Goal: Contribute content: Contribute content

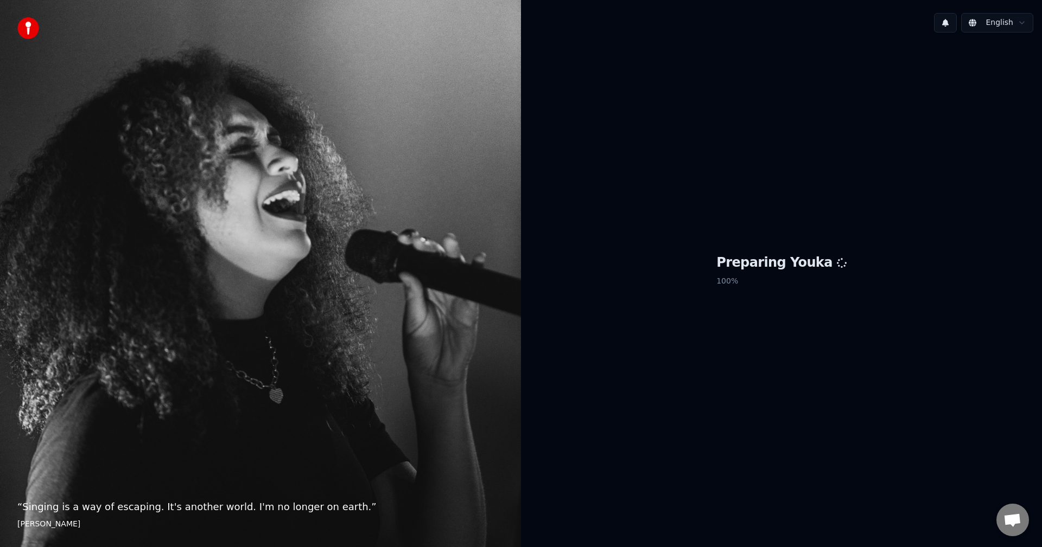
scroll to position [452, 0]
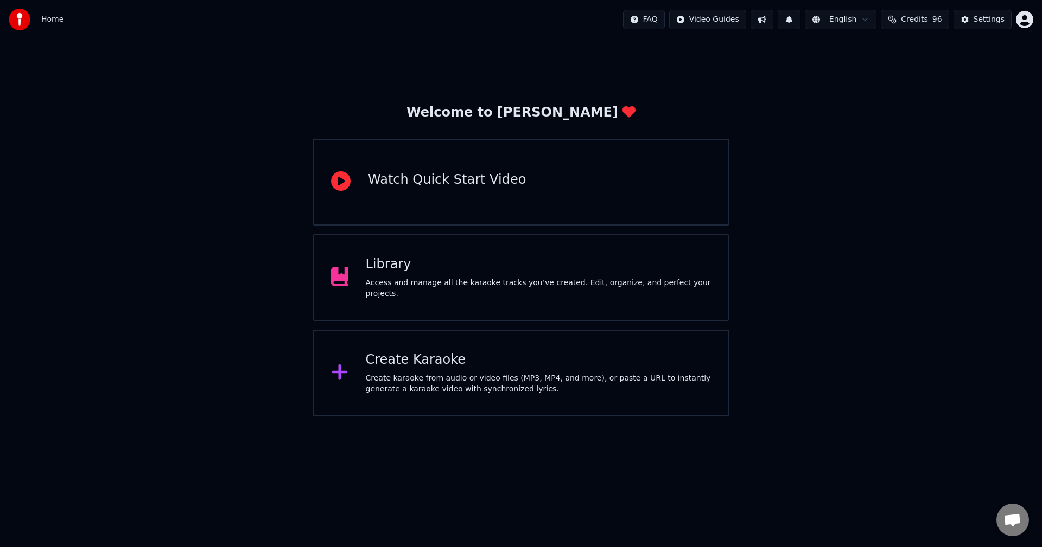
click at [504, 258] on div "Library Access and manage all the karaoke tracks you’ve created. Edit, organize…" at bounding box center [521, 277] width 417 height 87
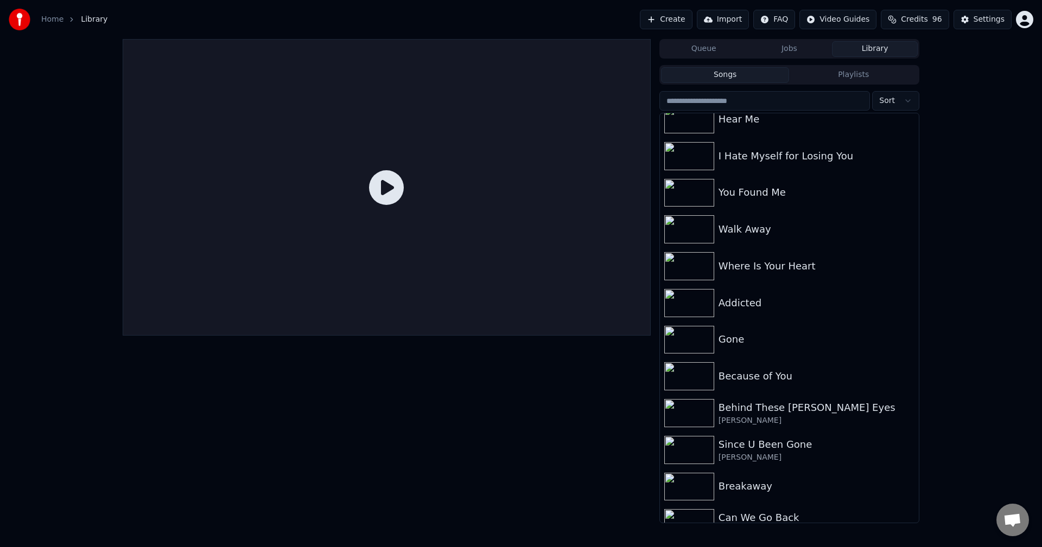
scroll to position [9894, 0]
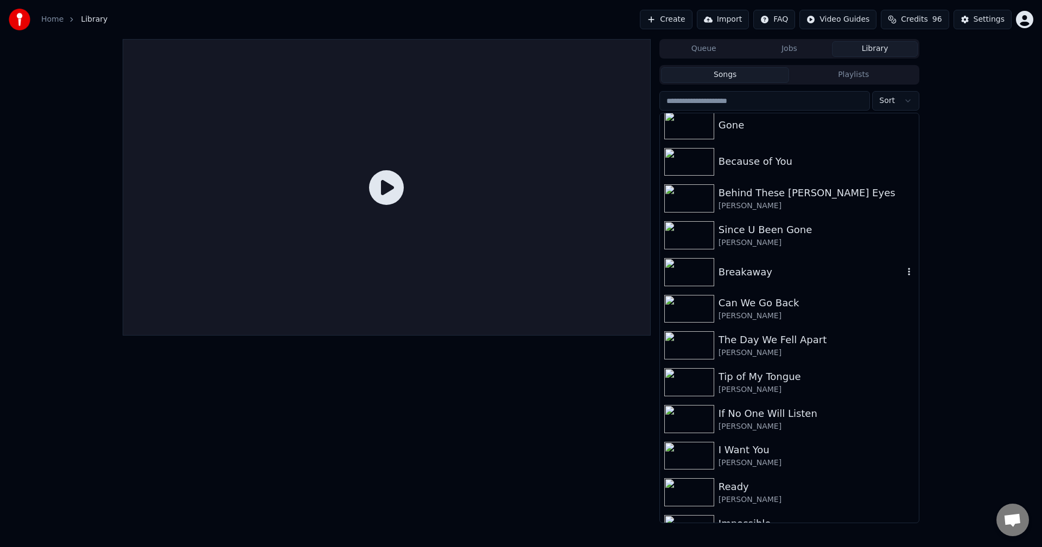
click at [833, 267] on div "Breakaway" at bounding box center [810, 272] width 185 height 15
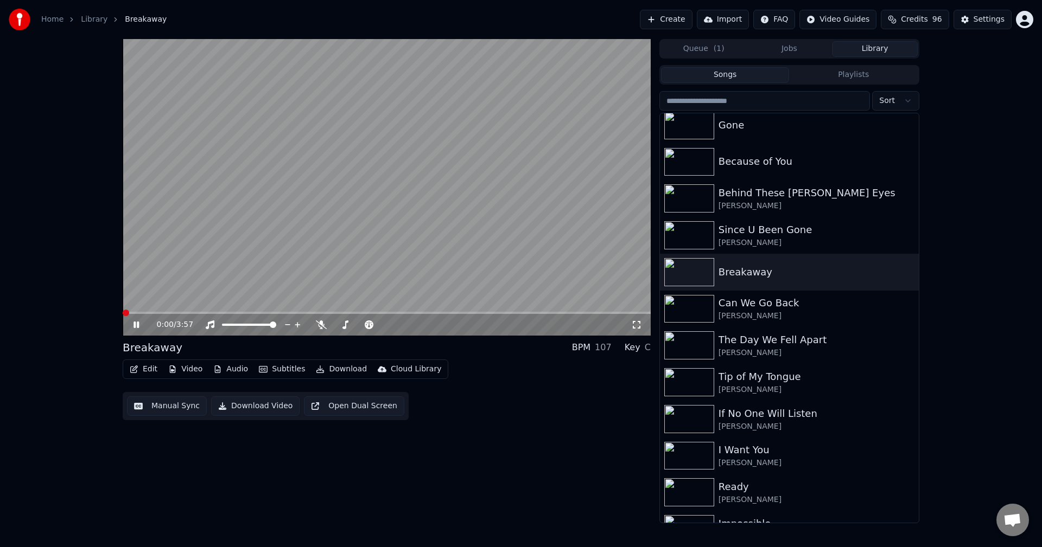
click at [139, 323] on icon at bounding box center [143, 325] width 25 height 9
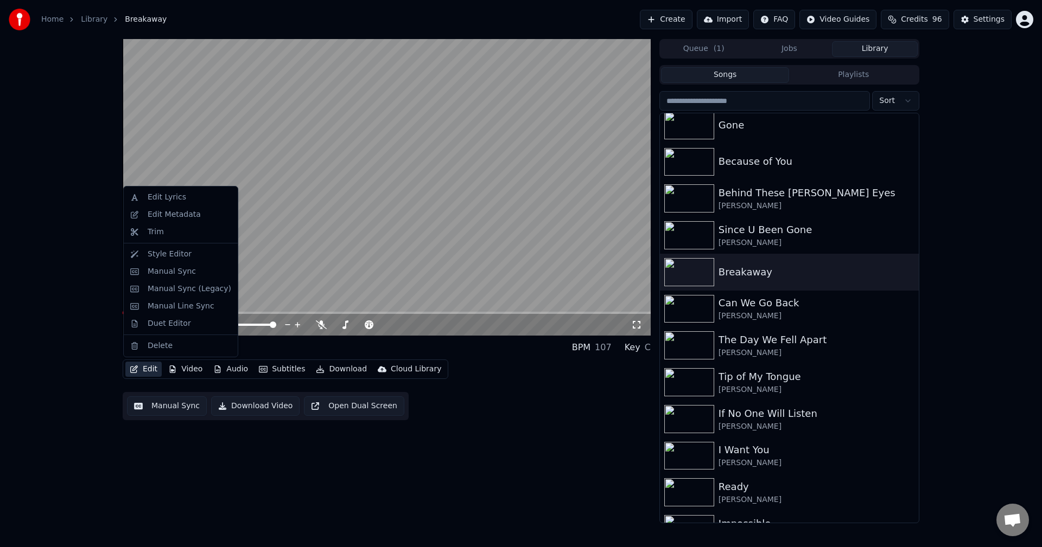
click at [139, 370] on button "Edit" at bounding box center [143, 369] width 36 height 15
click at [157, 211] on div "Edit Metadata" at bounding box center [174, 214] width 53 height 11
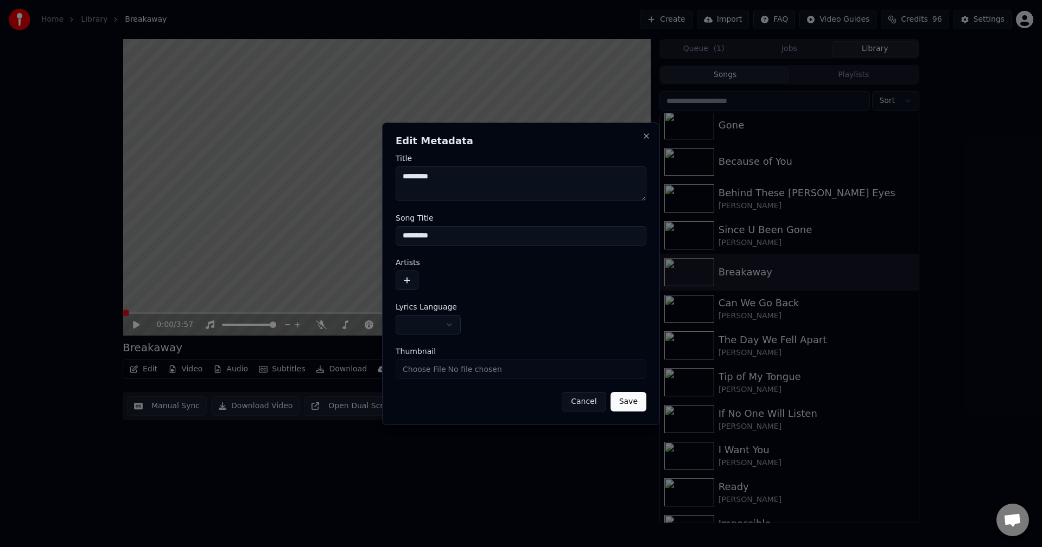
click at [423, 320] on button "button" at bounding box center [428, 325] width 65 height 20
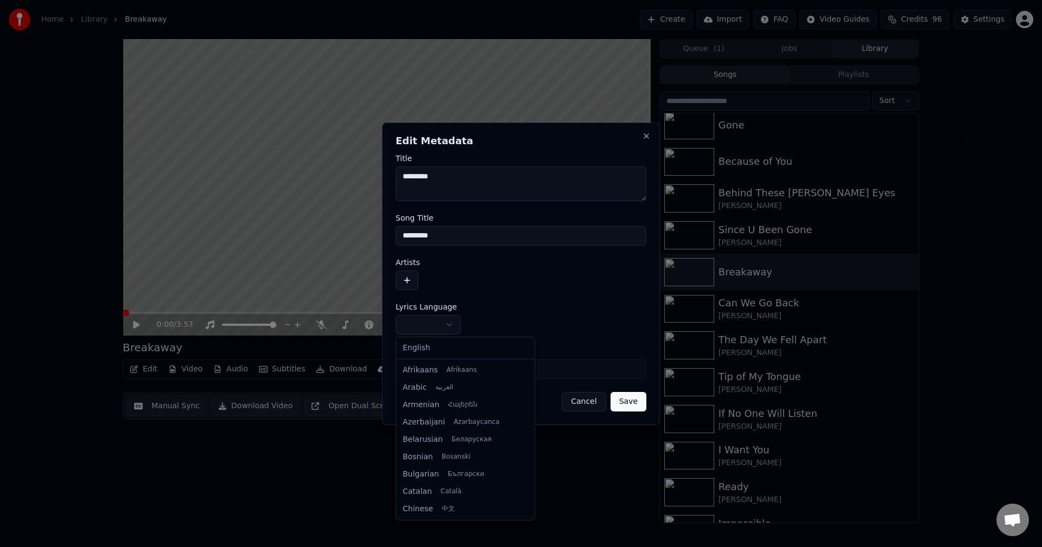
select select "**"
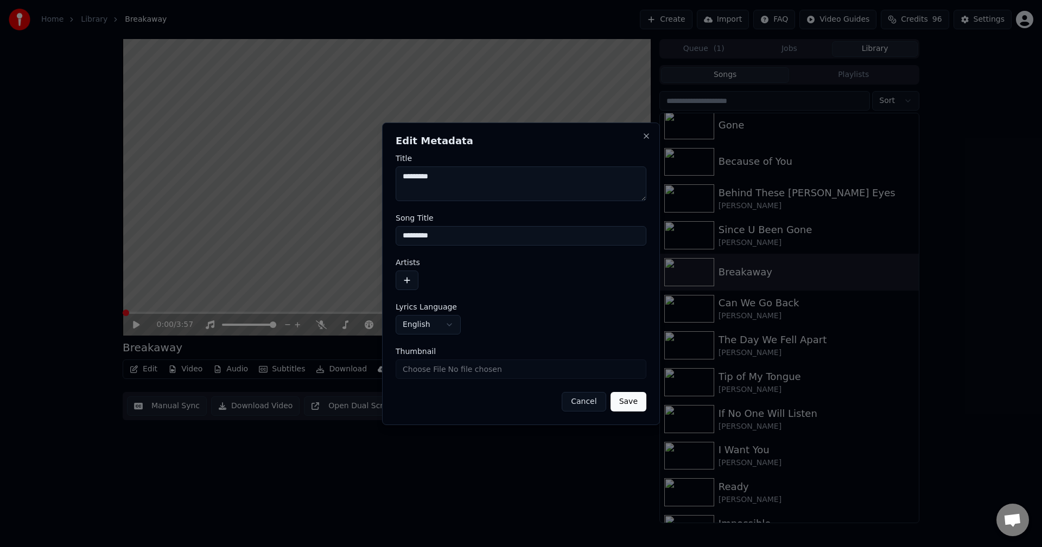
click at [409, 284] on button "button" at bounding box center [407, 281] width 23 height 20
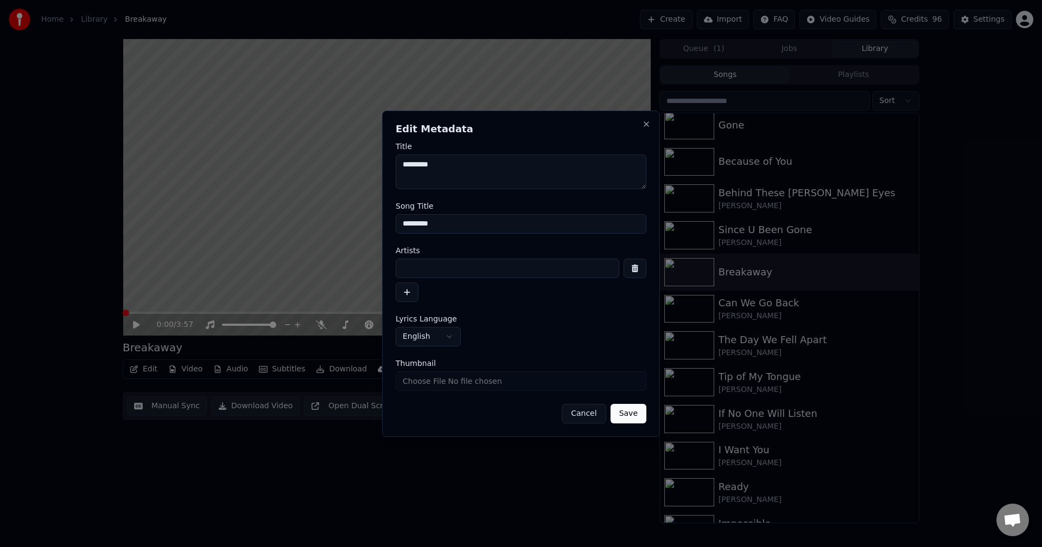
click at [435, 265] on input at bounding box center [508, 269] width 224 height 20
type input "**********"
click at [610, 404] on button "Save" at bounding box center [628, 414] width 36 height 20
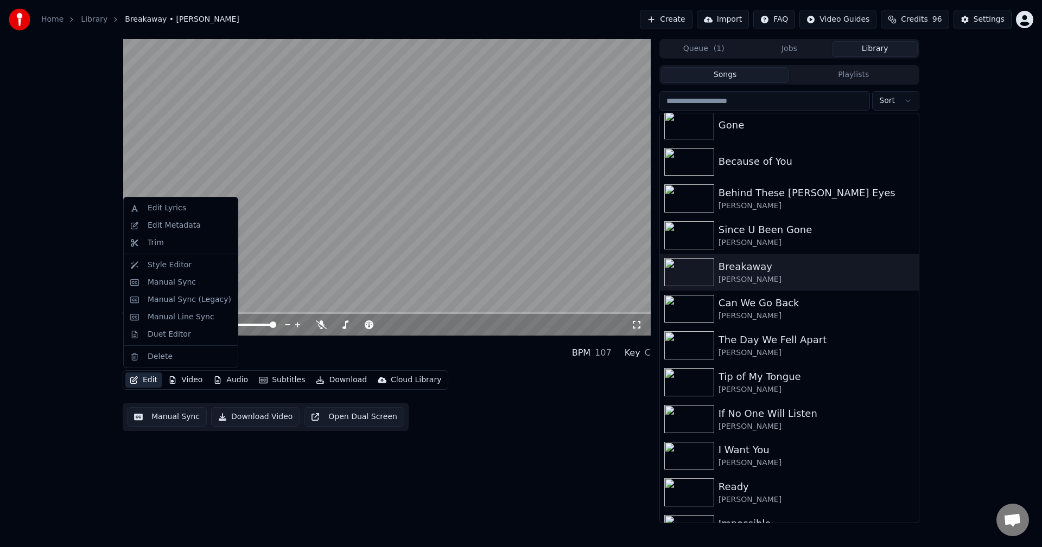
click at [140, 381] on button "Edit" at bounding box center [143, 380] width 36 height 15
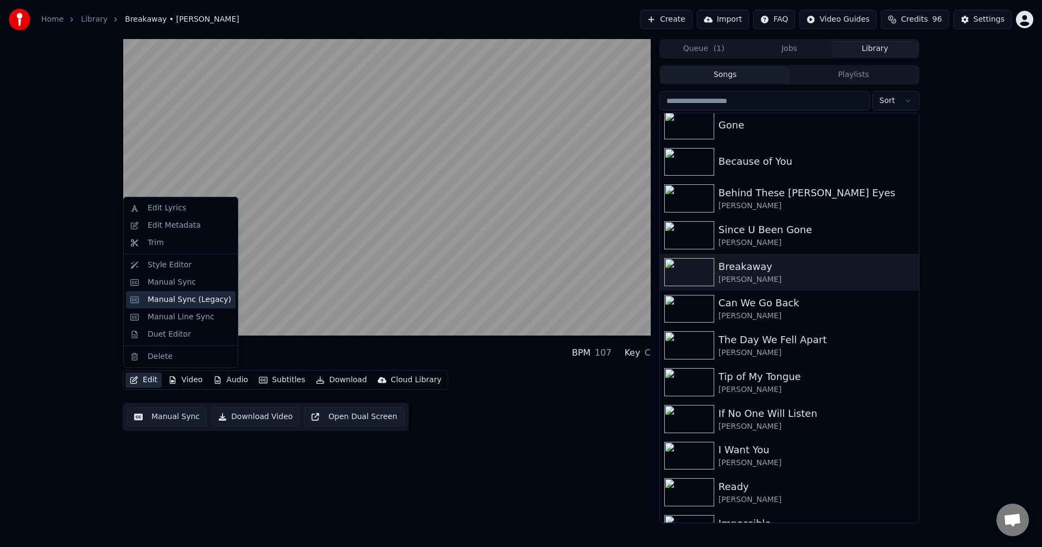
click at [171, 298] on div "Manual Sync (Legacy)" at bounding box center [190, 300] width 84 height 11
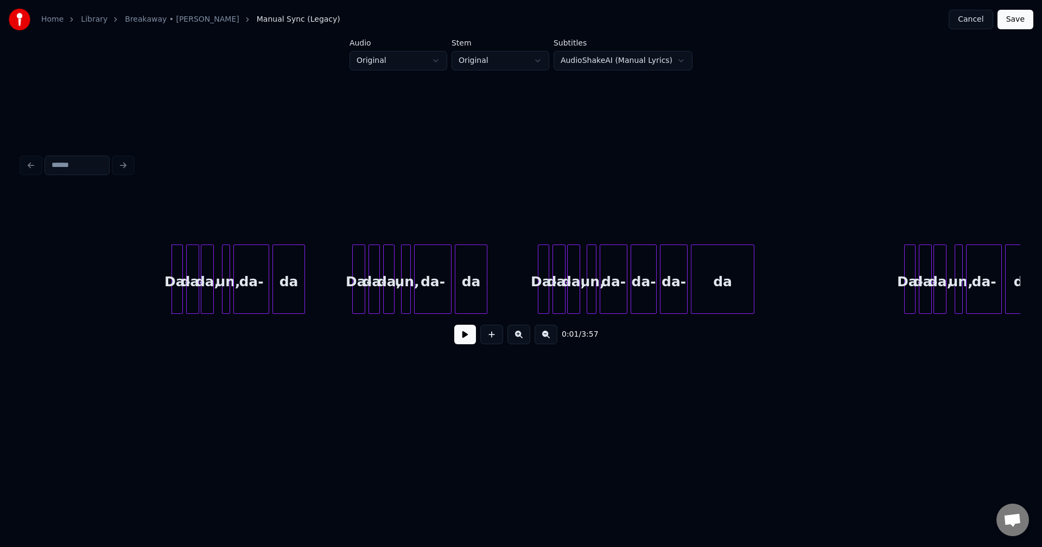
click at [457, 334] on button at bounding box center [465, 335] width 22 height 20
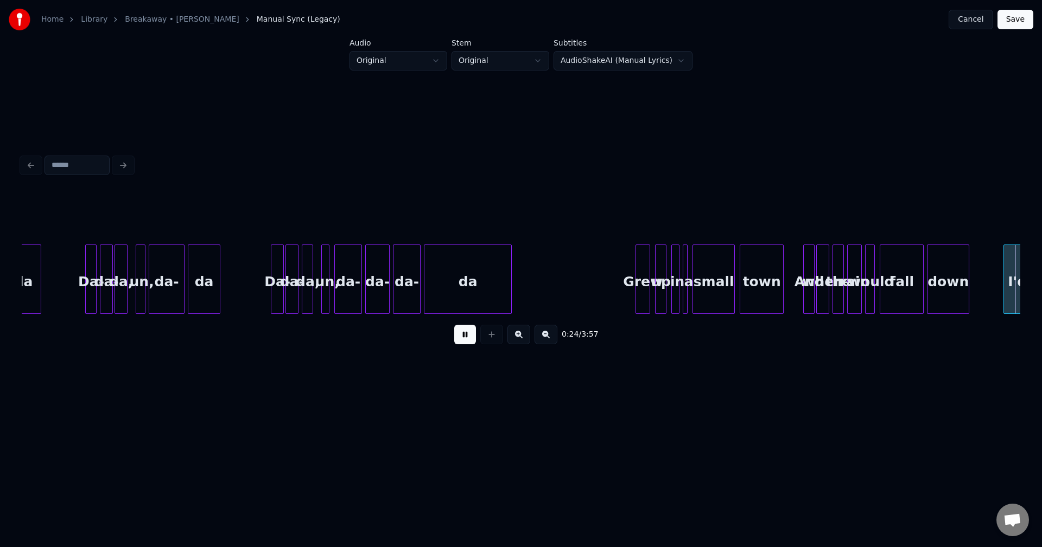
scroll to position [0, 1999]
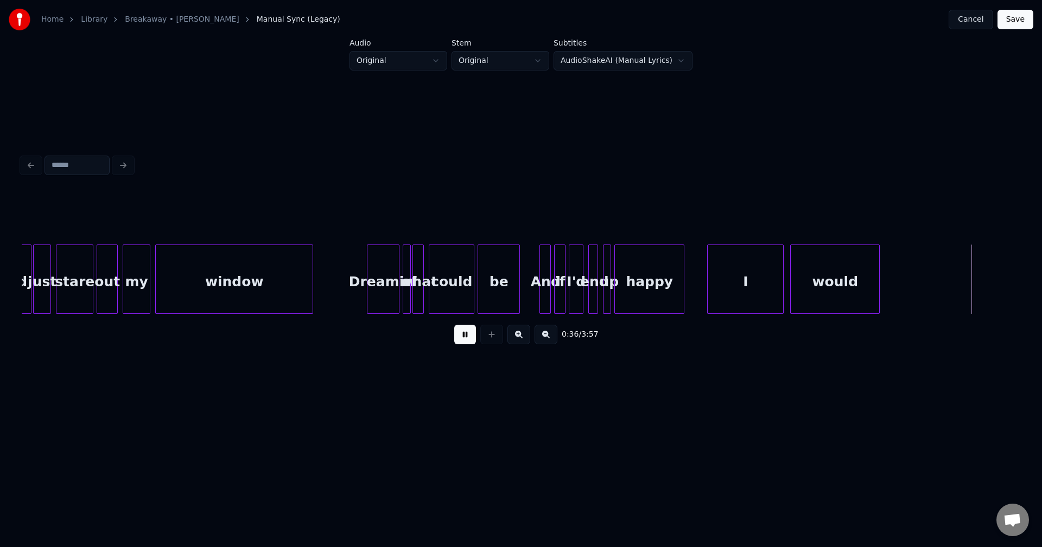
click at [467, 340] on button at bounding box center [465, 335] width 22 height 20
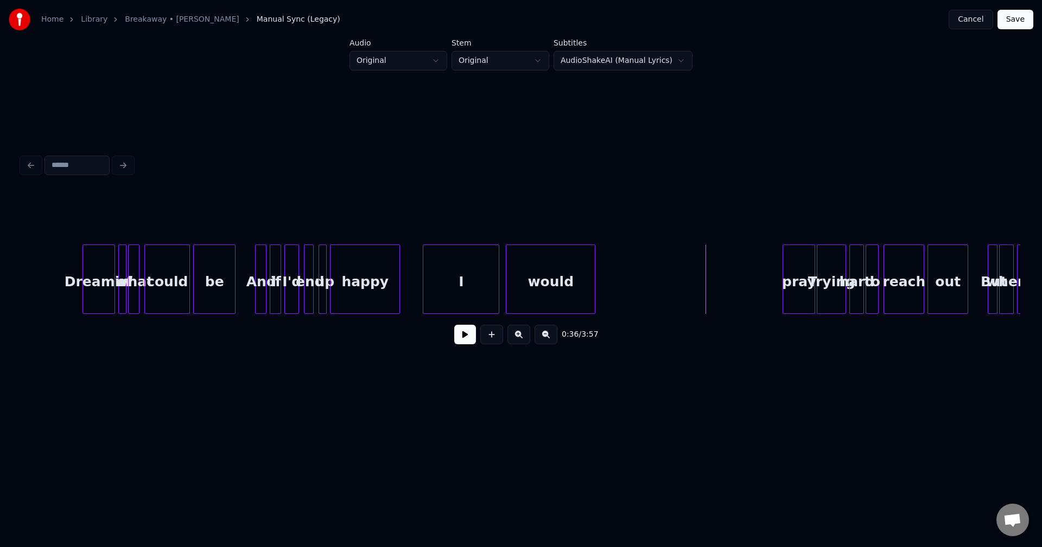
scroll to position [0, 2346]
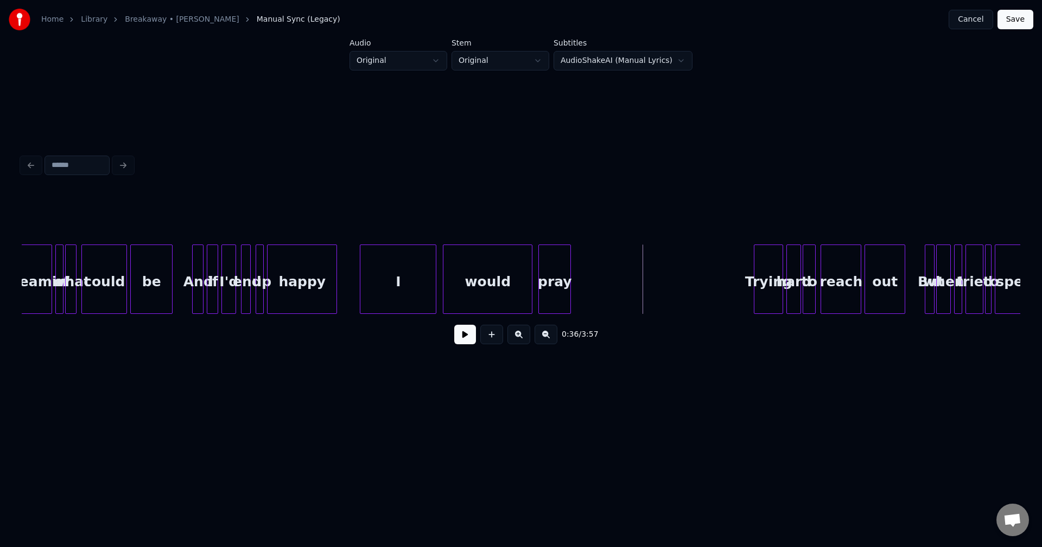
click at [556, 290] on div "pray" at bounding box center [554, 282] width 31 height 74
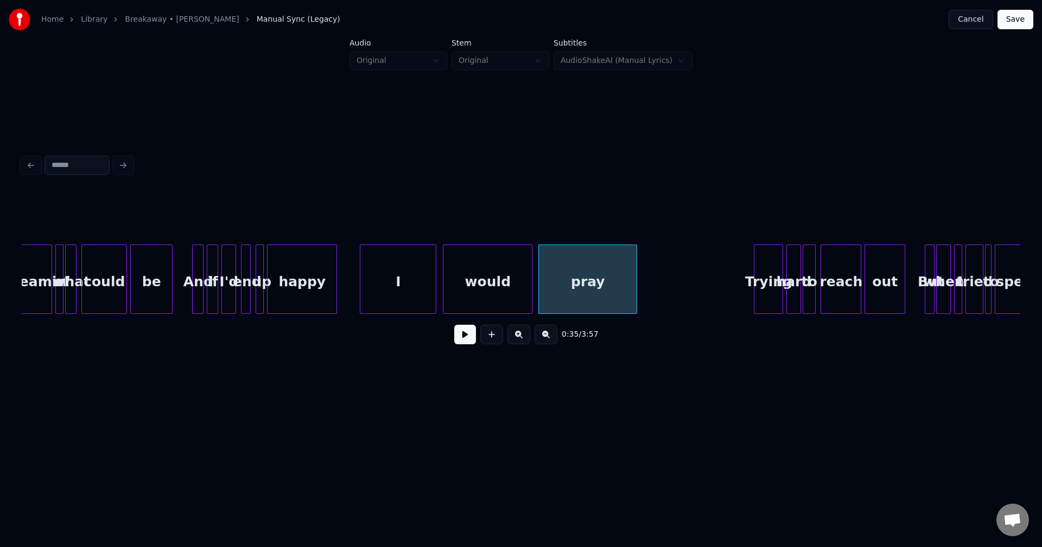
click at [636, 294] on div at bounding box center [634, 279] width 3 height 68
click at [469, 341] on button at bounding box center [465, 335] width 22 height 20
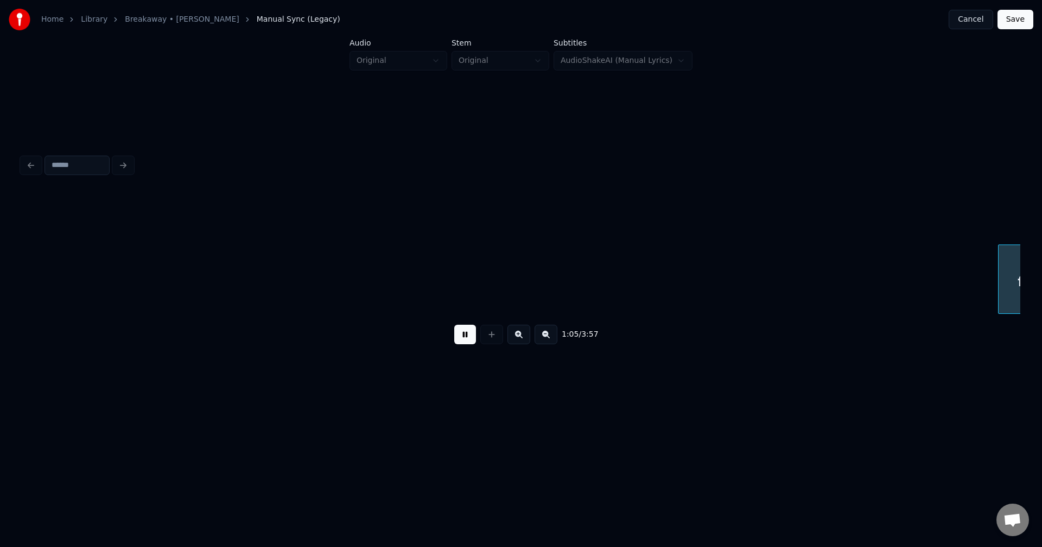
scroll to position [0, 5343]
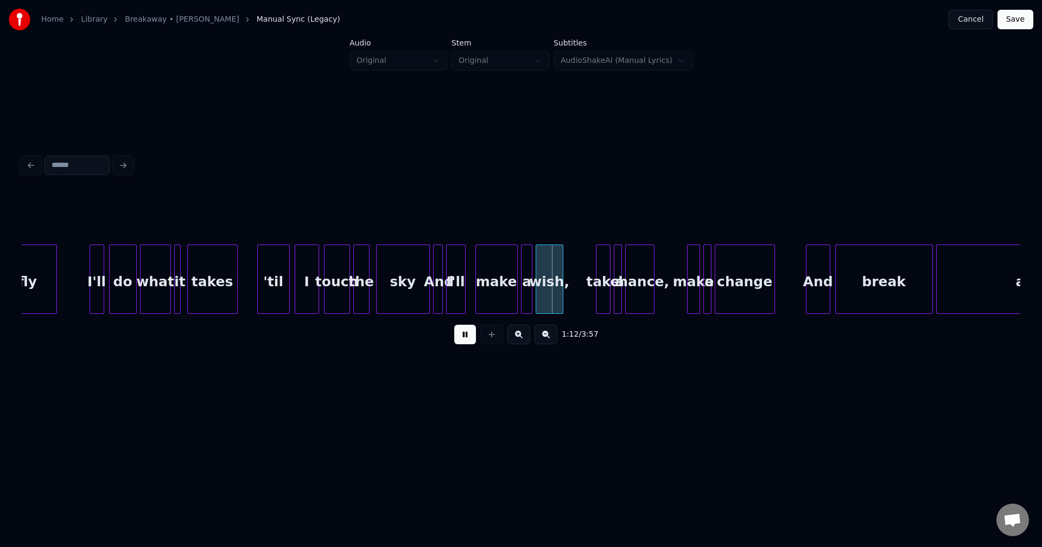
click at [466, 340] on button at bounding box center [465, 335] width 22 height 20
click at [483, 285] on div at bounding box center [481, 279] width 3 height 68
click at [484, 291] on div at bounding box center [482, 279] width 3 height 68
click at [498, 291] on div "make" at bounding box center [500, 282] width 34 height 74
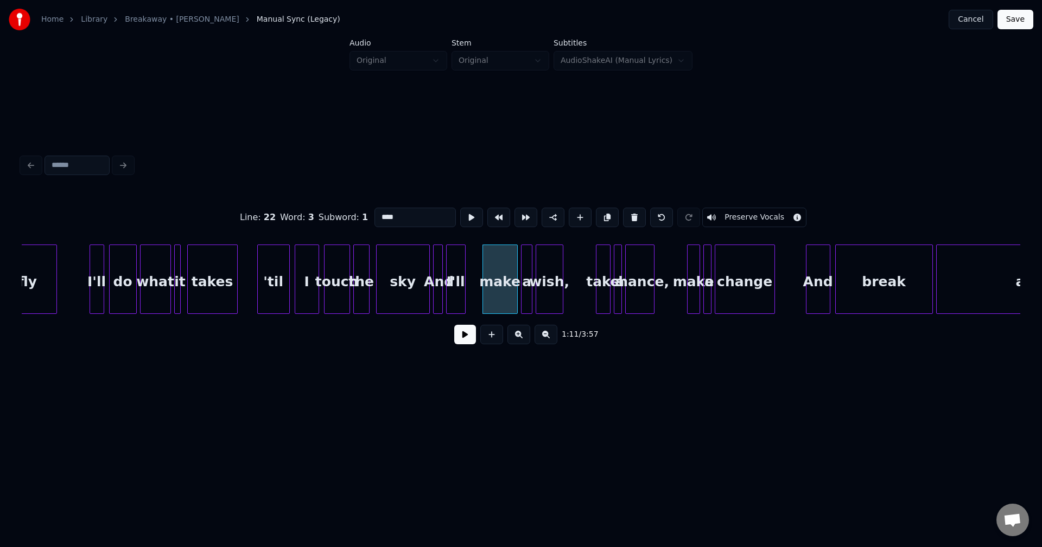
click at [498, 291] on div "make" at bounding box center [500, 282] width 34 height 74
click at [486, 292] on div at bounding box center [484, 279] width 3 height 68
click at [486, 294] on div at bounding box center [485, 279] width 3 height 68
click at [458, 298] on div "I'll" at bounding box center [456, 282] width 18 height 74
click at [484, 293] on div at bounding box center [485, 279] width 3 height 68
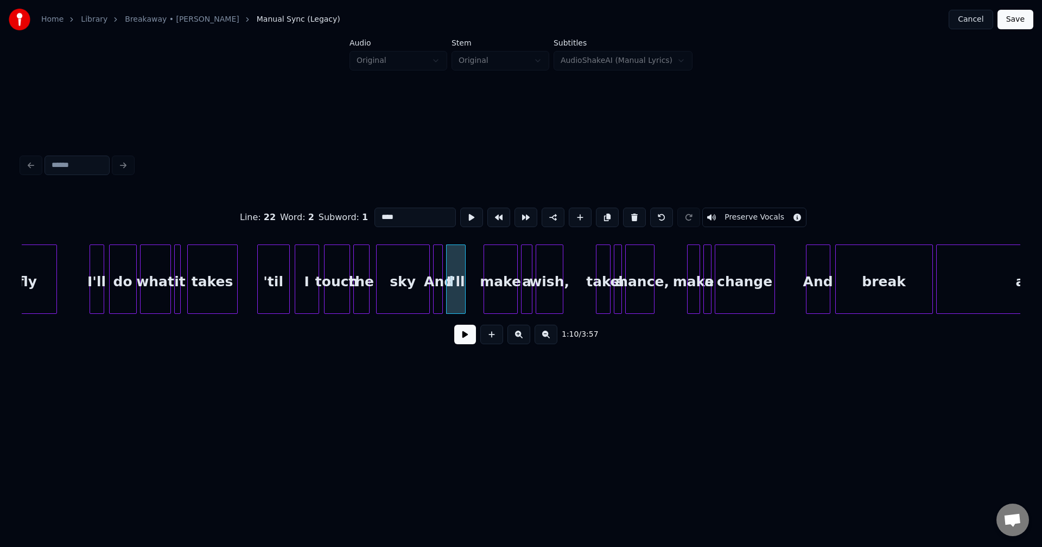
type input "****"
click at [496, 291] on div "make" at bounding box center [502, 282] width 33 height 74
click at [498, 293] on div at bounding box center [497, 279] width 3 height 68
click at [463, 336] on button at bounding box center [465, 335] width 22 height 20
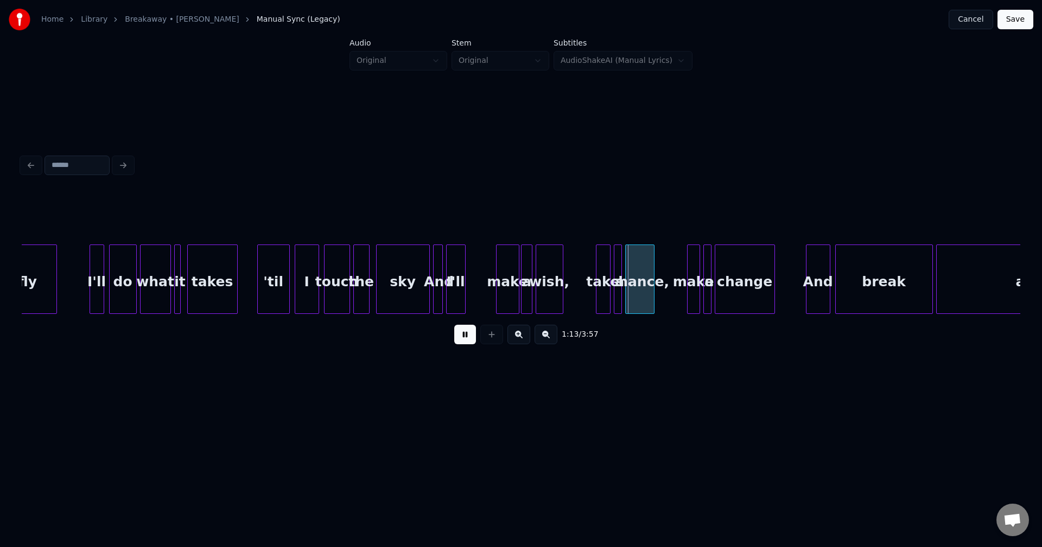
click at [470, 330] on button at bounding box center [465, 335] width 22 height 20
click at [503, 291] on div "make" at bounding box center [507, 282] width 22 height 74
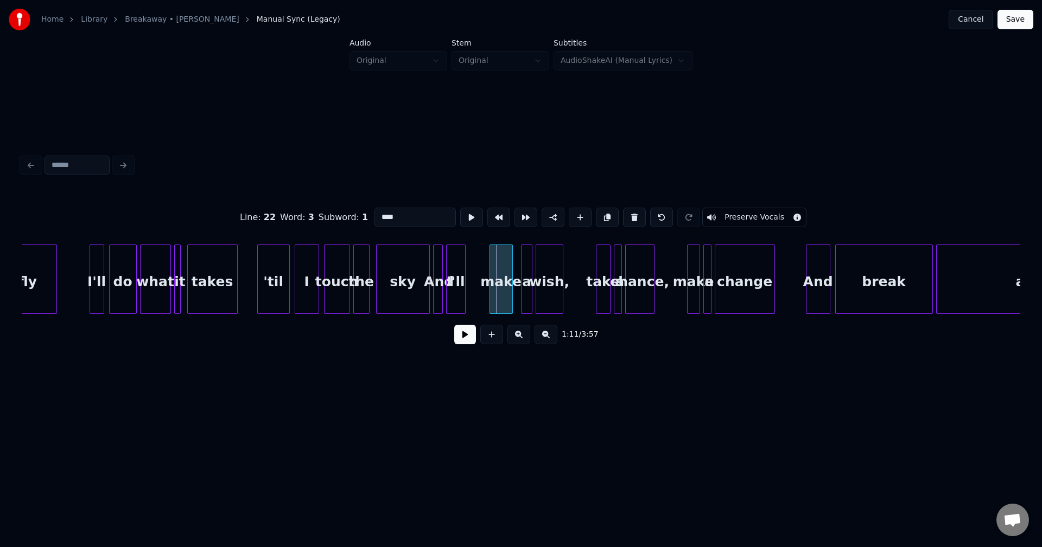
click at [499, 292] on div "make" at bounding box center [501, 282] width 22 height 74
click at [502, 292] on div "make" at bounding box center [500, 282] width 22 height 74
click at [503, 294] on div "make" at bounding box center [500, 282] width 22 height 74
click at [509, 292] on div at bounding box center [509, 279] width 3 height 68
click at [509, 292] on div at bounding box center [510, 279] width 3 height 68
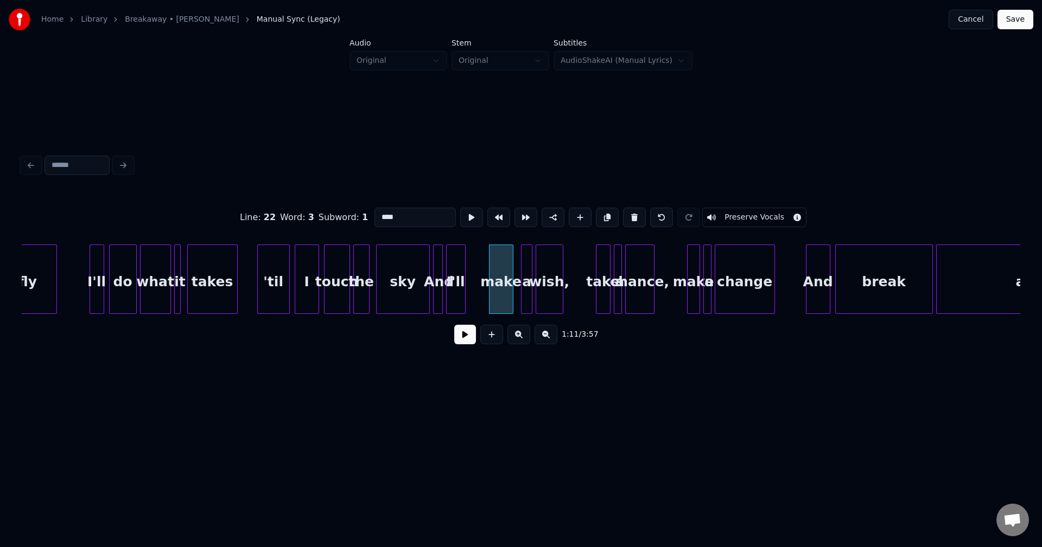
click at [509, 292] on div at bounding box center [510, 279] width 3 height 68
click at [506, 292] on div "make" at bounding box center [500, 282] width 23 height 74
click at [501, 292] on div "make" at bounding box center [500, 282] width 23 height 74
click at [505, 300] on div "make" at bounding box center [506, 282] width 23 height 74
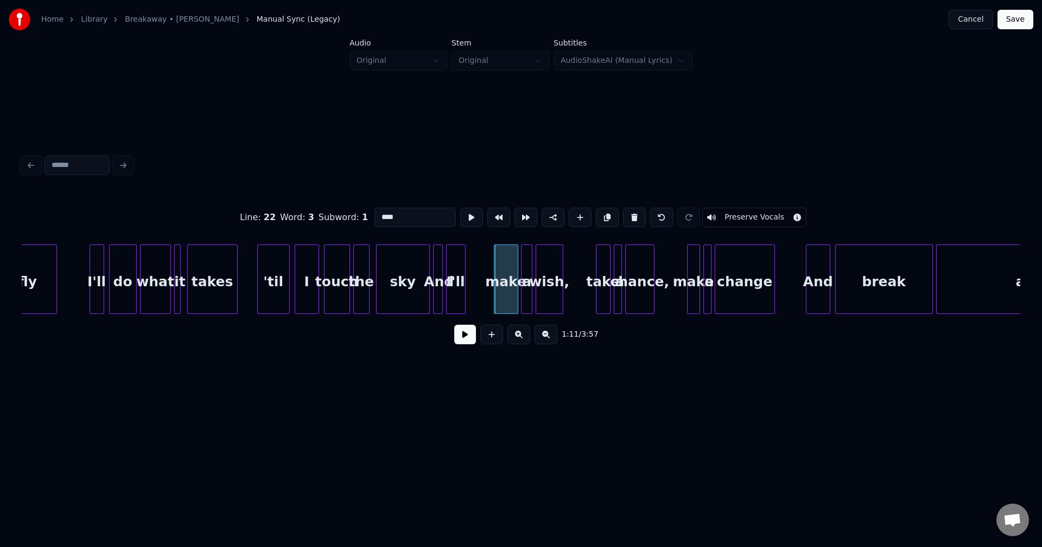
click at [494, 299] on div "make" at bounding box center [506, 279] width 24 height 69
click at [504, 297] on div at bounding box center [503, 279] width 3 height 68
click at [458, 336] on button at bounding box center [465, 335] width 22 height 20
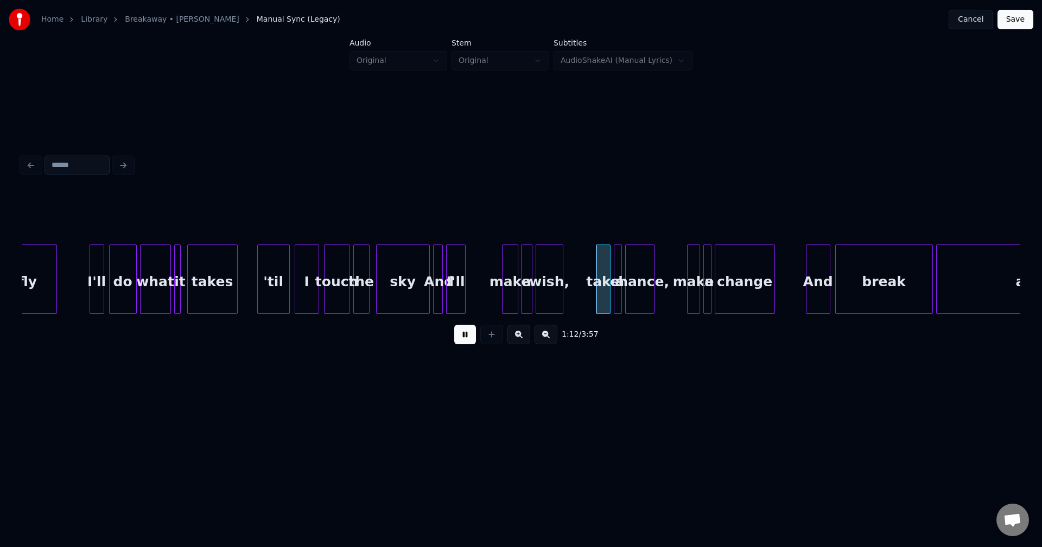
click at [515, 288] on div at bounding box center [515, 279] width 3 height 68
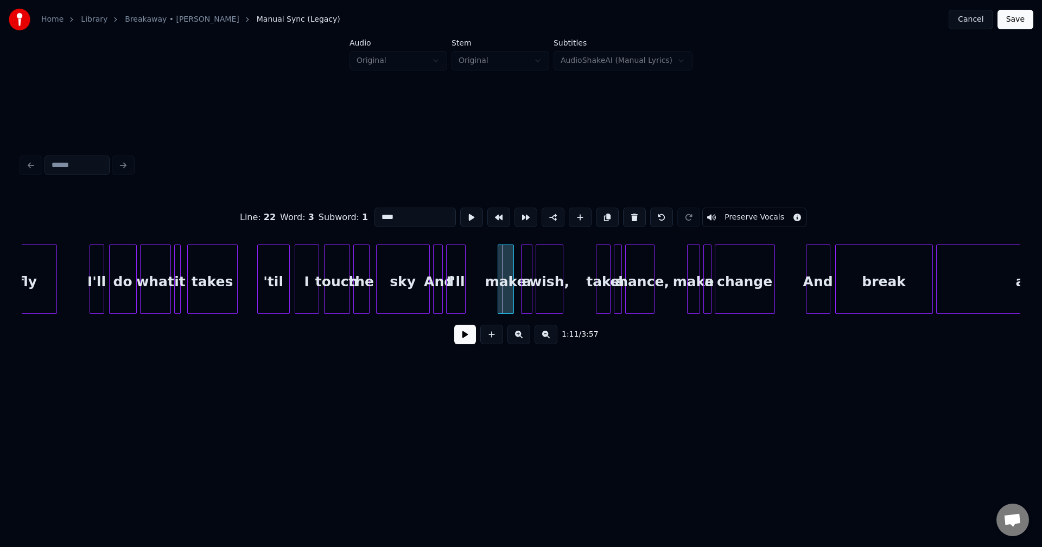
click at [505, 292] on div "make" at bounding box center [505, 282] width 15 height 74
click at [454, 335] on button at bounding box center [465, 335] width 22 height 20
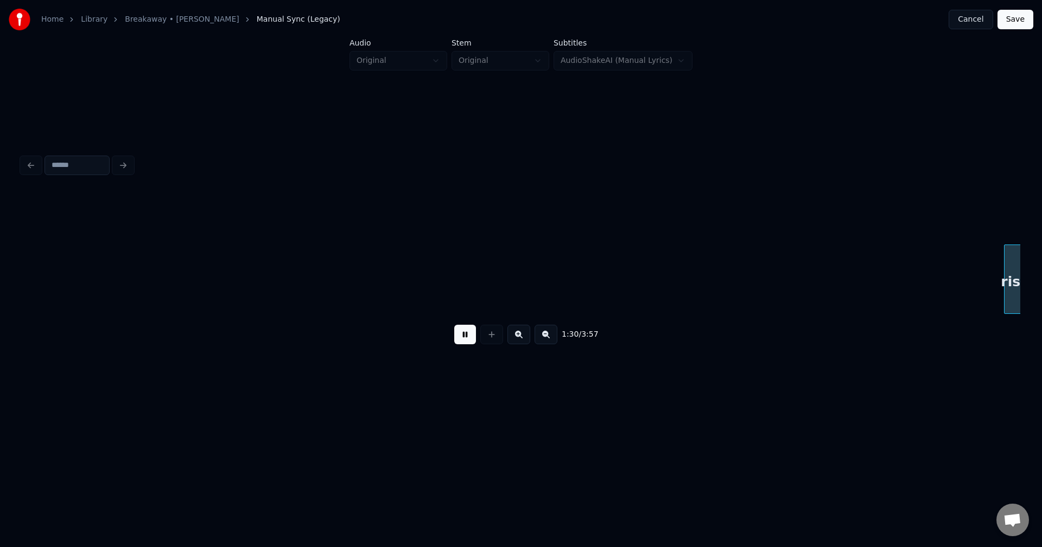
scroll to position [0, 7340]
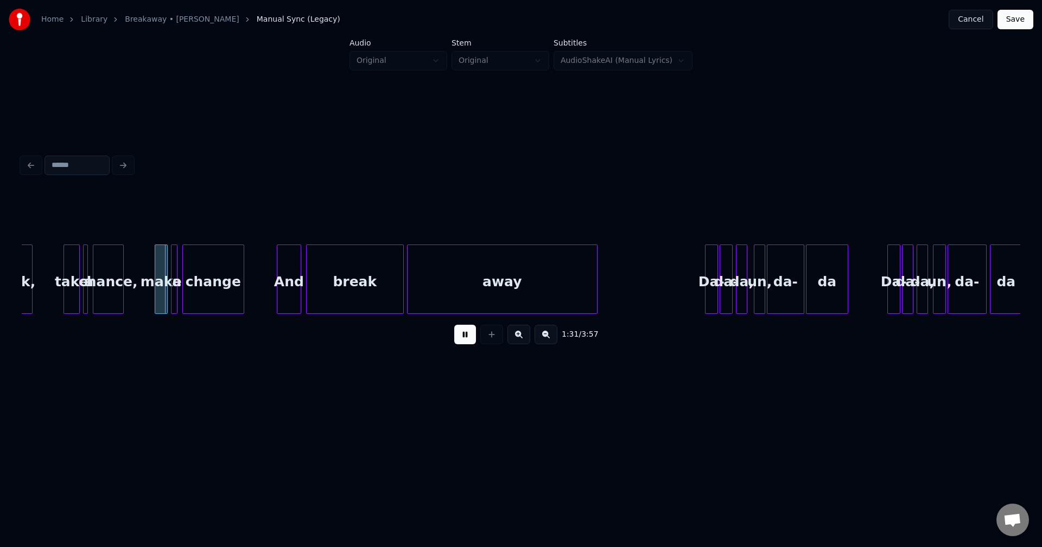
click at [463, 345] on button at bounding box center [465, 335] width 22 height 20
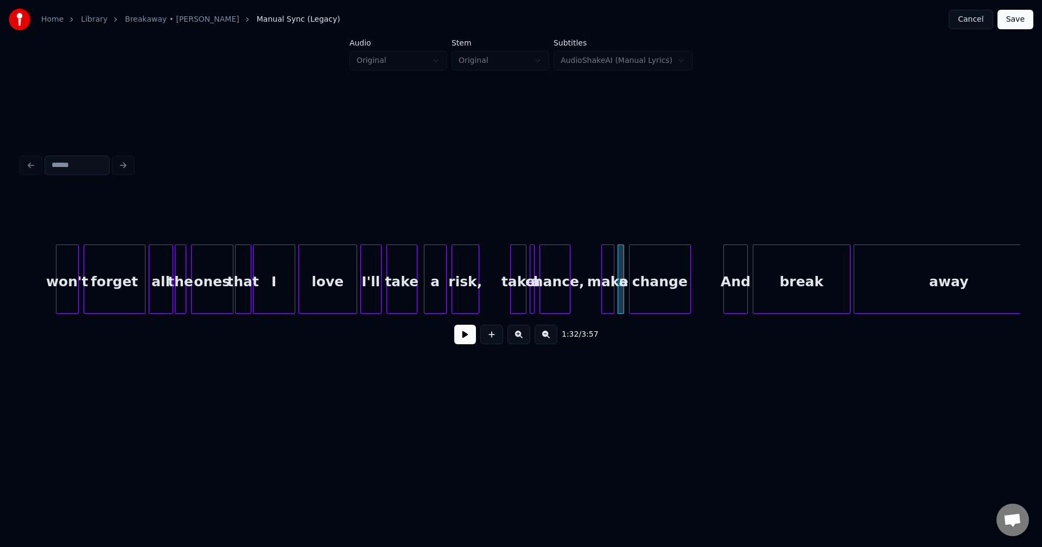
scroll to position [0, 6884]
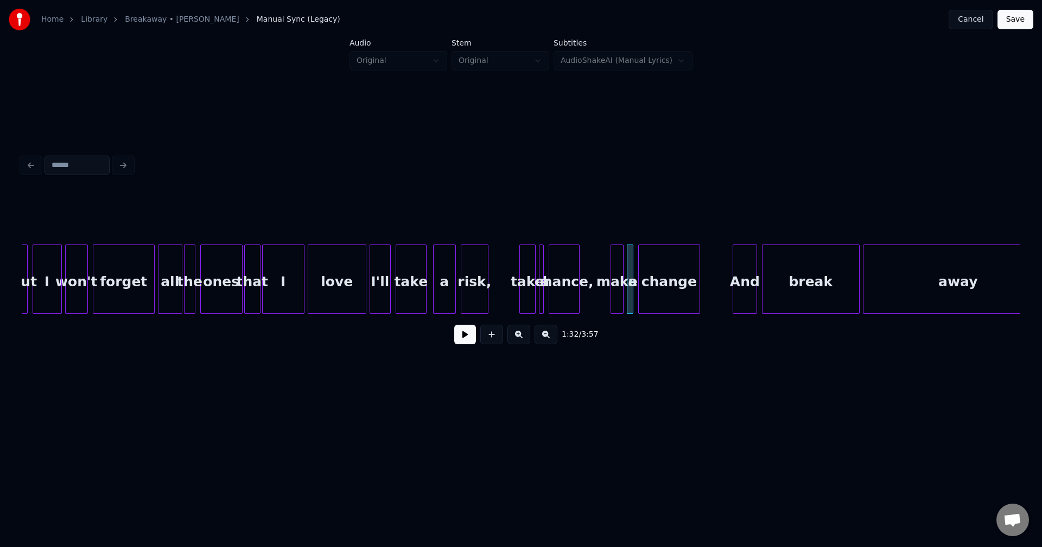
click at [373, 292] on div at bounding box center [371, 279] width 3 height 68
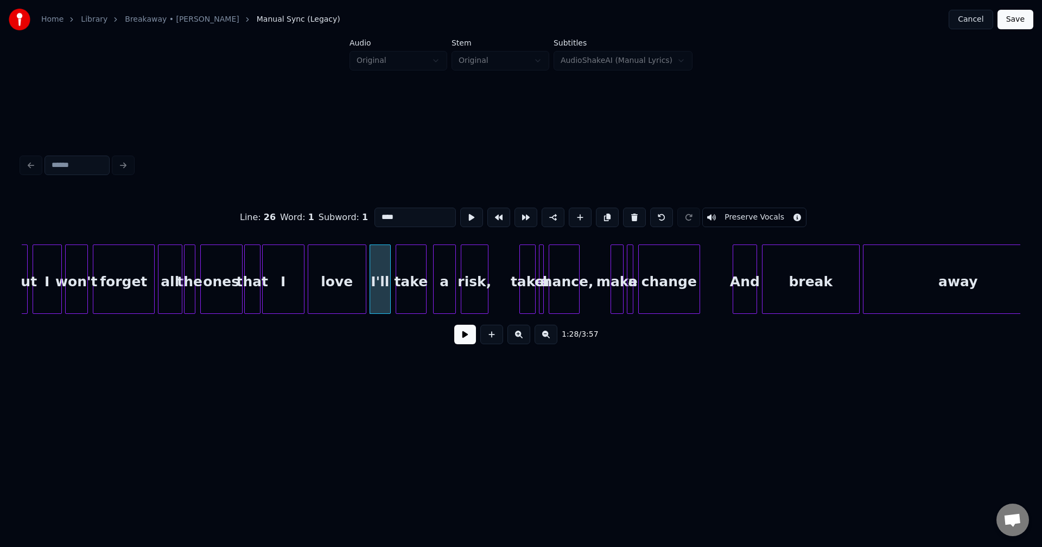
click at [456, 338] on button at bounding box center [465, 335] width 22 height 20
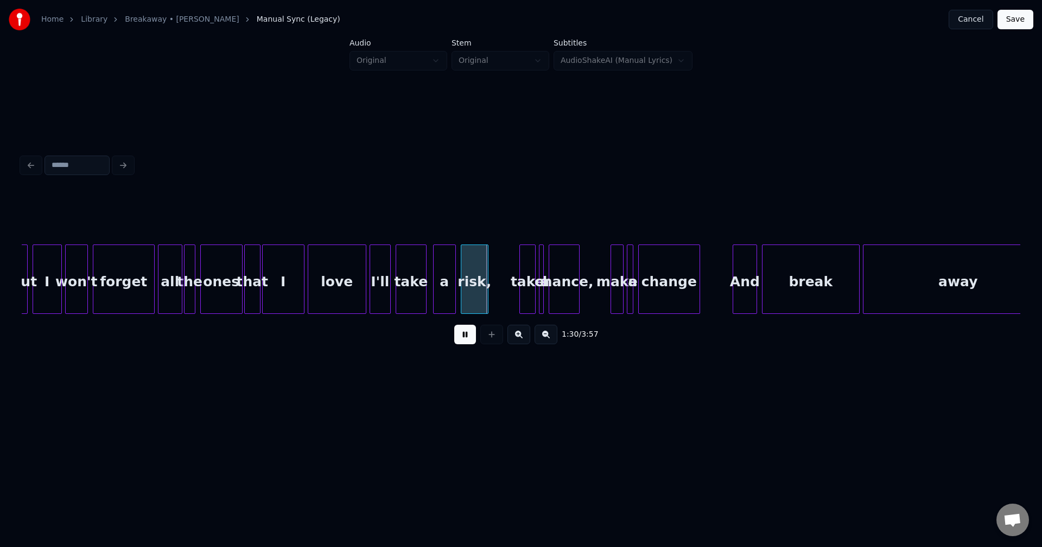
click at [464, 340] on button at bounding box center [465, 335] width 22 height 20
click at [449, 297] on div at bounding box center [450, 279] width 3 height 68
click at [435, 292] on div "take" at bounding box center [432, 282] width 30 height 74
click at [429, 295] on div at bounding box center [430, 279] width 3 height 68
click at [455, 332] on button at bounding box center [465, 335] width 22 height 20
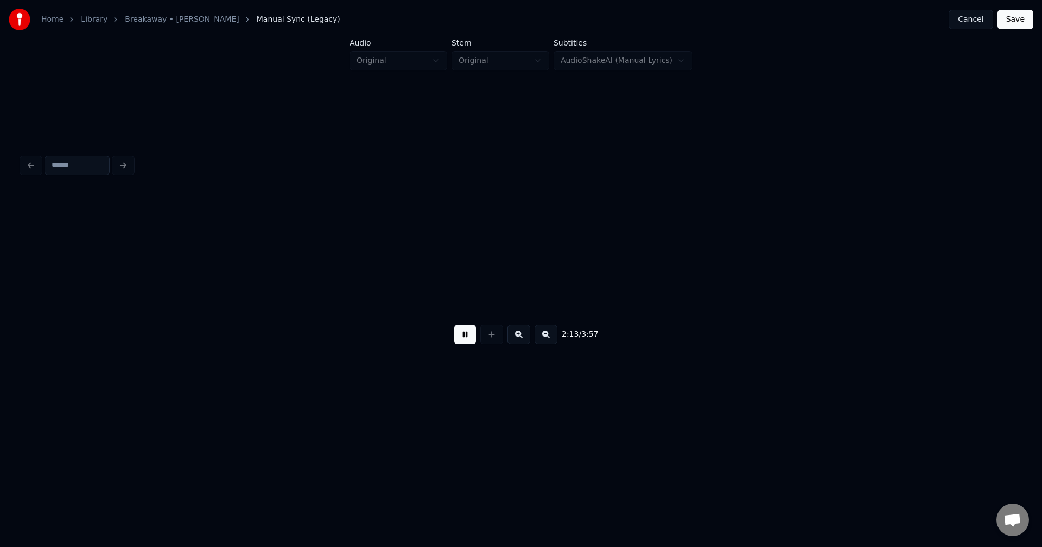
scroll to position [0, 10881]
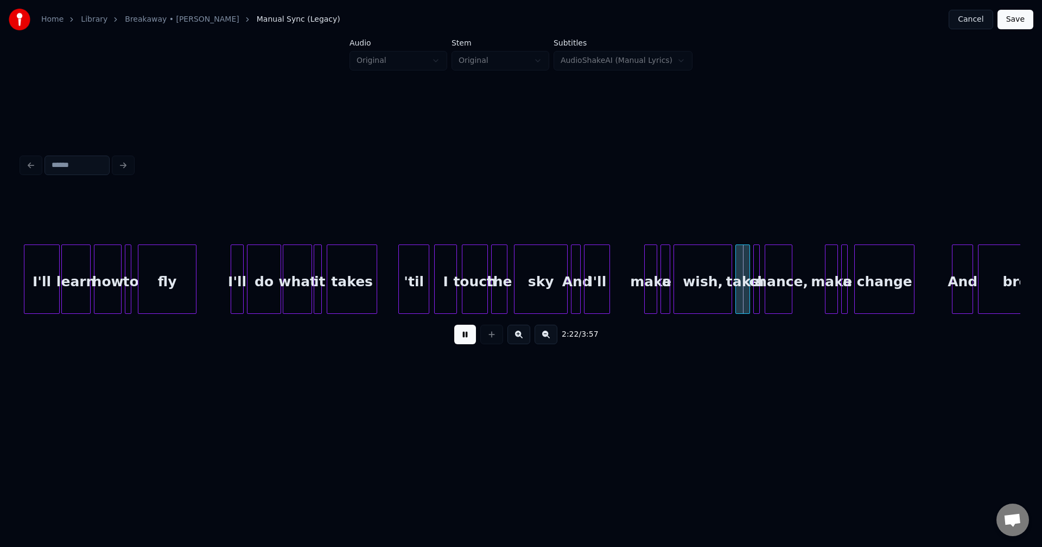
click at [465, 339] on button at bounding box center [465, 335] width 22 height 20
click at [702, 295] on div at bounding box center [700, 279] width 3 height 68
click at [464, 339] on button at bounding box center [465, 335] width 22 height 20
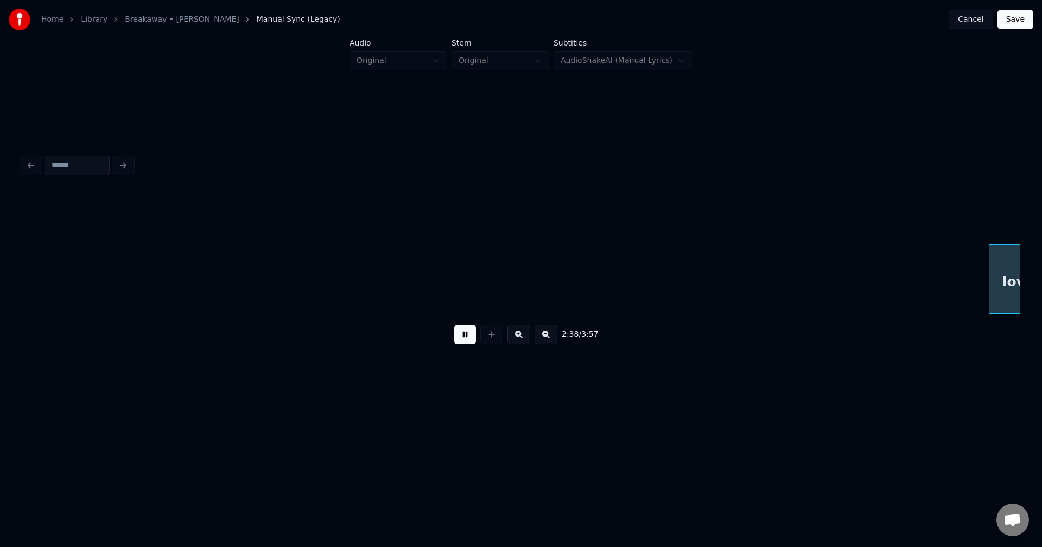
scroll to position [0, 12878]
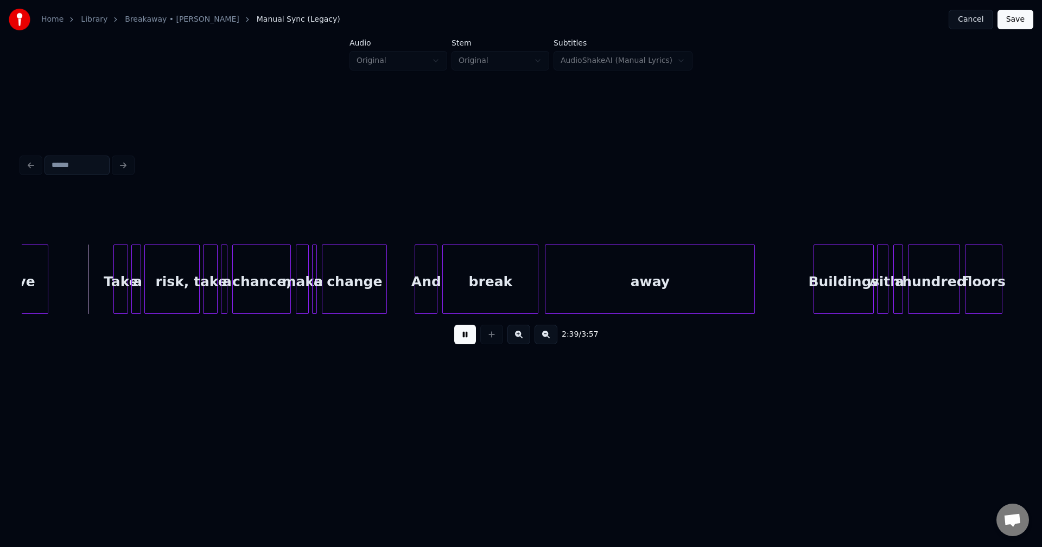
click at [466, 339] on button at bounding box center [465, 335] width 22 height 20
click at [34, 294] on div "love" at bounding box center [19, 282] width 58 height 74
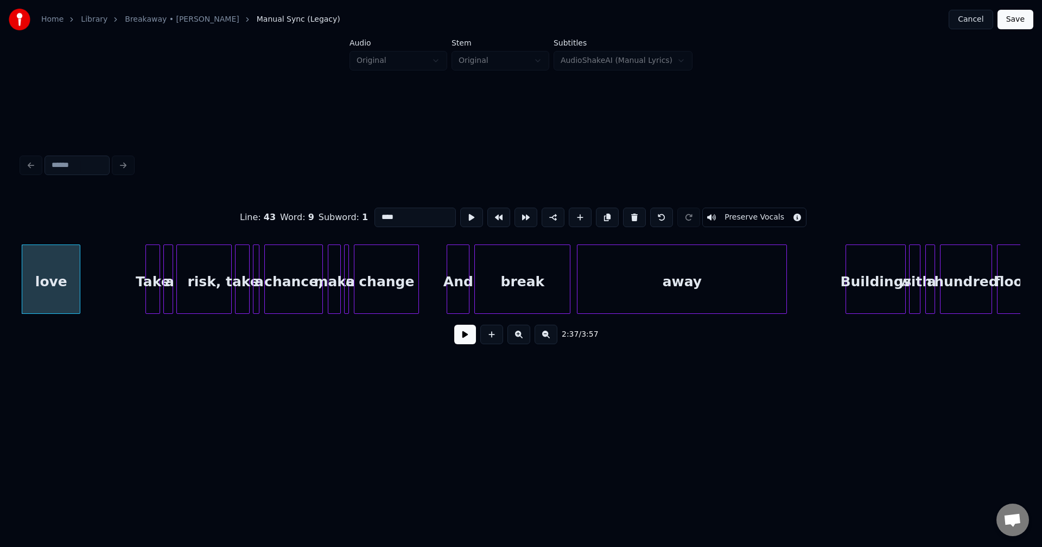
click at [463, 336] on button at bounding box center [465, 335] width 22 height 20
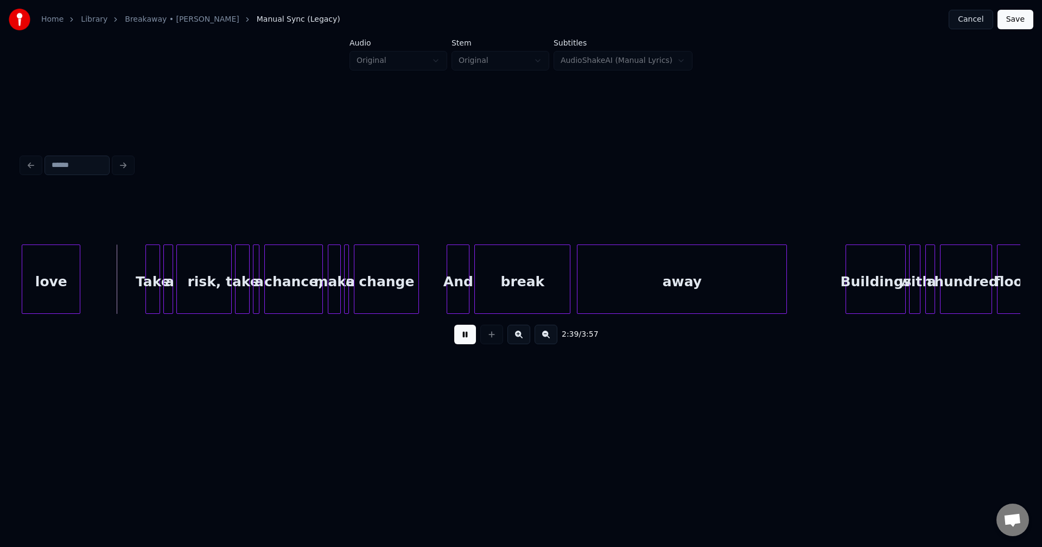
click at [463, 336] on button at bounding box center [465, 335] width 22 height 20
click at [485, 336] on button at bounding box center [491, 335] width 23 height 20
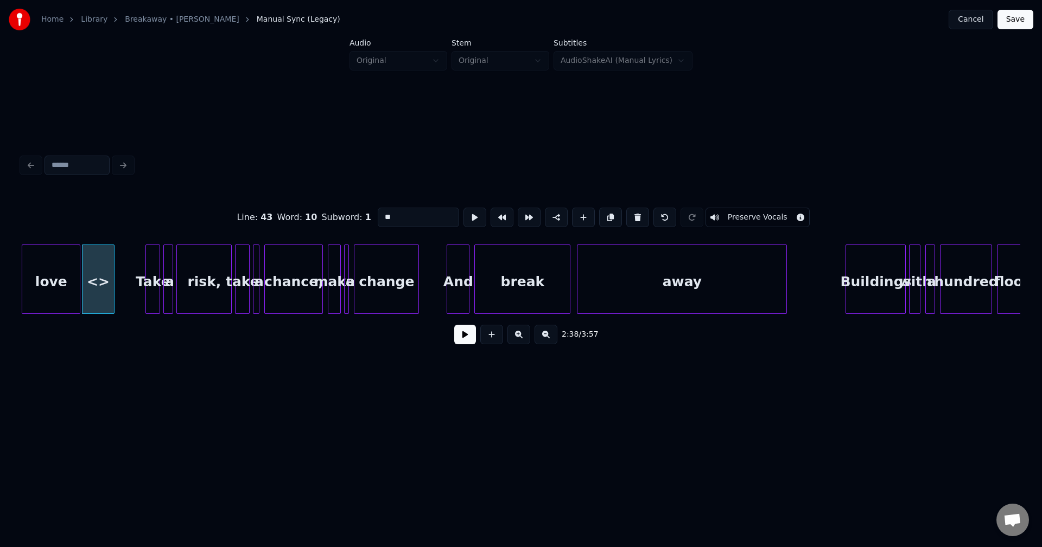
drag, startPoint x: 413, startPoint y: 219, endPoint x: 303, endPoint y: 226, distance: 110.4
click at [303, 226] on div "Line : 43 Word : 10 Subword : 1 ** Preserve Vocals" at bounding box center [521, 217] width 998 height 54
click at [91, 291] on div at bounding box center [92, 279] width 3 height 68
type input "*"
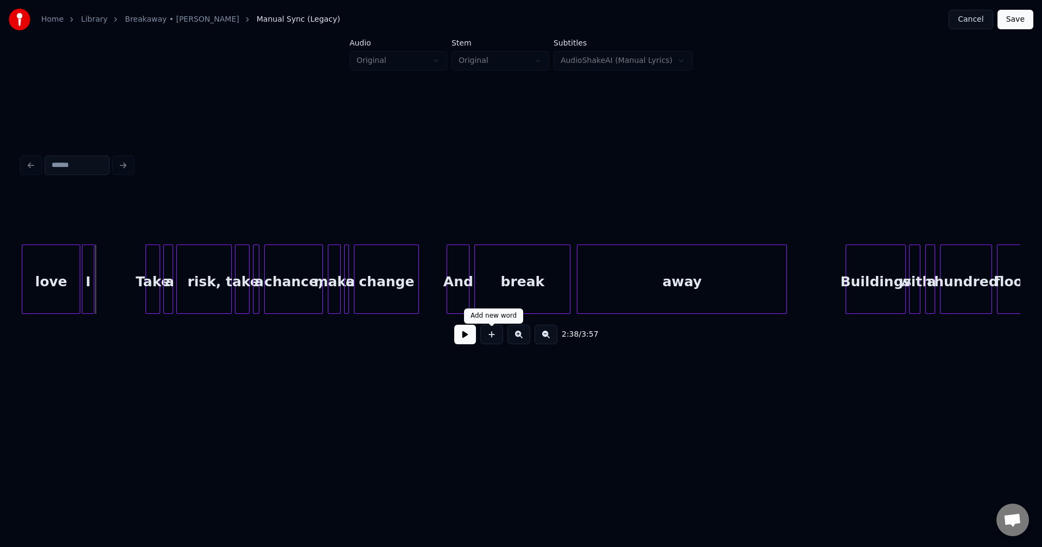
click at [483, 336] on button at bounding box center [491, 335] width 23 height 20
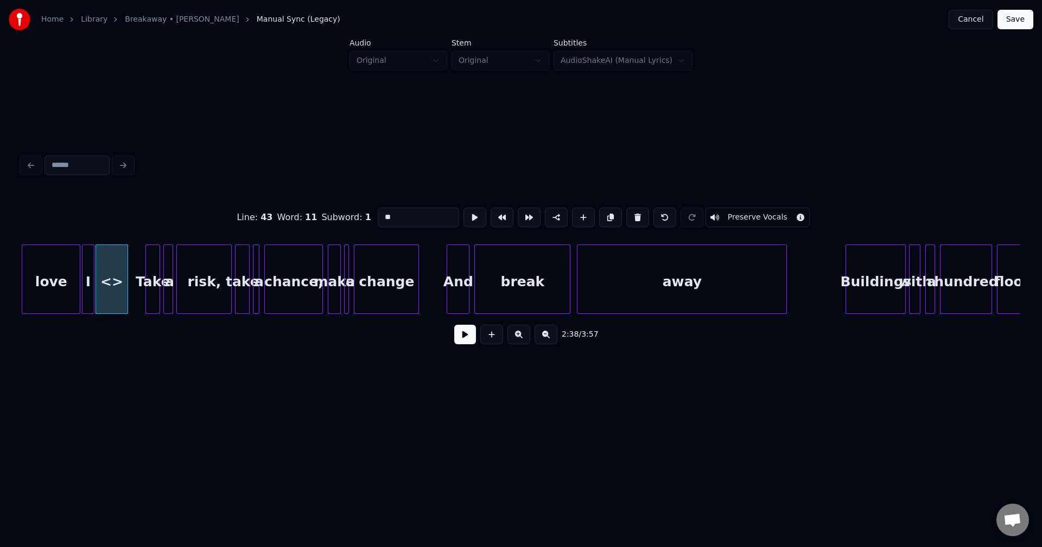
drag, startPoint x: 414, startPoint y: 212, endPoint x: 335, endPoint y: 223, distance: 80.0
click at [337, 223] on div "Line : 43 Word : 11 Subword : 1 ** Preserve Vocals" at bounding box center [521, 217] width 998 height 54
click at [85, 286] on div at bounding box center [83, 279] width 3 height 68
click at [71, 295] on div "love" at bounding box center [51, 282] width 58 height 74
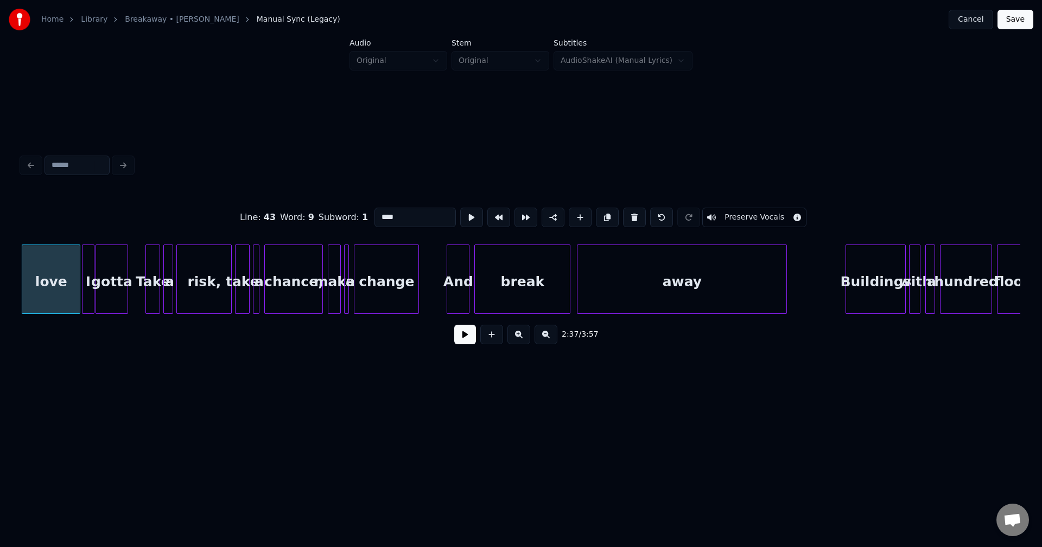
type input "****"
click at [461, 336] on button at bounding box center [465, 335] width 22 height 20
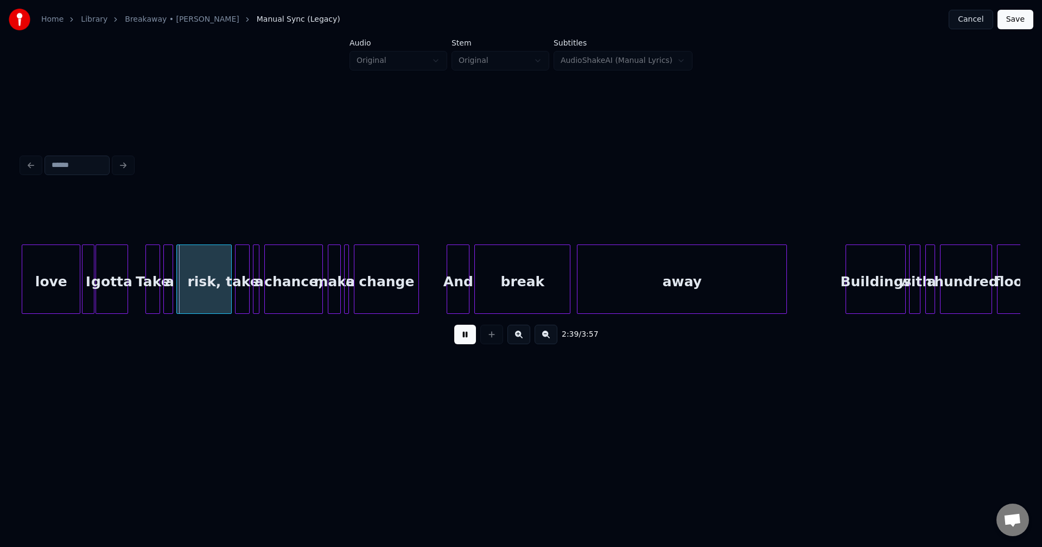
click at [461, 336] on button at bounding box center [465, 335] width 22 height 20
click at [91, 294] on div at bounding box center [92, 279] width 3 height 68
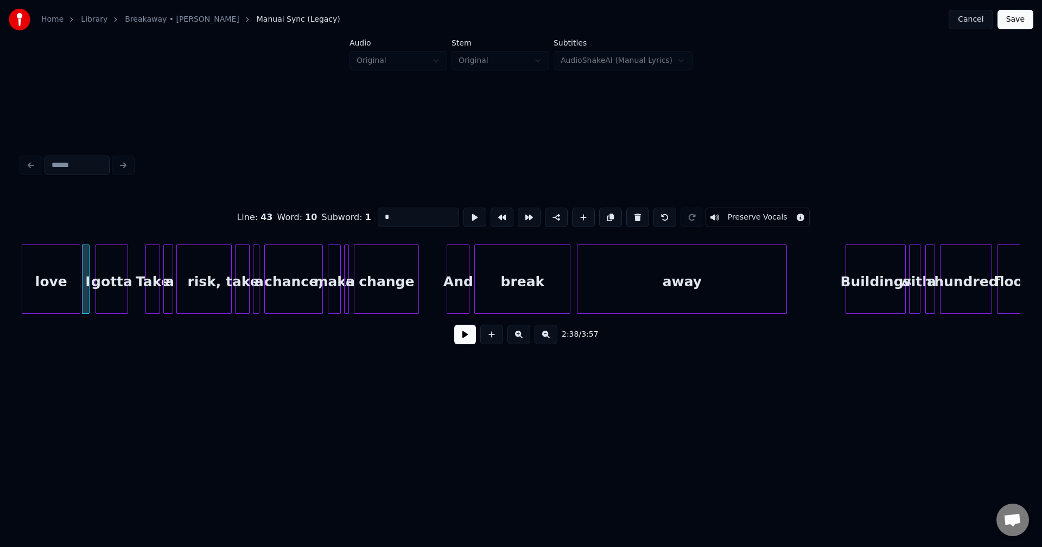
click at [88, 292] on div at bounding box center [87, 279] width 3 height 68
click at [102, 290] on div "gotta" at bounding box center [111, 282] width 31 height 74
click at [100, 291] on div "gotta" at bounding box center [107, 282] width 31 height 74
click at [76, 292] on div at bounding box center [77, 279] width 3 height 68
type input "****"
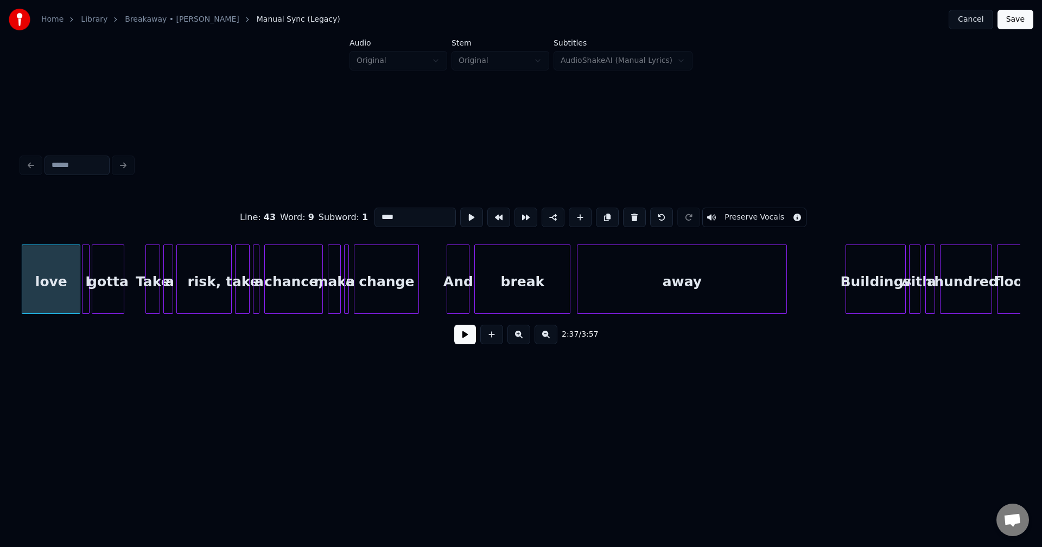
click at [459, 335] on button at bounding box center [465, 335] width 22 height 20
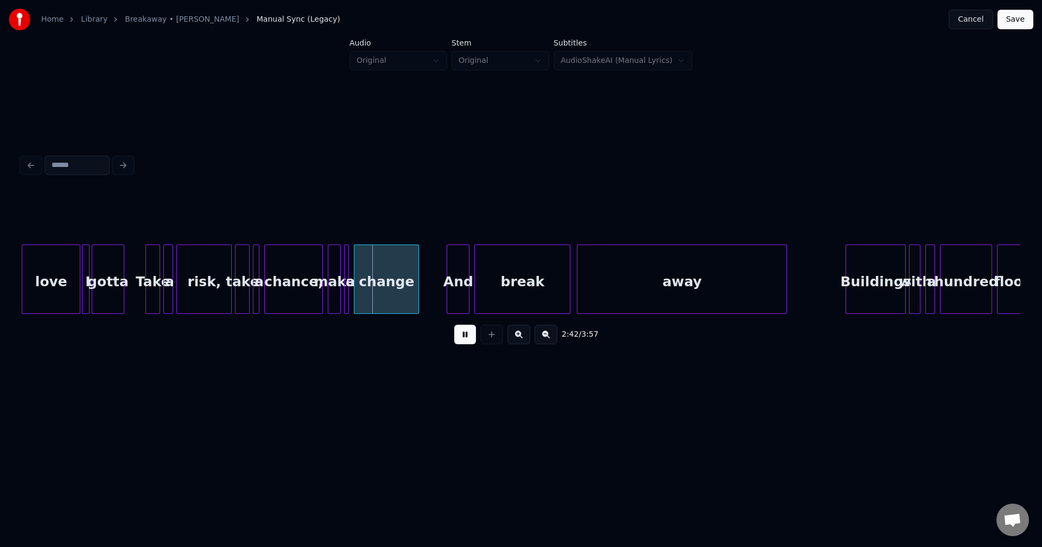
click at [120, 295] on div at bounding box center [121, 279] width 3 height 68
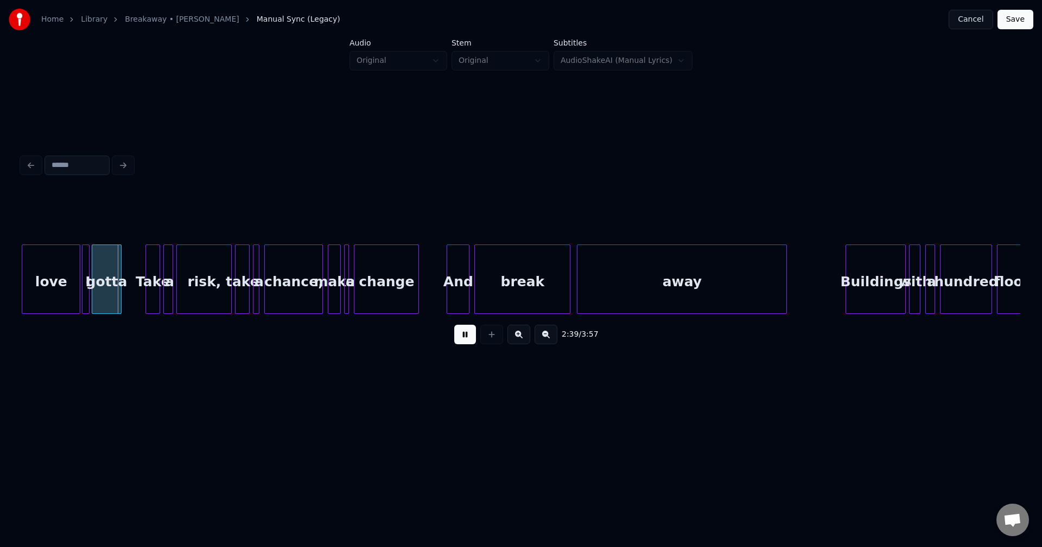
click at [105, 296] on div "gotta" at bounding box center [106, 282] width 29 height 74
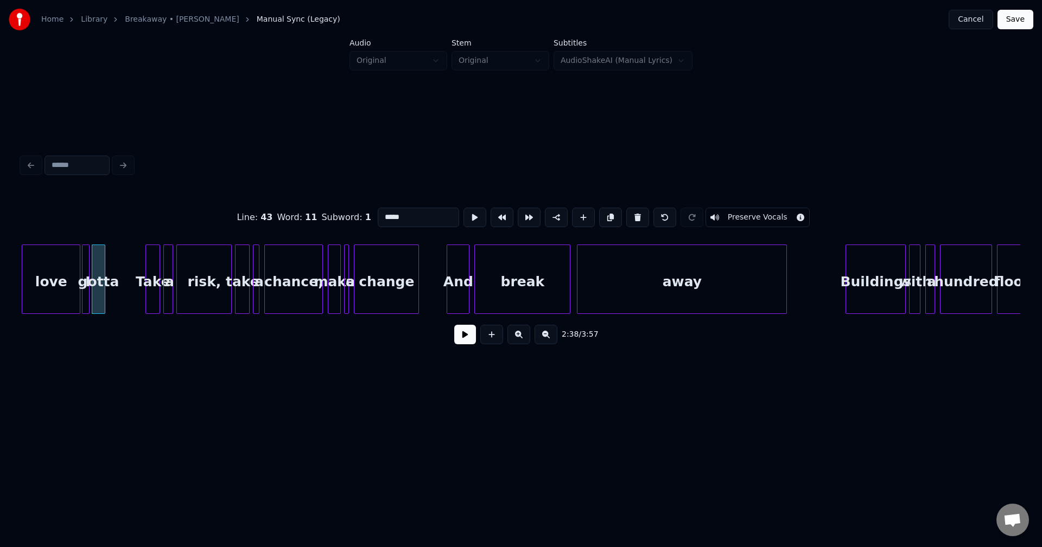
click at [104, 292] on div at bounding box center [102, 279] width 3 height 68
click at [86, 291] on div at bounding box center [87, 279] width 3 height 68
type input "*"
click at [464, 337] on button at bounding box center [465, 335] width 22 height 20
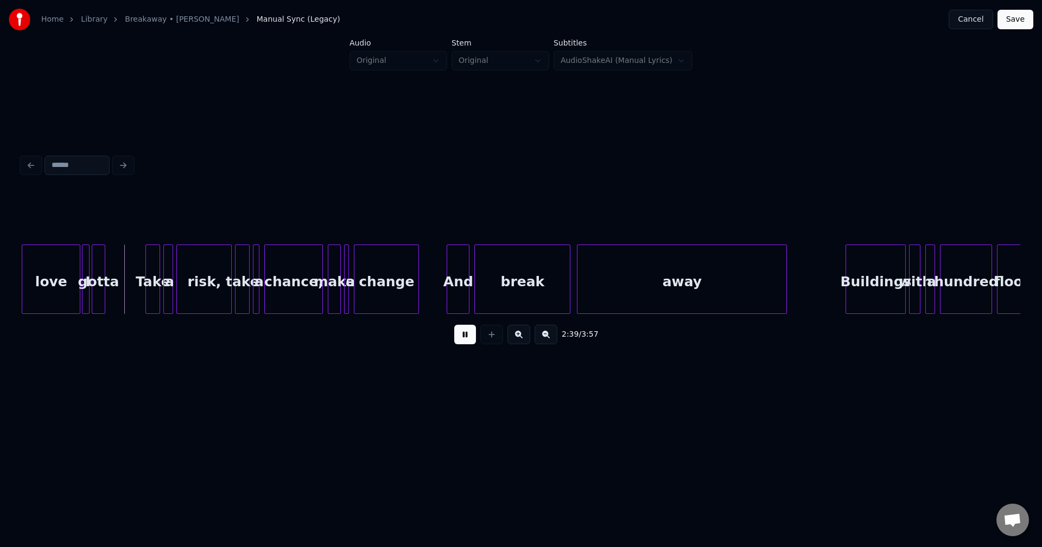
click at [464, 337] on button at bounding box center [465, 335] width 22 height 20
click at [94, 292] on div at bounding box center [93, 279] width 3 height 68
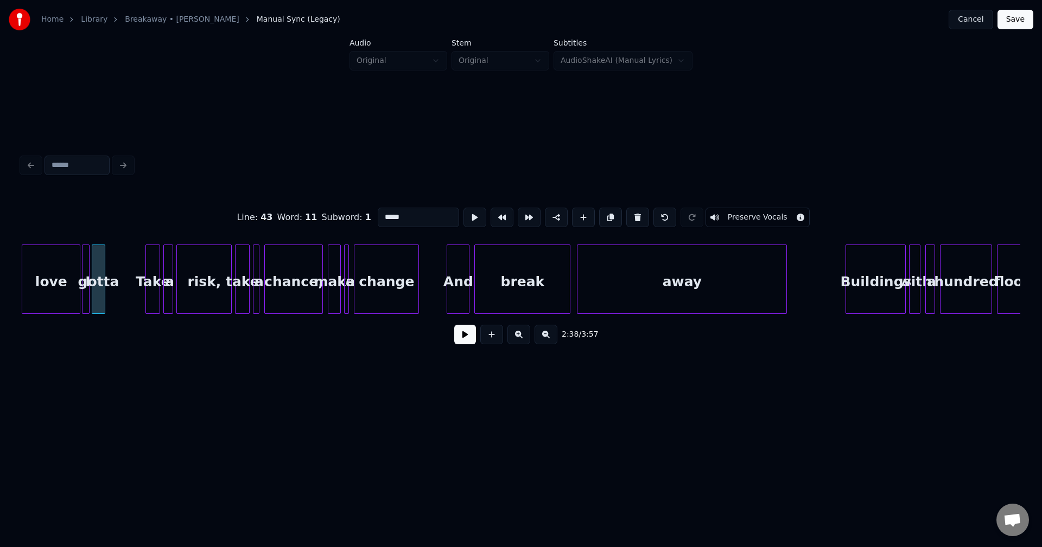
click at [459, 338] on button at bounding box center [465, 335] width 22 height 20
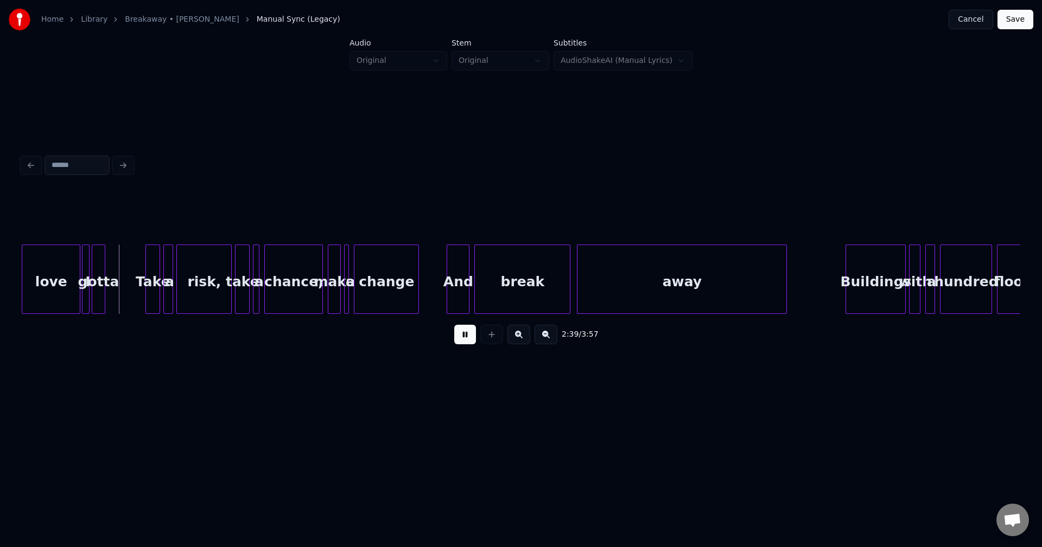
click at [459, 338] on button at bounding box center [465, 335] width 22 height 20
click at [102, 291] on div at bounding box center [102, 279] width 3 height 68
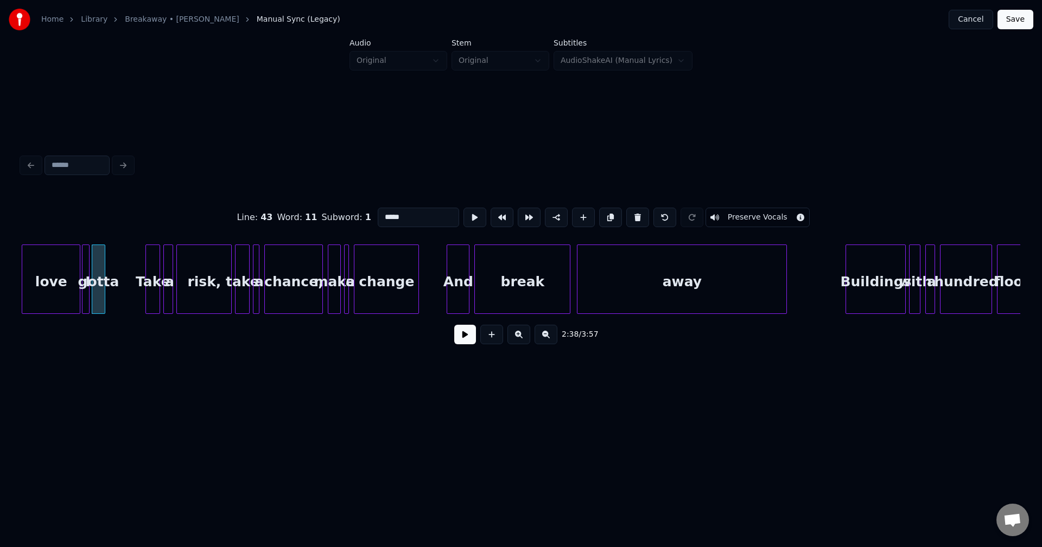
click at [104, 291] on div at bounding box center [102, 279] width 3 height 68
click at [109, 288] on div at bounding box center [108, 279] width 3 height 68
click at [80, 288] on div "love" at bounding box center [51, 279] width 59 height 69
type input "****"
click at [460, 337] on button at bounding box center [465, 335] width 22 height 20
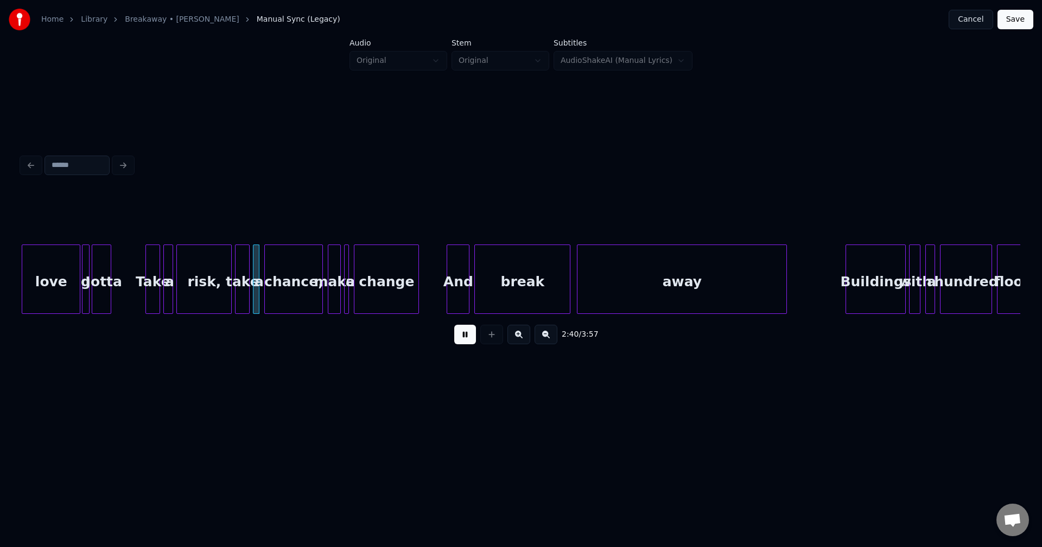
click at [474, 342] on button at bounding box center [465, 335] width 22 height 20
click at [228, 294] on div at bounding box center [229, 279] width 3 height 68
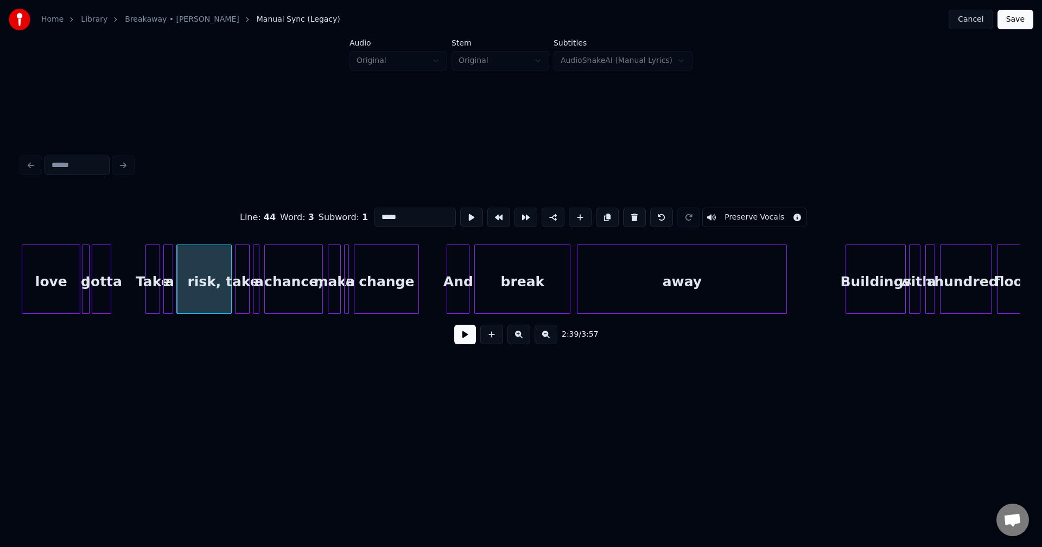
click at [229, 289] on div at bounding box center [229, 279] width 3 height 68
click at [199, 295] on div at bounding box center [198, 279] width 3 height 68
click at [320, 289] on div at bounding box center [320, 279] width 3 height 68
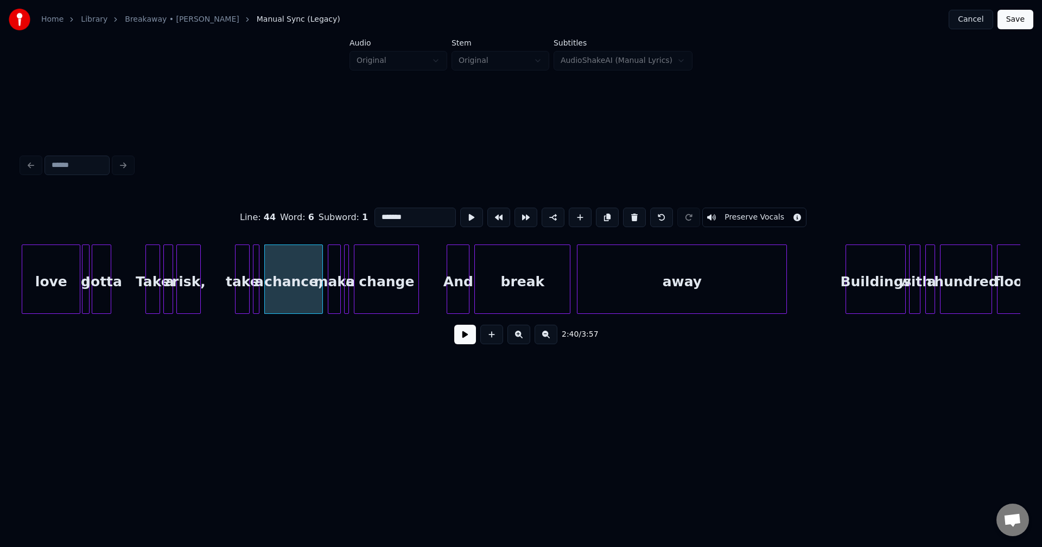
click at [315, 290] on div "chance," at bounding box center [294, 282] width 58 height 74
click at [315, 292] on div "chance," at bounding box center [291, 282] width 58 height 74
click at [285, 290] on div at bounding box center [285, 279] width 3 height 68
click at [63, 296] on div "love" at bounding box center [51, 282] width 58 height 74
type input "****"
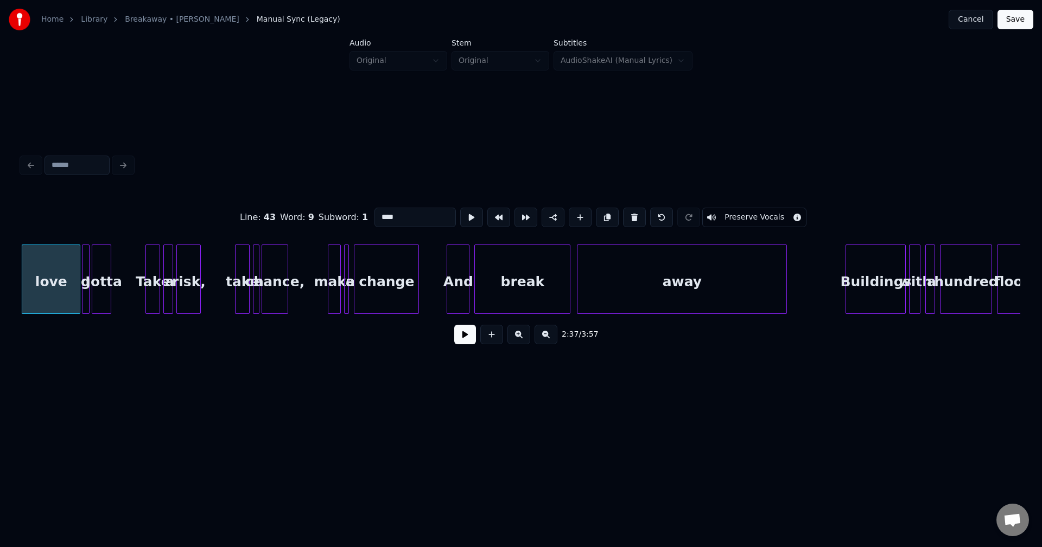
click at [455, 330] on button at bounding box center [465, 335] width 22 height 20
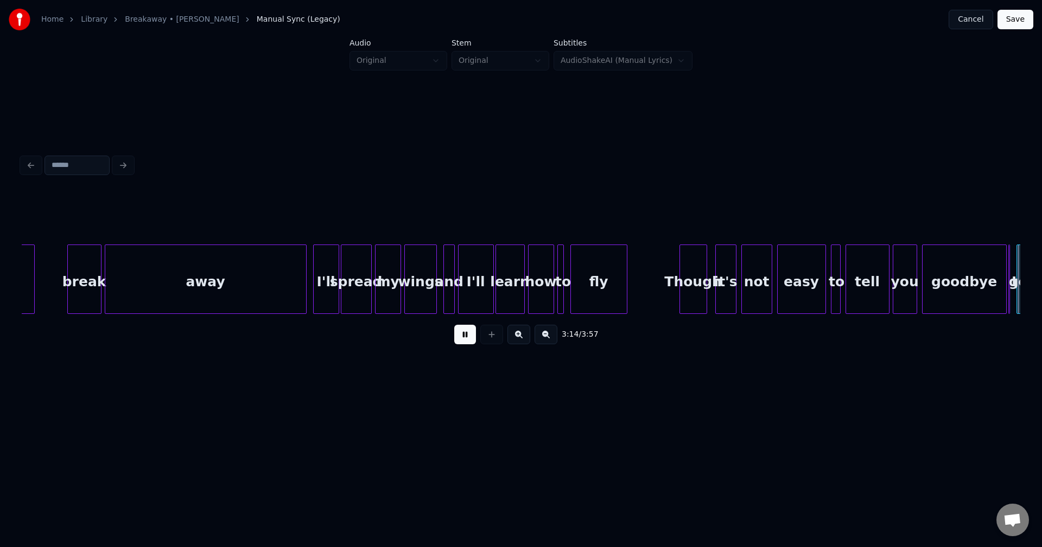
scroll to position [0, 15842]
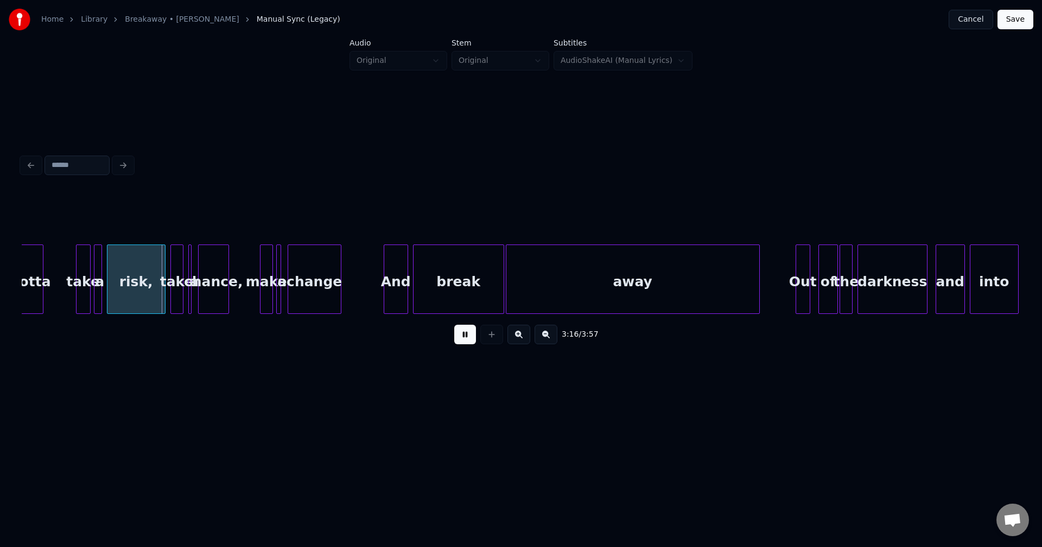
click at [464, 338] on button at bounding box center [465, 335] width 22 height 20
click at [164, 286] on div at bounding box center [163, 279] width 3 height 68
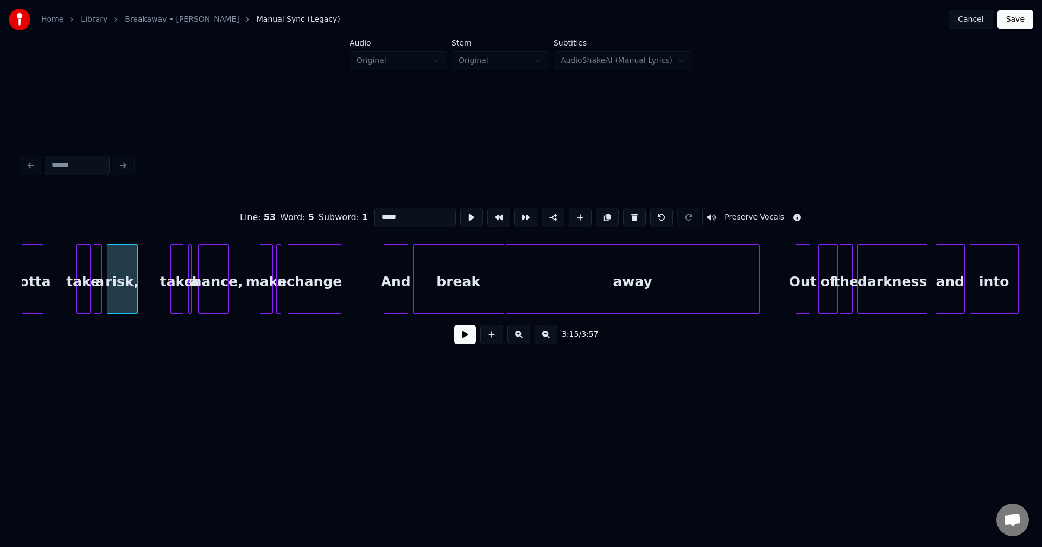
click at [136, 292] on div at bounding box center [135, 279] width 3 height 68
click at [468, 339] on button at bounding box center [465, 335] width 22 height 20
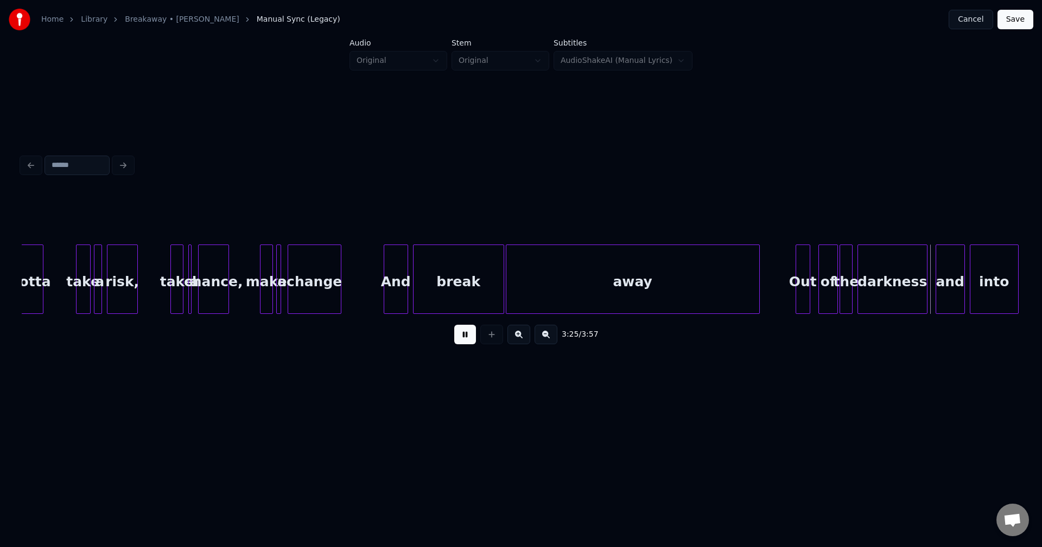
click at [468, 339] on button at bounding box center [465, 335] width 22 height 20
click at [460, 345] on button at bounding box center [465, 335] width 22 height 20
click at [796, 289] on div at bounding box center [797, 279] width 3 height 68
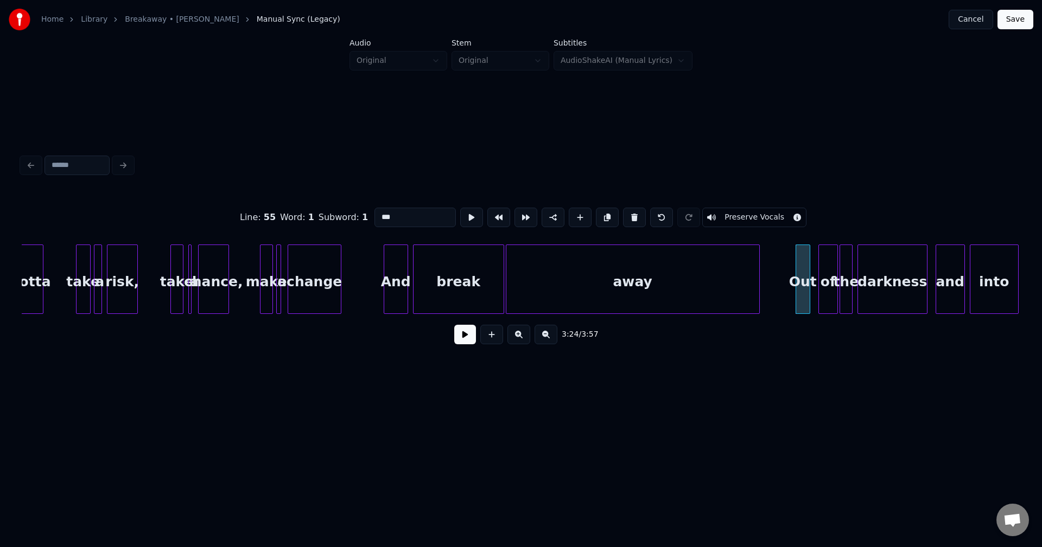
click at [796, 290] on div at bounding box center [797, 279] width 3 height 68
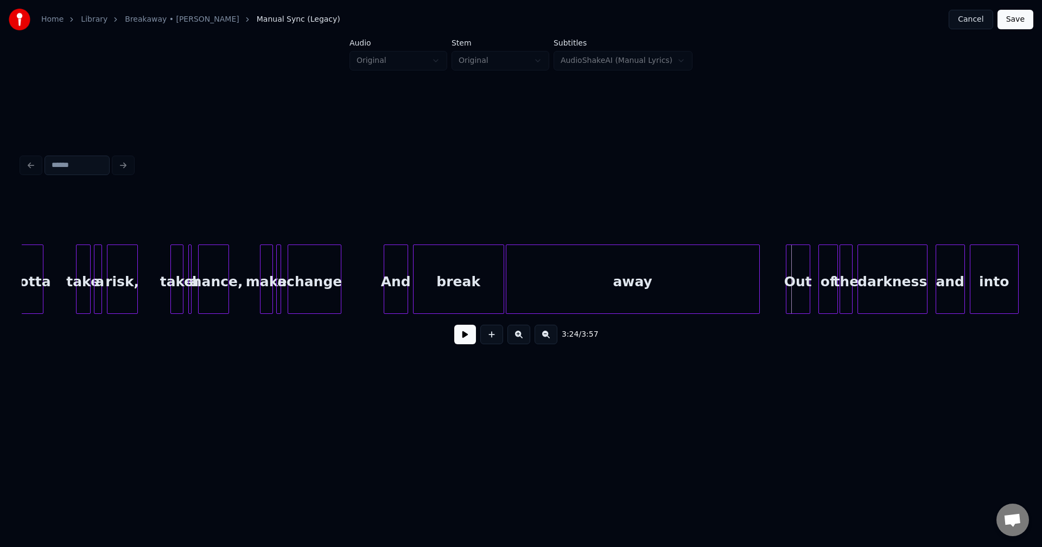
click at [786, 288] on div at bounding box center [787, 279] width 3 height 68
click at [813, 288] on div at bounding box center [814, 279] width 3 height 68
click at [810, 288] on div "Out" at bounding box center [800, 282] width 28 height 74
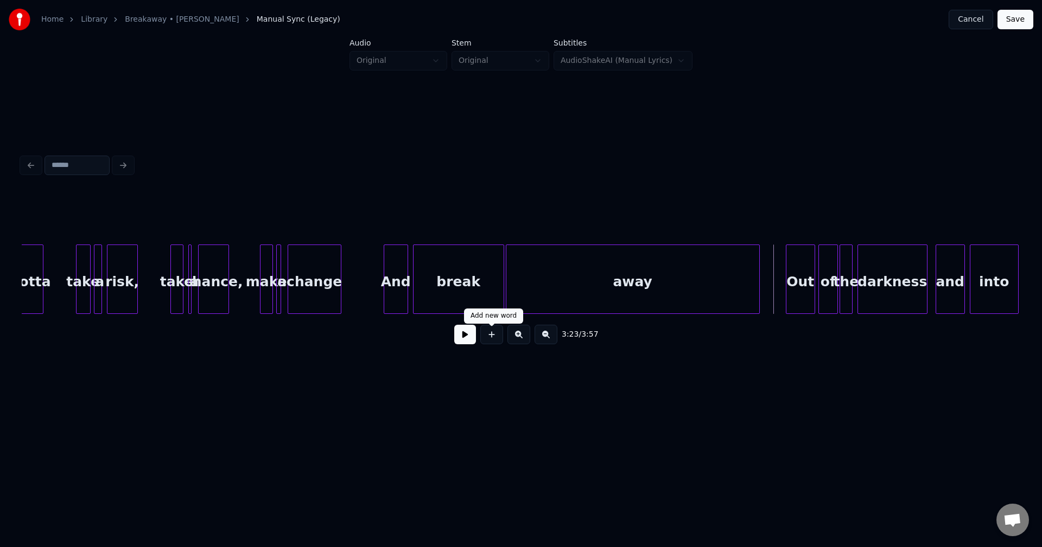
click at [467, 340] on button at bounding box center [465, 335] width 22 height 20
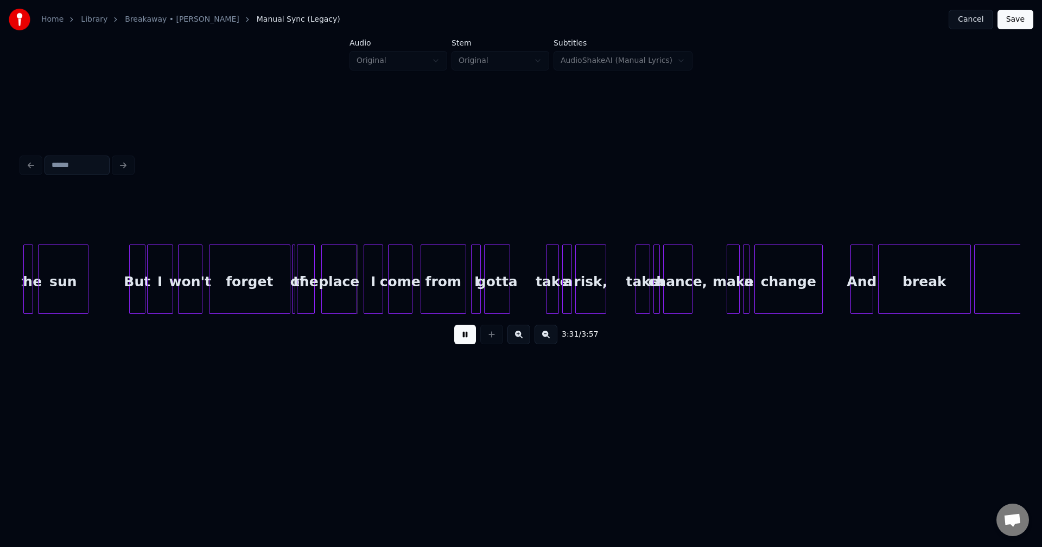
click at [466, 341] on button at bounding box center [465, 335] width 22 height 20
click at [294, 299] on div at bounding box center [292, 279] width 3 height 68
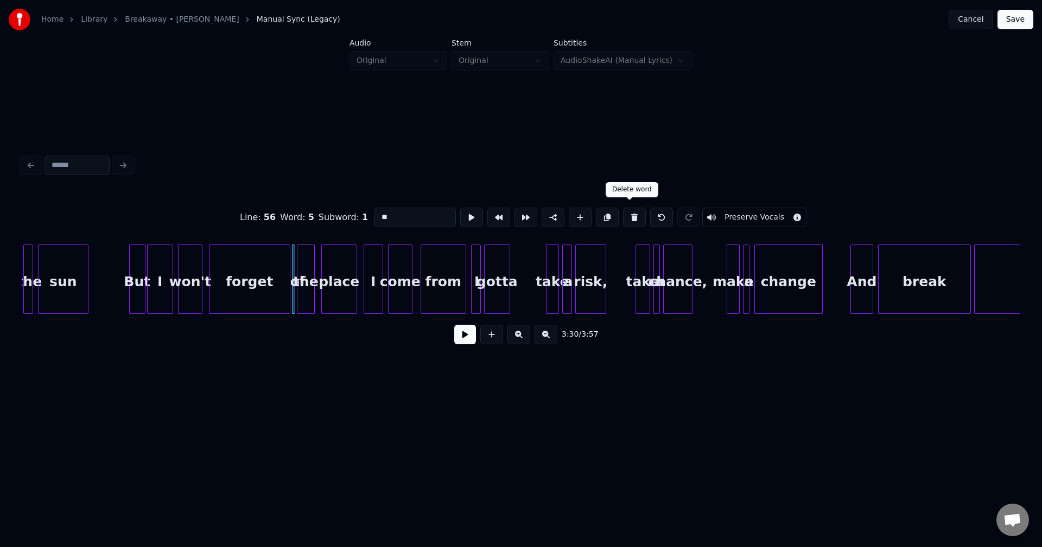
click at [623, 211] on button at bounding box center [634, 218] width 23 height 20
type input "***"
click at [477, 340] on div "3:30 / 3:57" at bounding box center [520, 335] width 981 height 24
click at [464, 342] on button at bounding box center [465, 335] width 22 height 20
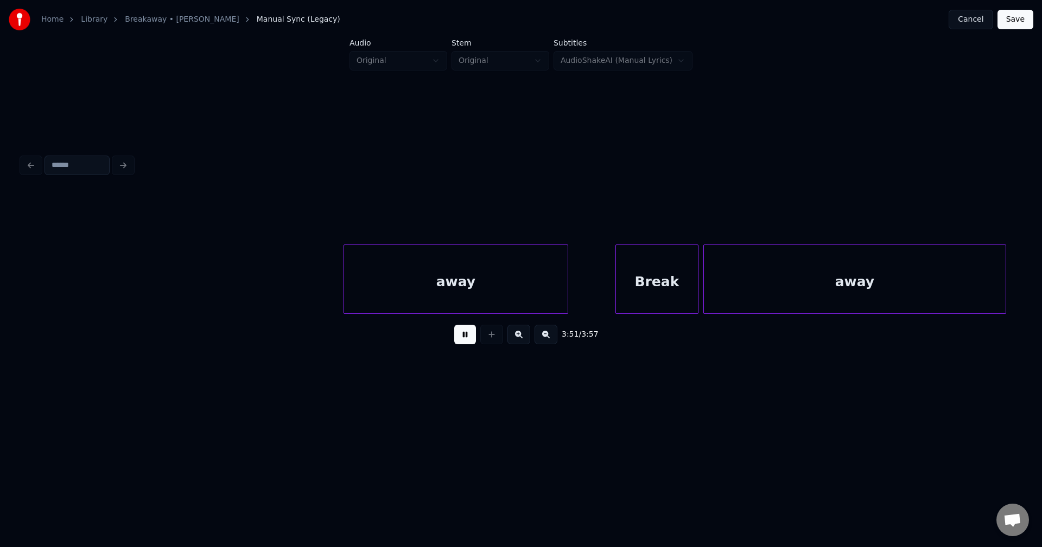
scroll to position [0, 18350]
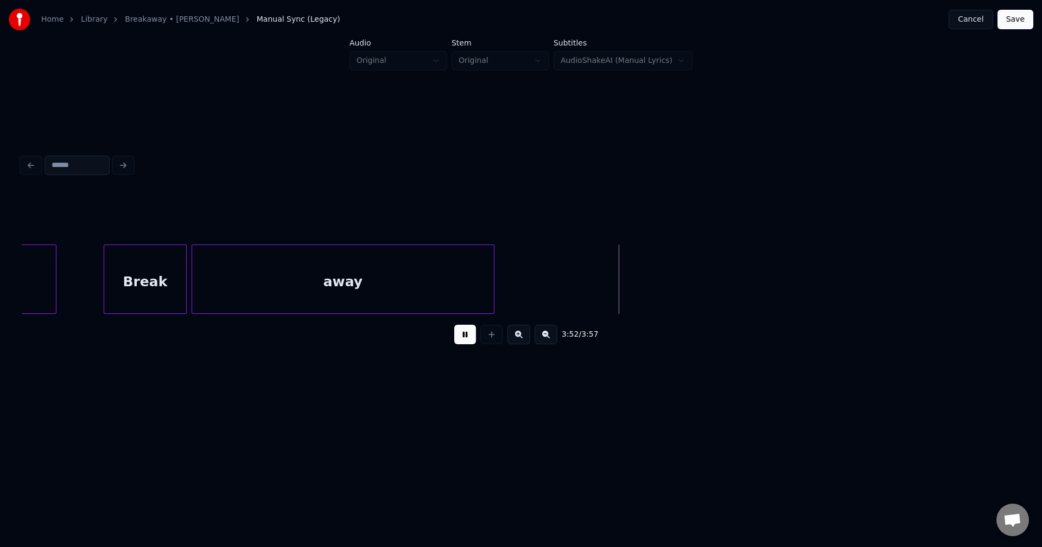
click at [833, 16] on button "Save" at bounding box center [1015, 20] width 36 height 20
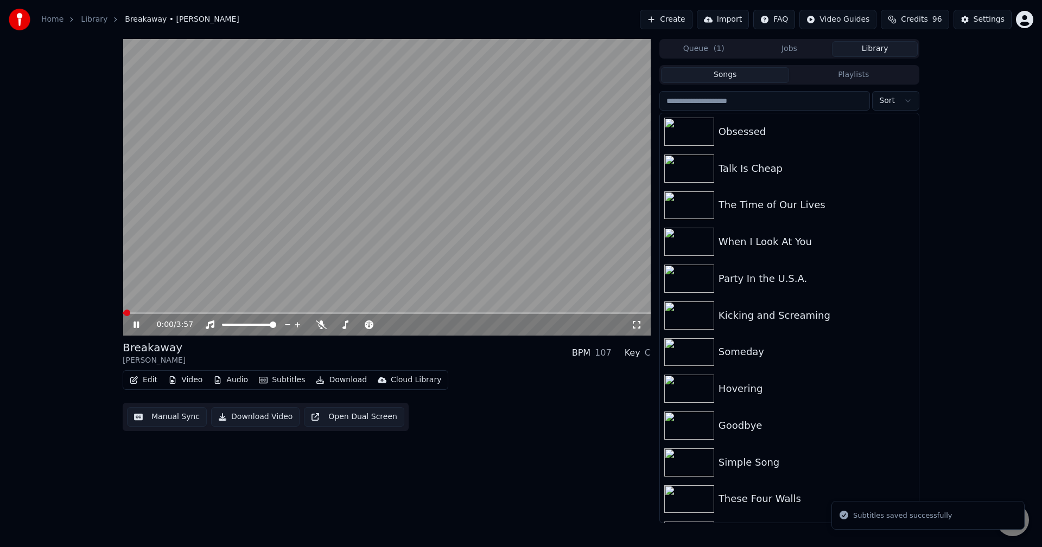
click at [330, 383] on button "Download" at bounding box center [341, 380] width 60 height 15
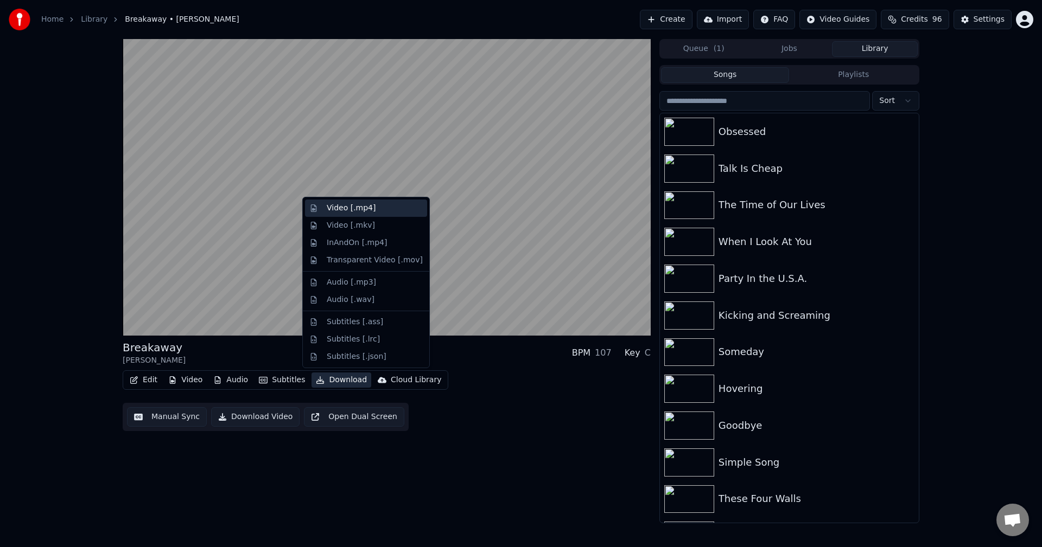
click at [347, 209] on div "Video [.mp4]" at bounding box center [351, 208] width 49 height 11
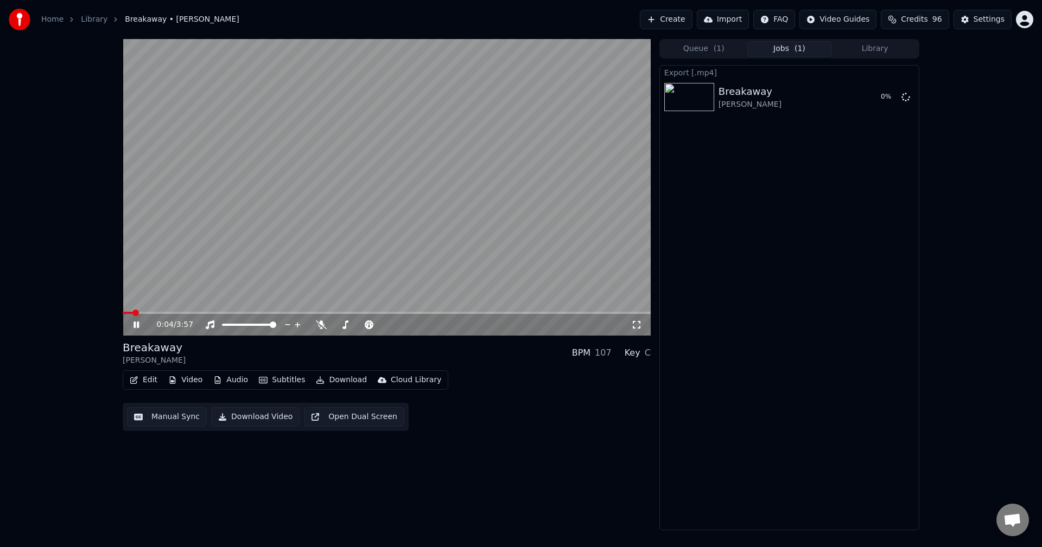
click at [132, 326] on icon at bounding box center [143, 325] width 25 height 9
click at [833, 49] on button "Library" at bounding box center [875, 49] width 86 height 16
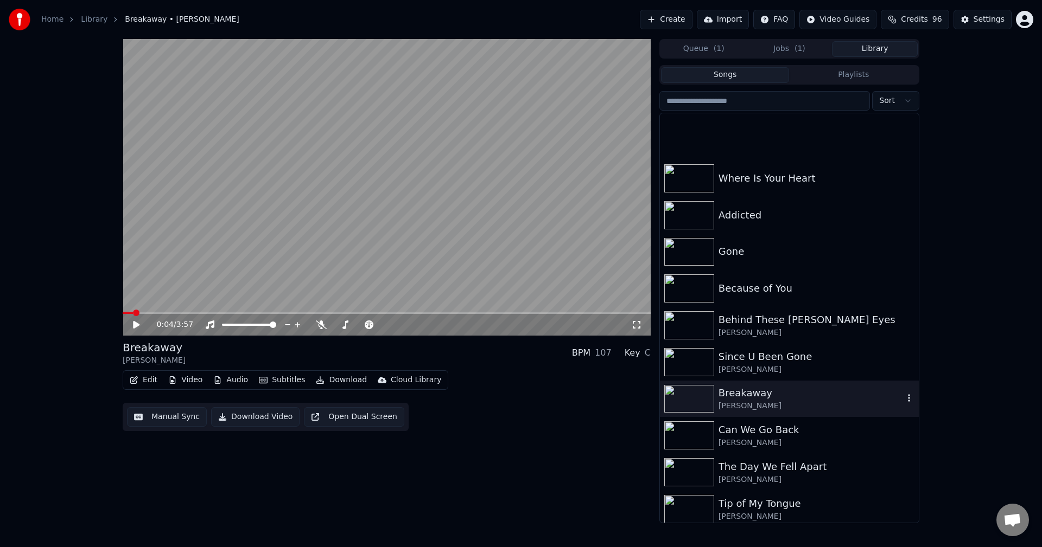
scroll to position [9739, 0]
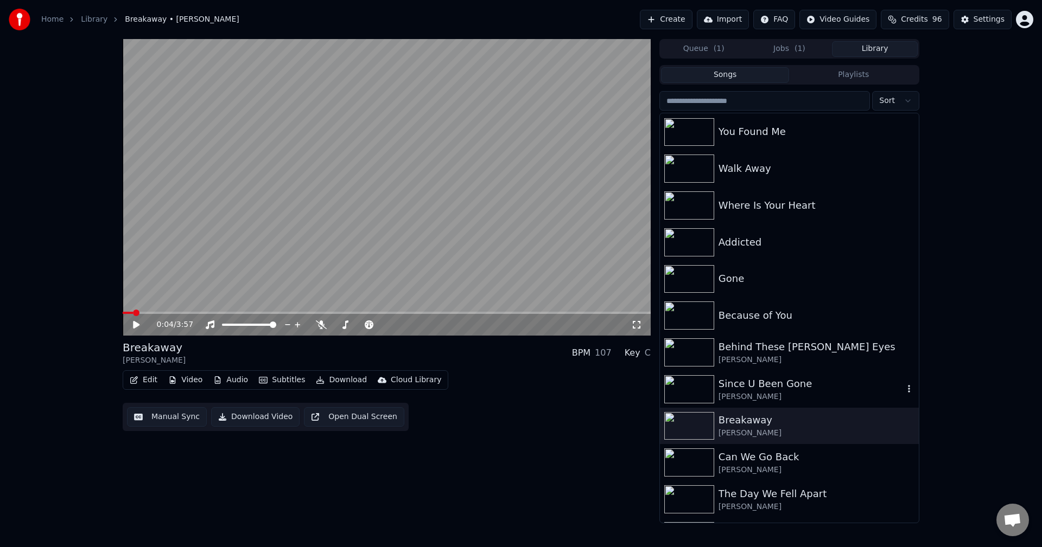
click at [812, 378] on div "Since U Been Gone" at bounding box center [810, 384] width 185 height 15
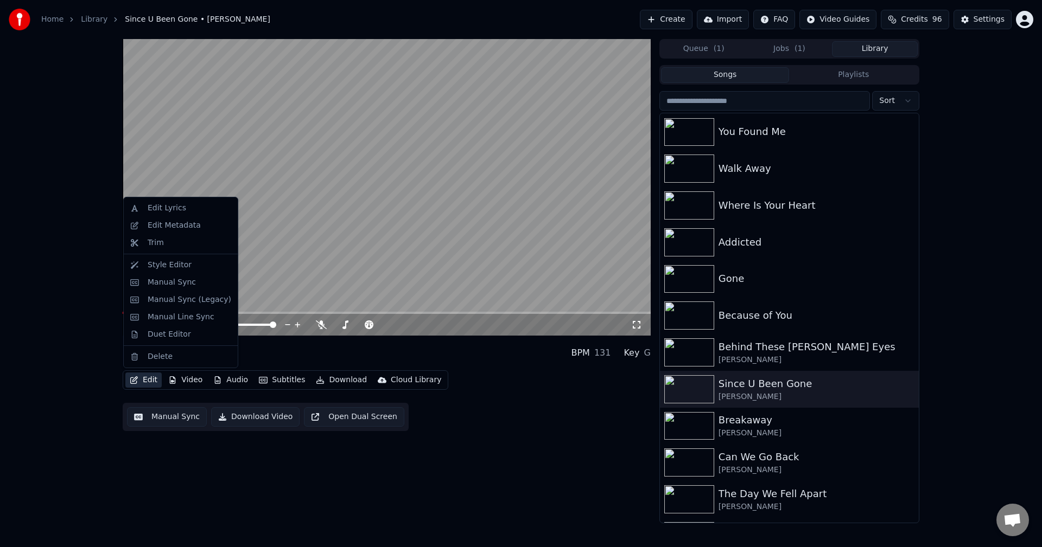
click at [139, 381] on button "Edit" at bounding box center [143, 380] width 36 height 15
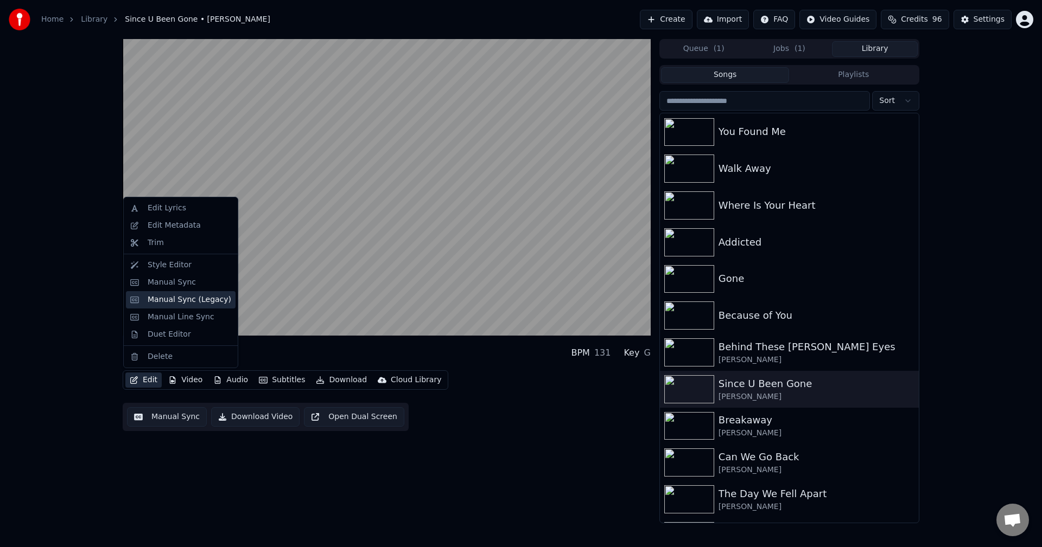
click at [168, 295] on div "Manual Sync (Legacy)" at bounding box center [190, 300] width 84 height 11
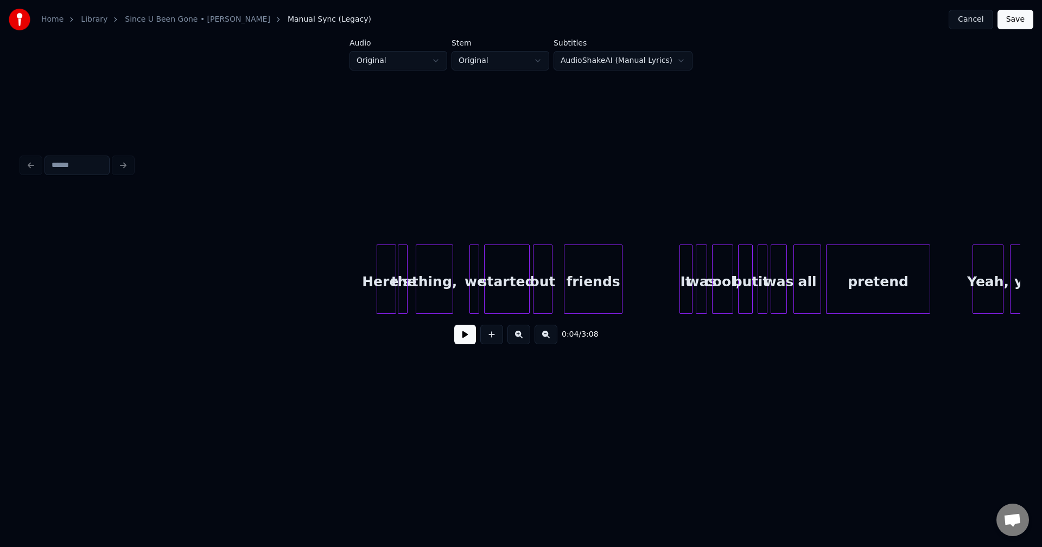
click at [467, 334] on button at bounding box center [465, 335] width 22 height 20
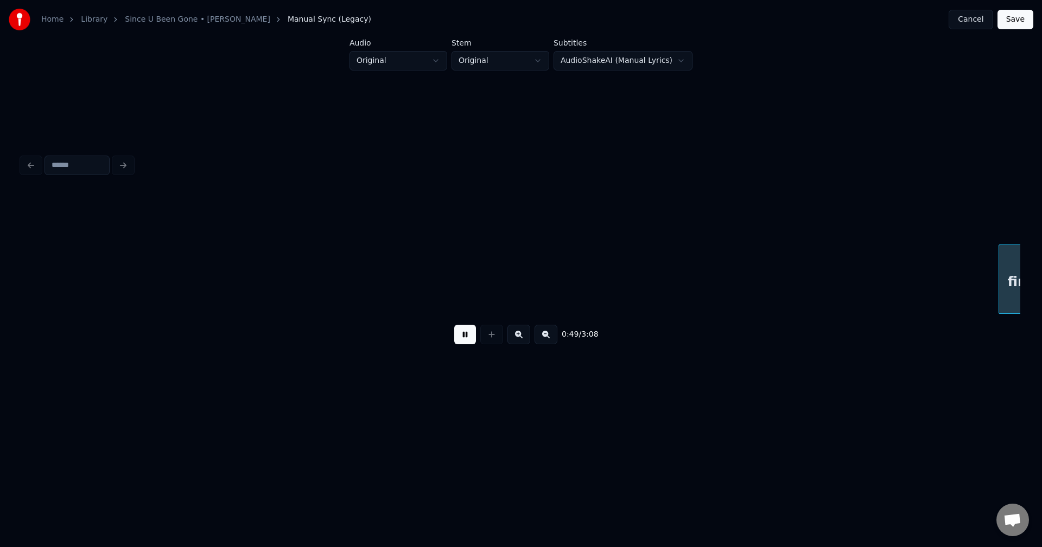
scroll to position [0, 3994]
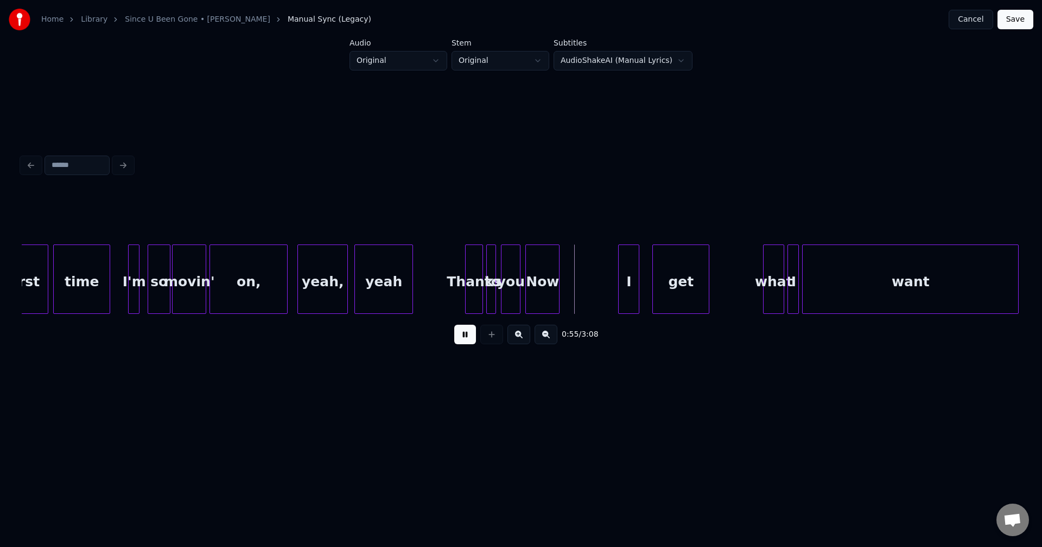
click at [463, 340] on button at bounding box center [465, 335] width 22 height 20
click at [592, 290] on div "Now" at bounding box center [580, 282] width 33 height 74
click at [602, 288] on div "Now" at bounding box center [597, 282] width 33 height 74
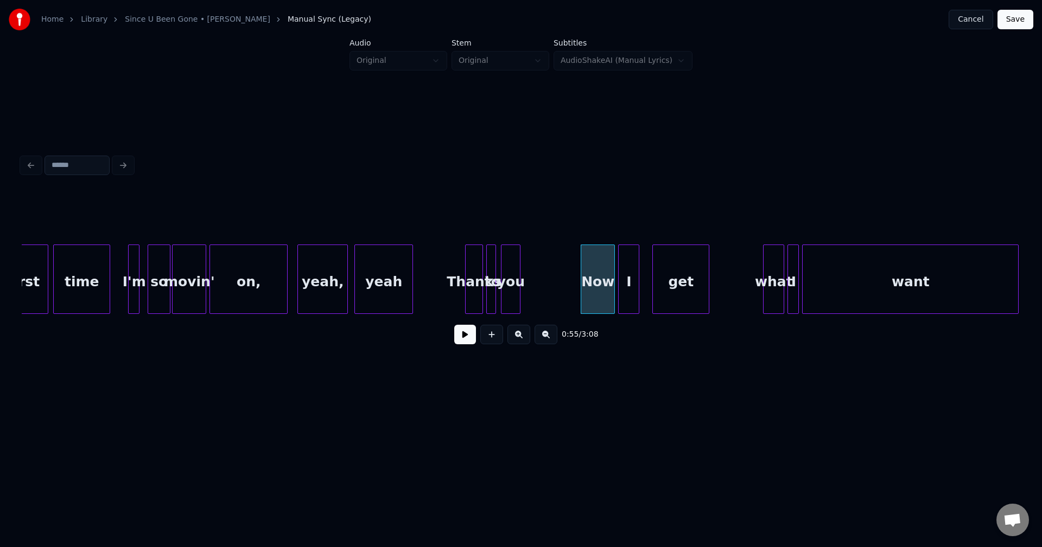
click at [512, 300] on div "you" at bounding box center [510, 282] width 18 height 74
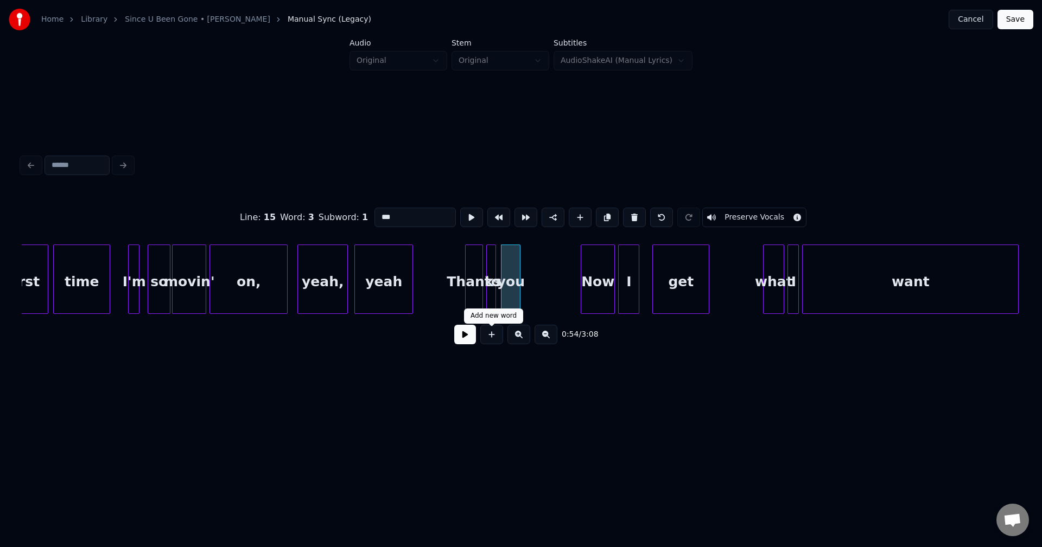
click at [468, 340] on button at bounding box center [465, 335] width 22 height 20
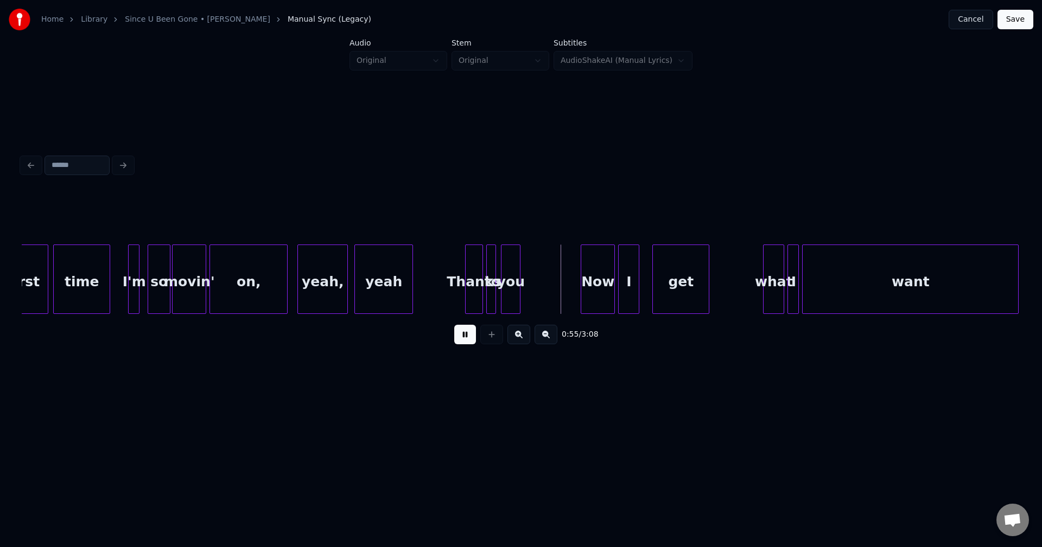
click at [468, 340] on button at bounding box center [465, 335] width 22 height 20
click at [520, 293] on div at bounding box center [518, 279] width 3 height 68
click at [556, 289] on div at bounding box center [555, 279] width 3 height 68
click at [468, 343] on button at bounding box center [465, 335] width 22 height 20
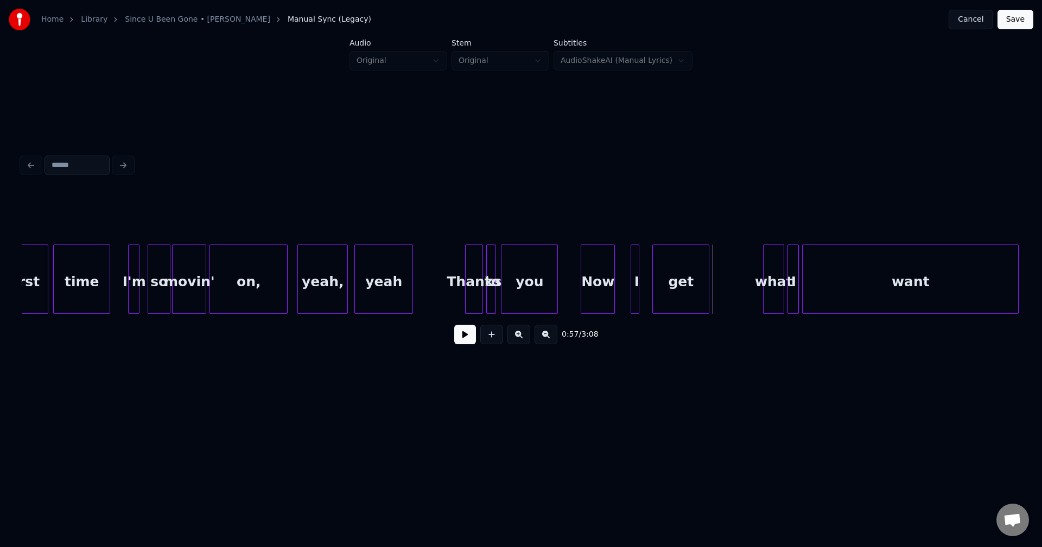
click at [634, 288] on div at bounding box center [632, 279] width 3 height 68
click at [652, 282] on div "I" at bounding box center [647, 282] width 11 height 74
click at [623, 286] on div "Now" at bounding box center [614, 282] width 33 height 74
click at [626, 285] on div "Now" at bounding box center [620, 282] width 33 height 74
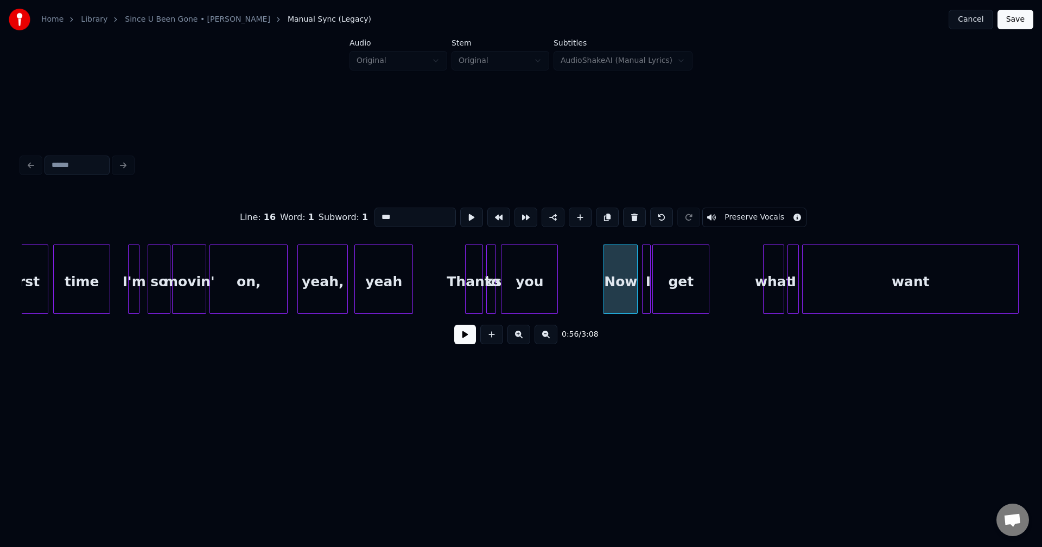
click at [462, 341] on button at bounding box center [465, 335] width 22 height 20
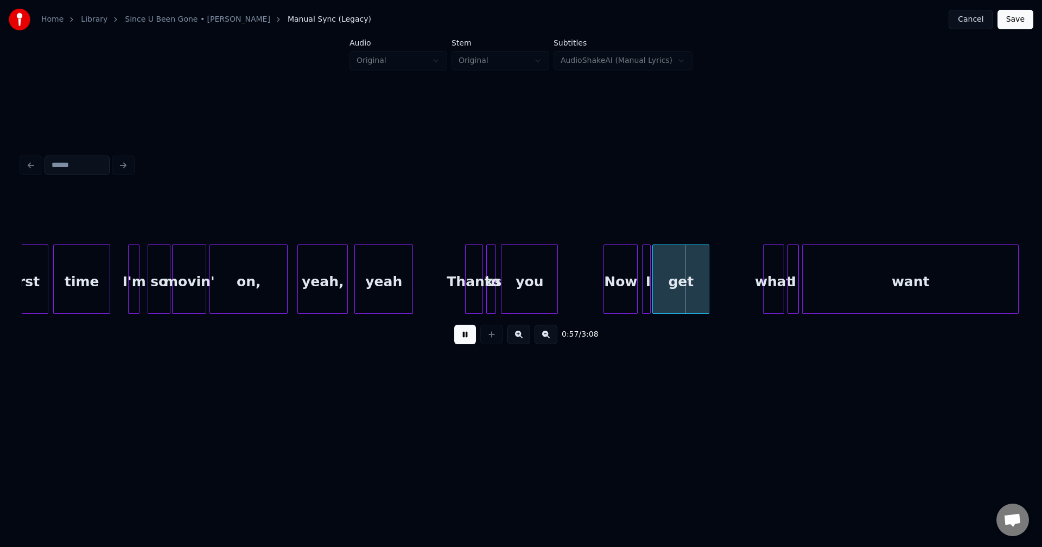
click at [462, 341] on button at bounding box center [465, 335] width 22 height 20
click at [618, 291] on div "Now" at bounding box center [624, 282] width 33 height 74
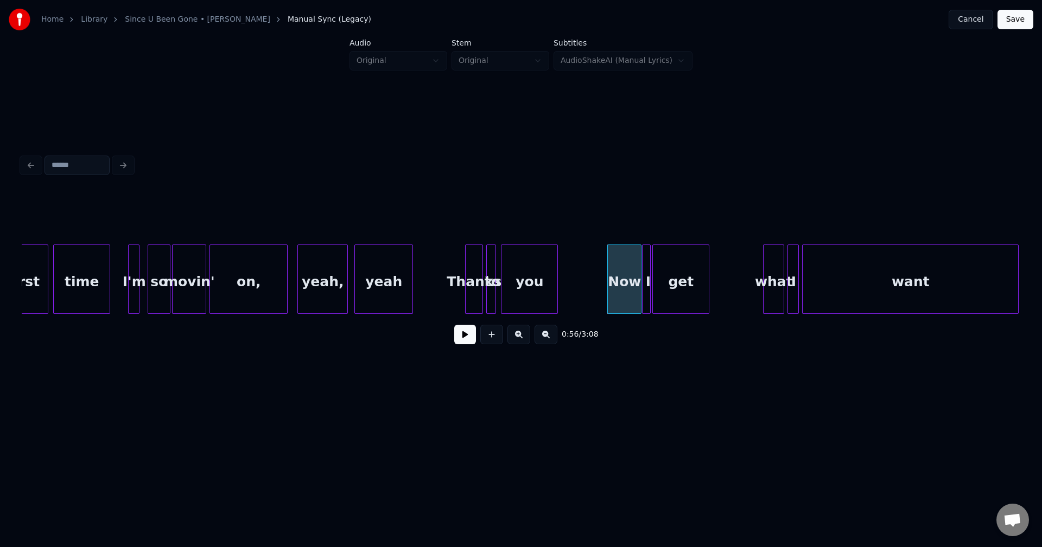
click at [618, 291] on div "Now" at bounding box center [624, 282] width 33 height 74
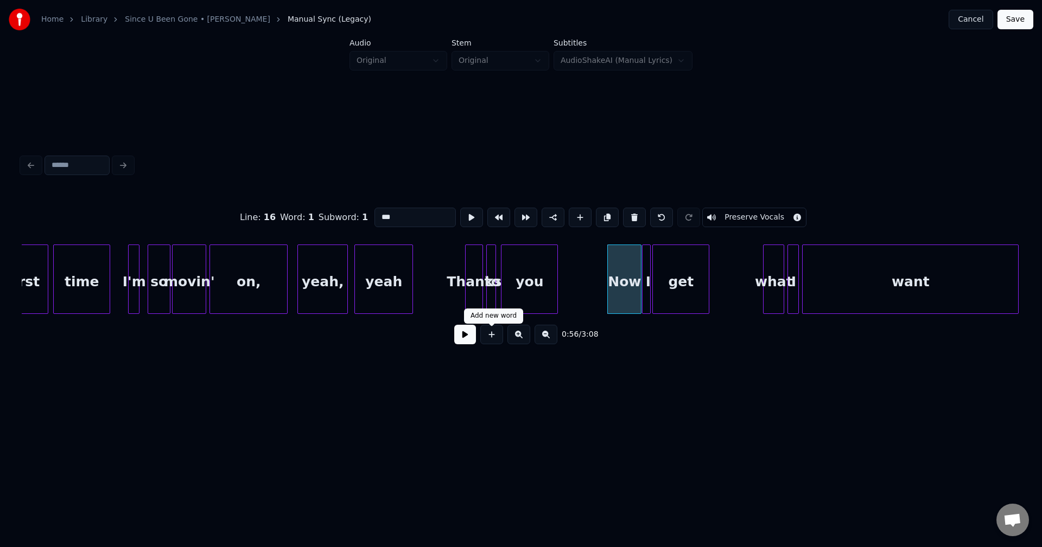
click at [468, 342] on button at bounding box center [465, 335] width 22 height 20
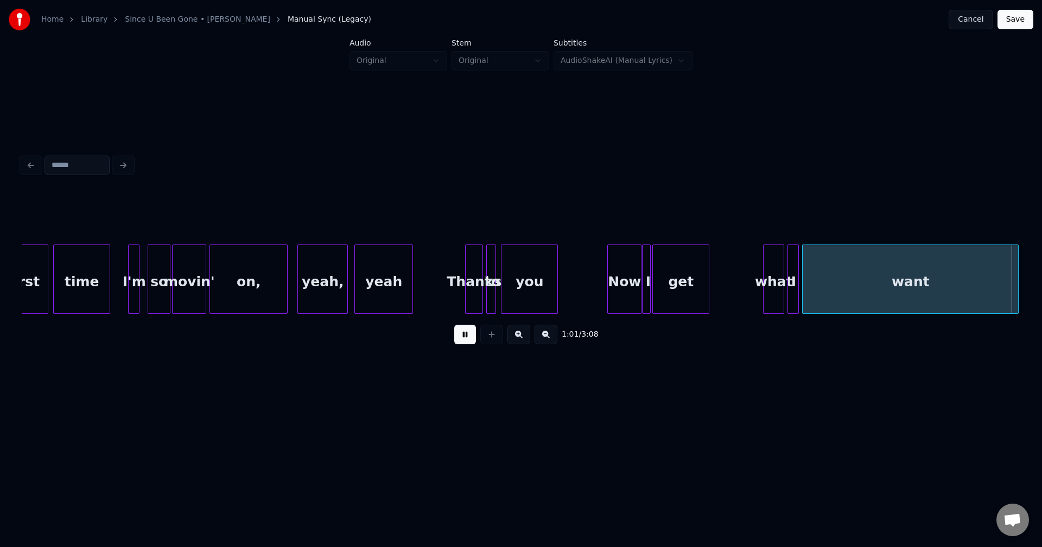
scroll to position [0, 4992]
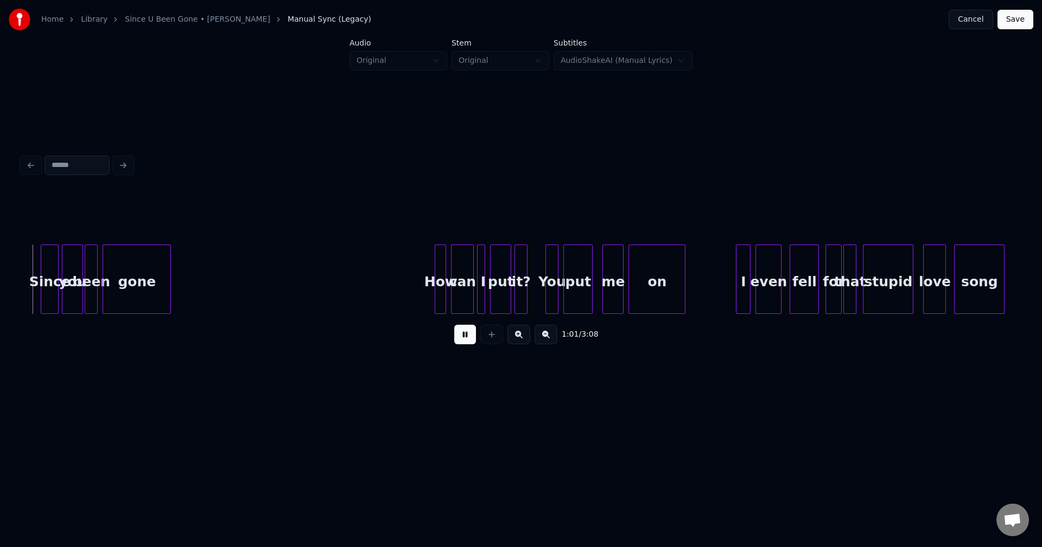
click at [468, 342] on button at bounding box center [465, 335] width 22 height 20
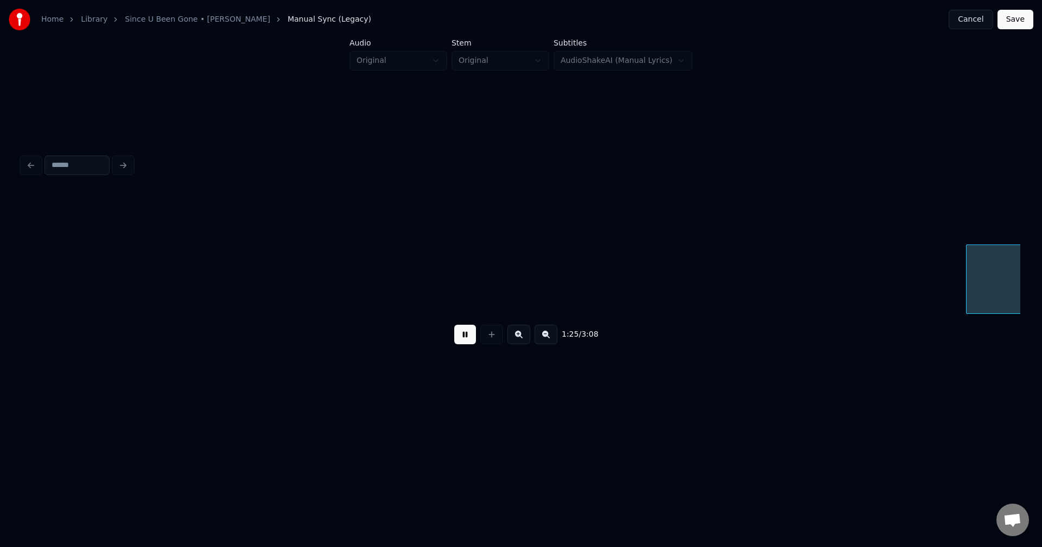
scroll to position [0, 6990]
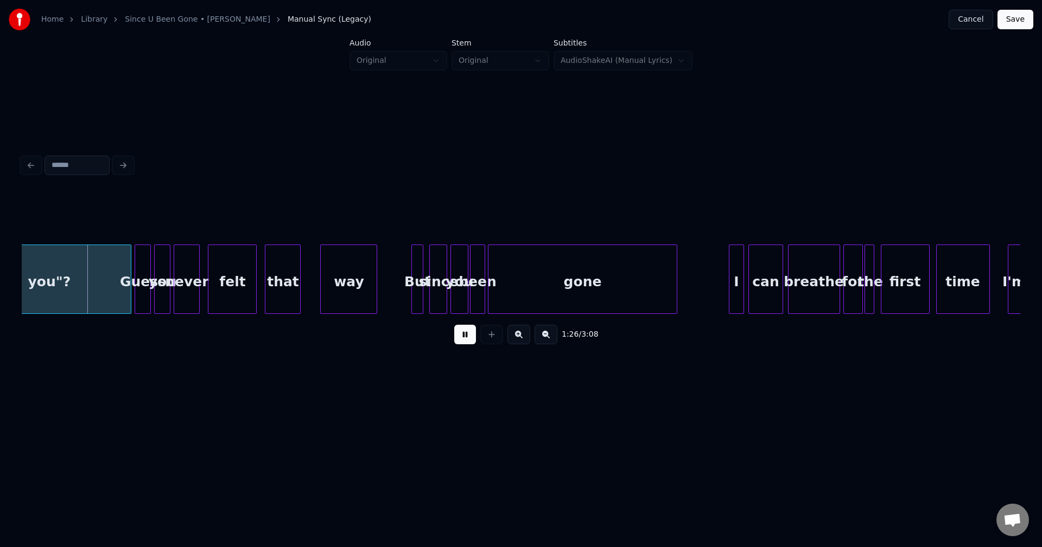
click at [462, 340] on button at bounding box center [465, 335] width 22 height 20
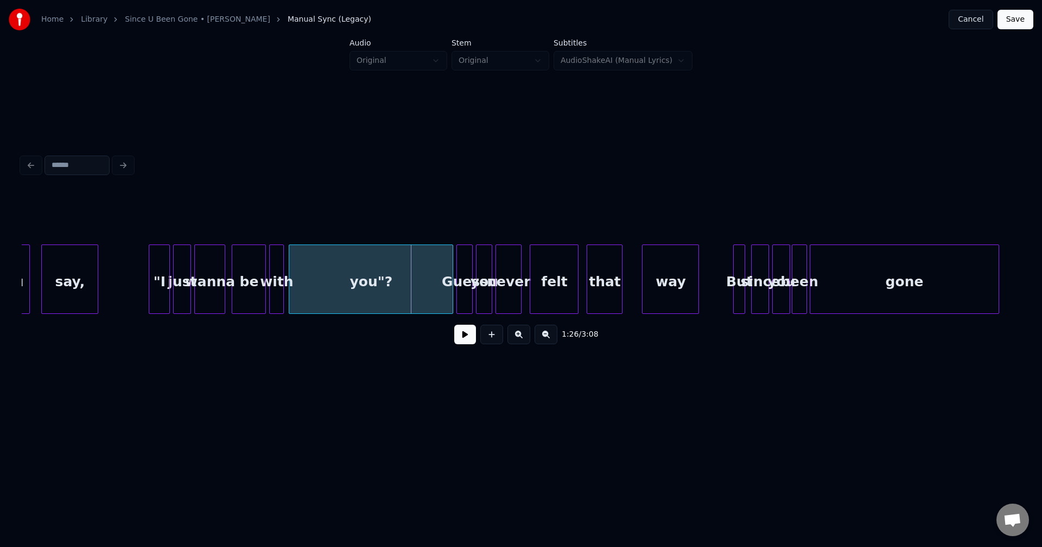
scroll to position [0, 6643]
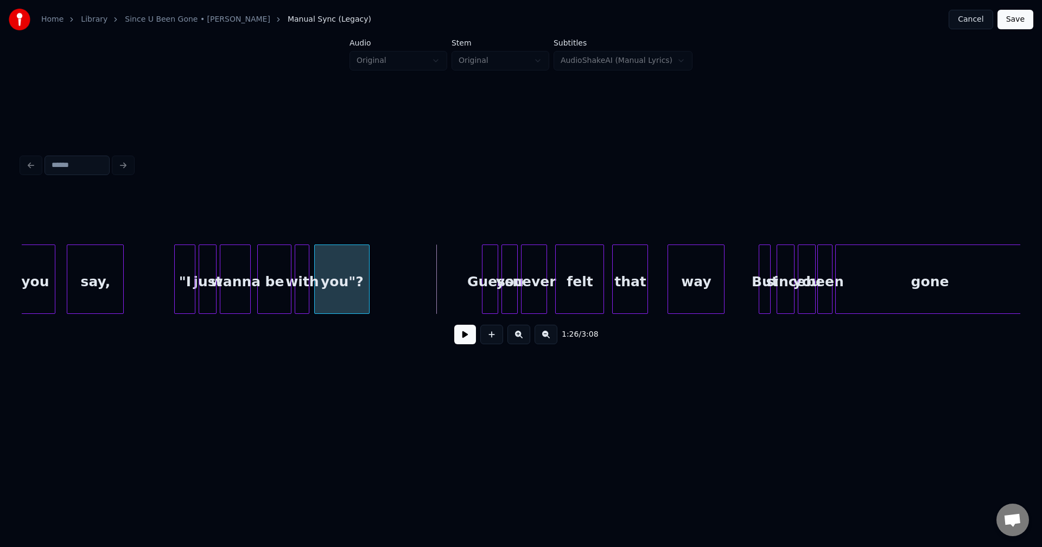
click at [368, 294] on div at bounding box center [367, 279] width 3 height 68
click at [467, 336] on button at bounding box center [465, 335] width 22 height 20
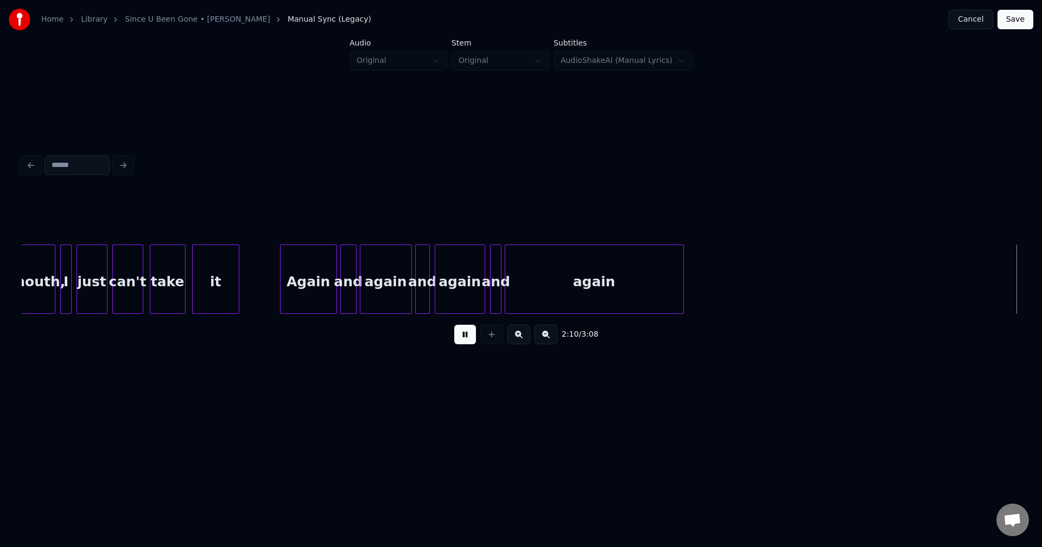
scroll to position [0, 10639]
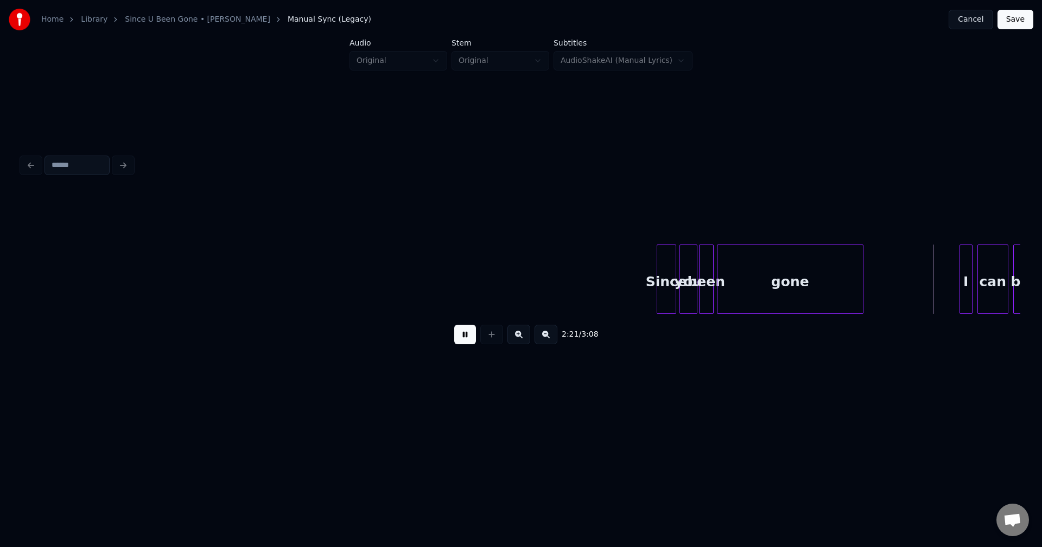
click at [457, 344] on button at bounding box center [465, 335] width 22 height 20
click at [833, 284] on div at bounding box center [944, 279] width 3 height 68
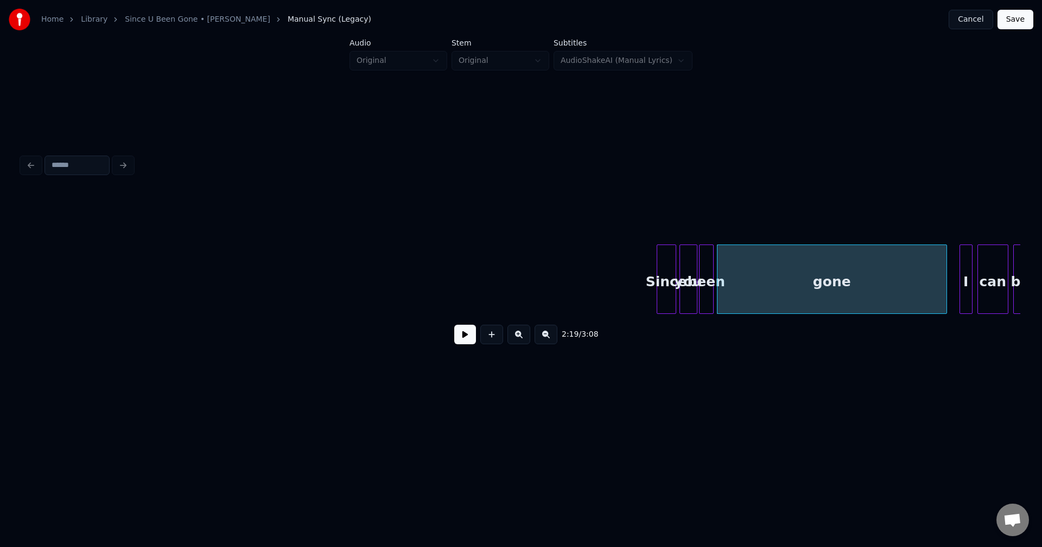
click at [471, 344] on button at bounding box center [465, 335] width 22 height 20
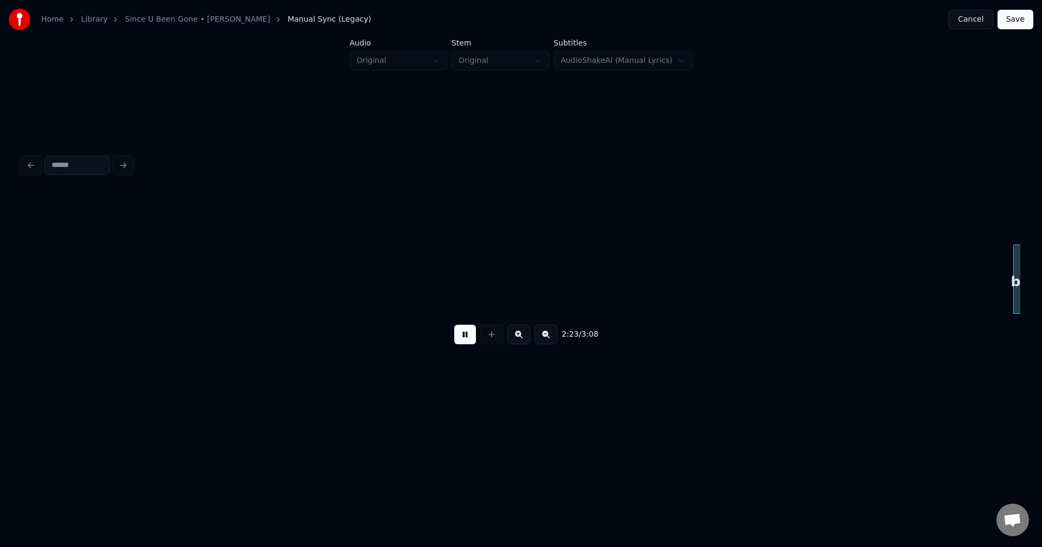
scroll to position [0, 11638]
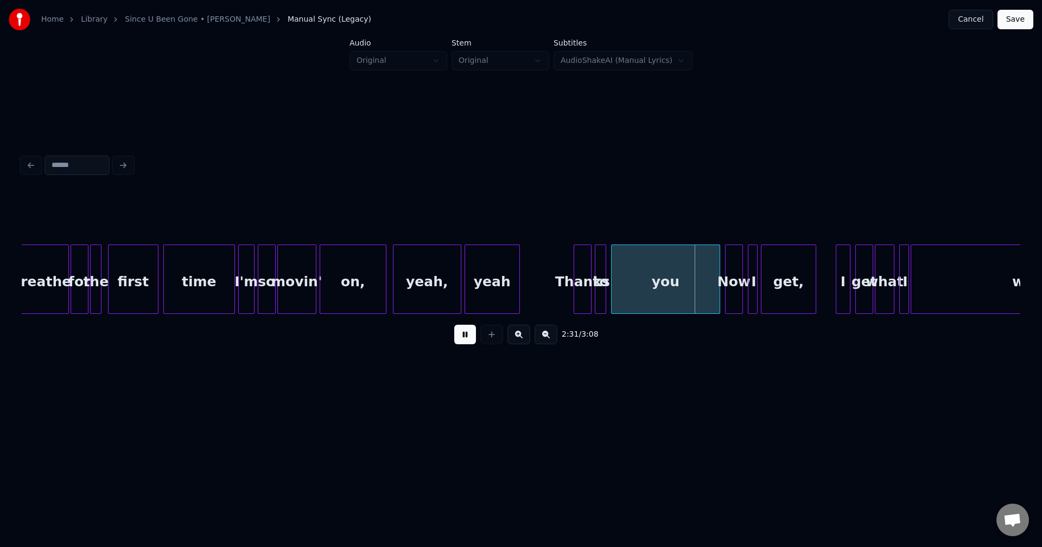
click at [462, 343] on button at bounding box center [465, 335] width 22 height 20
click at [718, 291] on div at bounding box center [717, 279] width 3 height 68
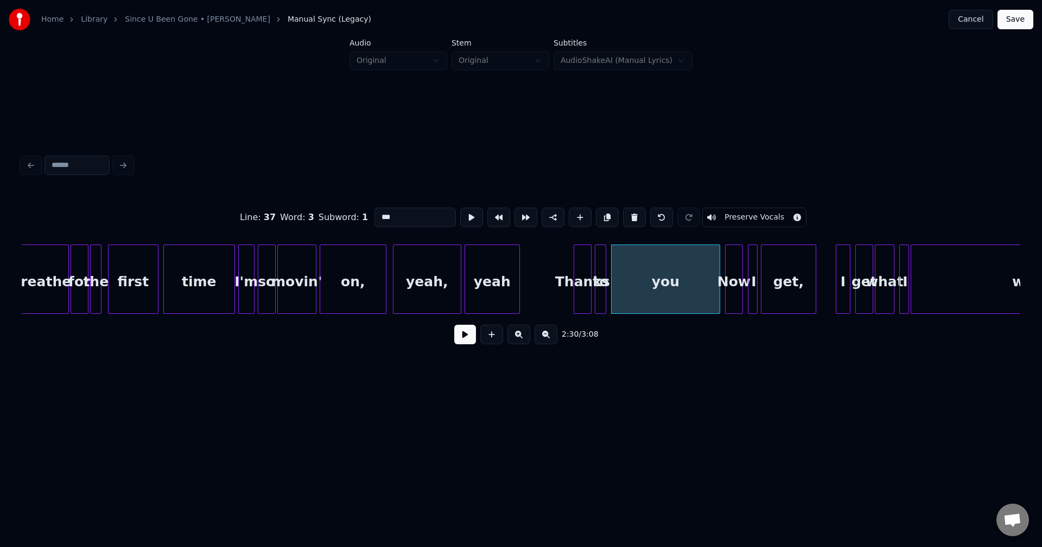
click at [684, 291] on div "you" at bounding box center [665, 282] width 108 height 74
click at [716, 290] on div at bounding box center [717, 279] width 3 height 68
click at [671, 293] on div "you" at bounding box center [662, 282] width 102 height 74
click at [658, 292] on div at bounding box center [657, 279] width 3 height 68
click at [462, 340] on button at bounding box center [465, 335] width 22 height 20
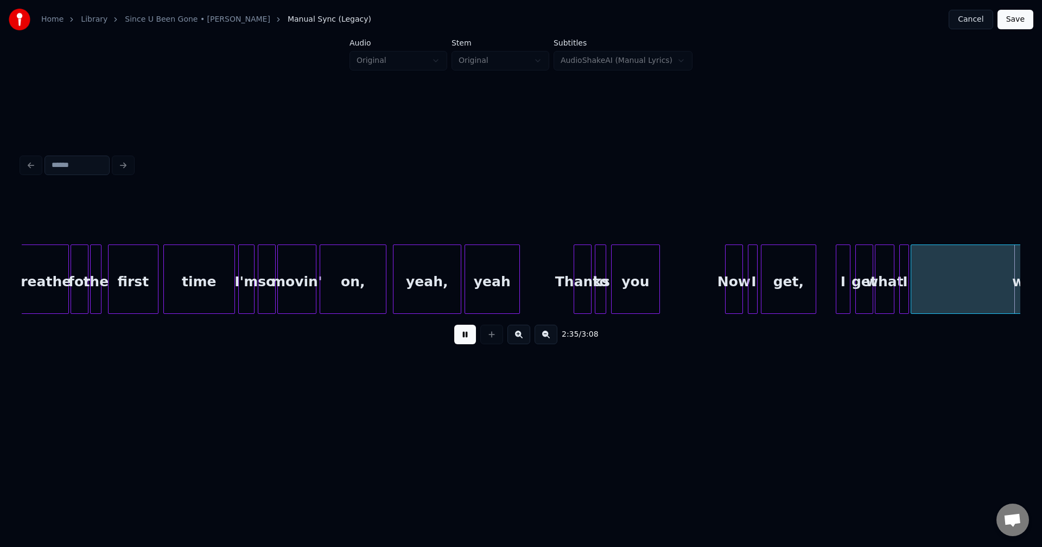
scroll to position [0, 12637]
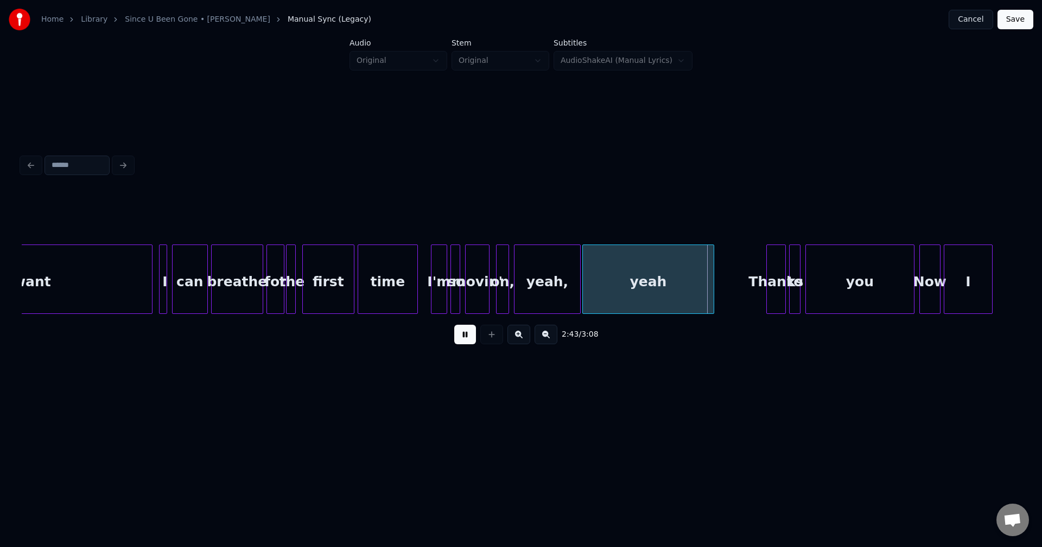
click at [462, 340] on button at bounding box center [465, 335] width 22 height 20
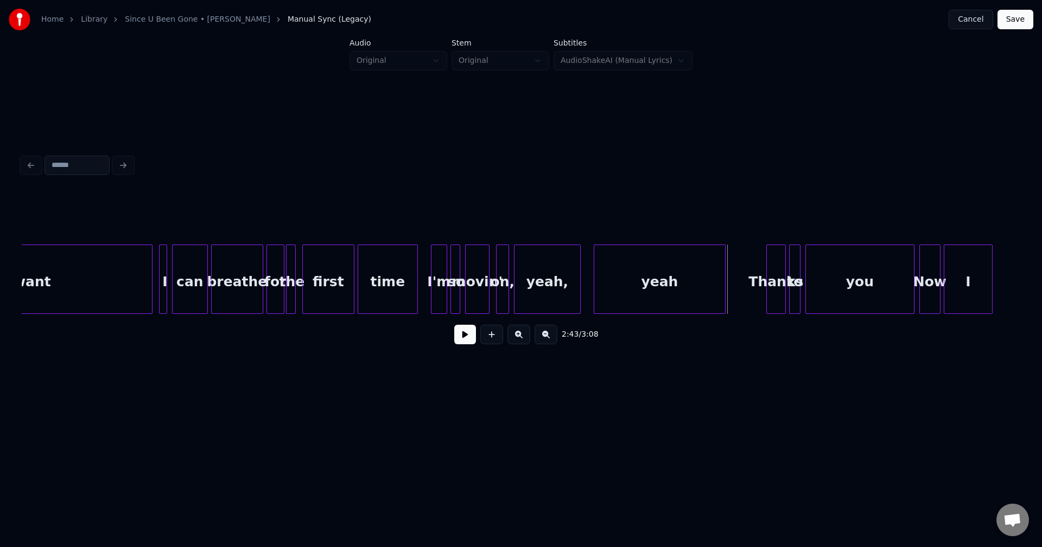
click at [646, 290] on div "yeah" at bounding box center [659, 282] width 131 height 74
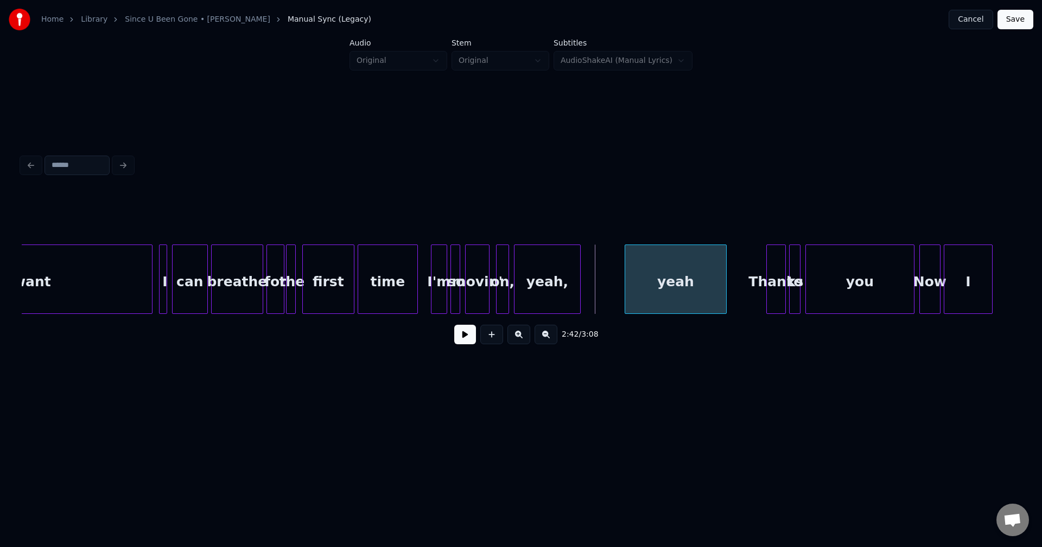
click at [628, 288] on div at bounding box center [626, 279] width 3 height 68
click at [631, 290] on div at bounding box center [629, 279] width 3 height 68
click at [652, 292] on div "yeah" at bounding box center [678, 282] width 89 height 74
click at [461, 341] on button at bounding box center [465, 335] width 22 height 20
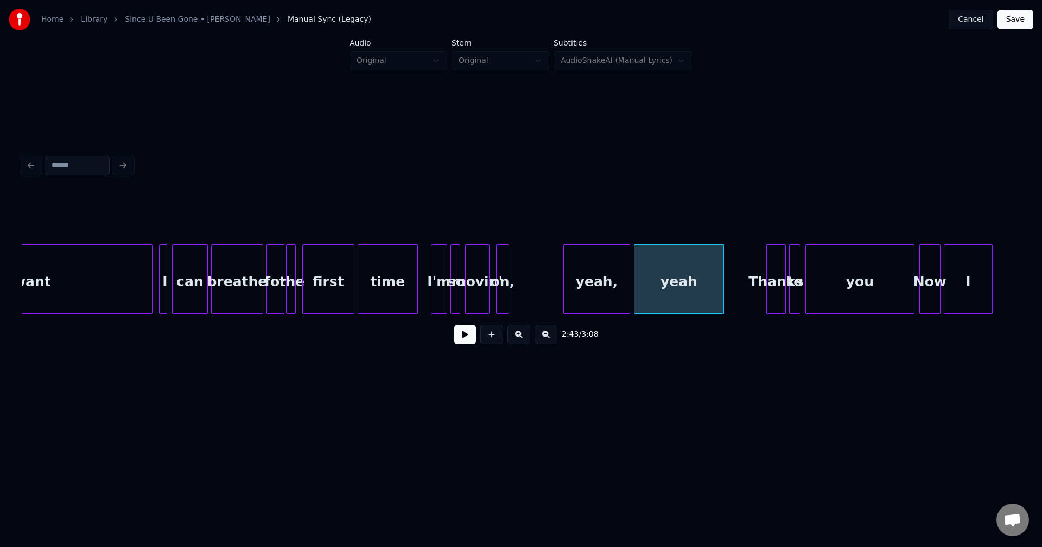
click at [576, 286] on div "yeah," at bounding box center [597, 282] width 66 height 74
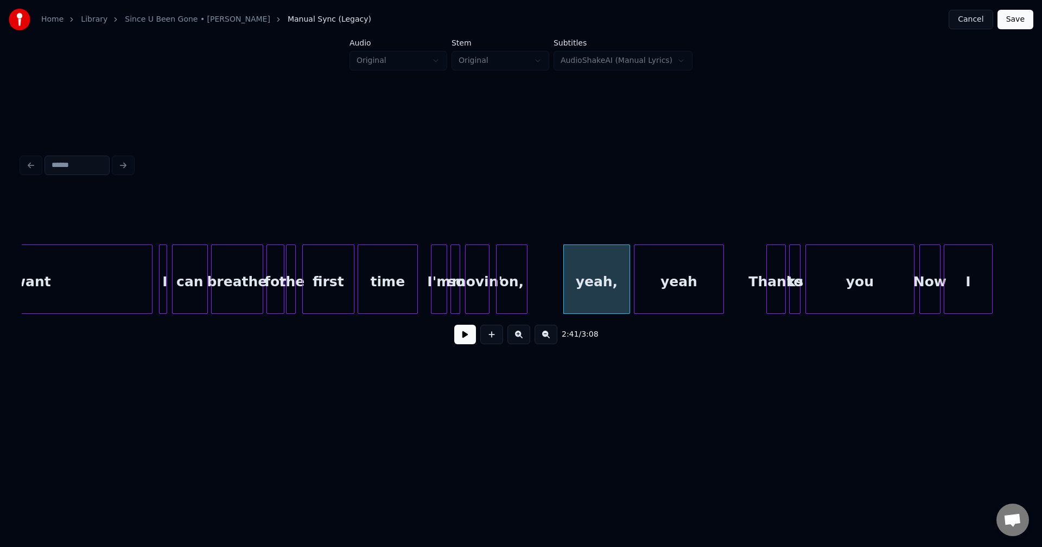
click at [524, 292] on div at bounding box center [525, 279] width 3 height 68
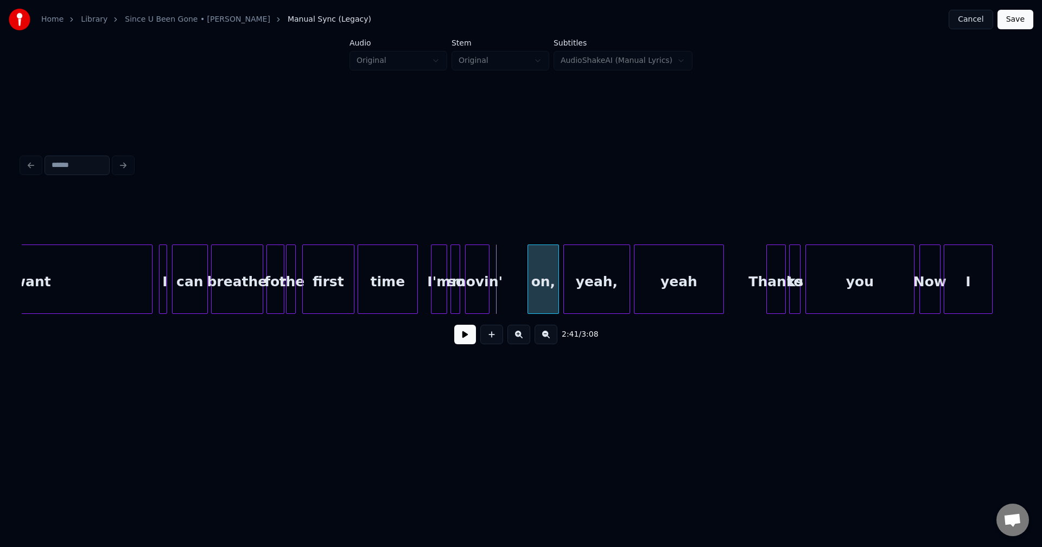
click at [544, 297] on div "on," at bounding box center [543, 282] width 30 height 74
click at [516, 299] on div "movin'" at bounding box center [513, 282] width 23 height 74
click at [502, 292] on div at bounding box center [503, 279] width 3 height 68
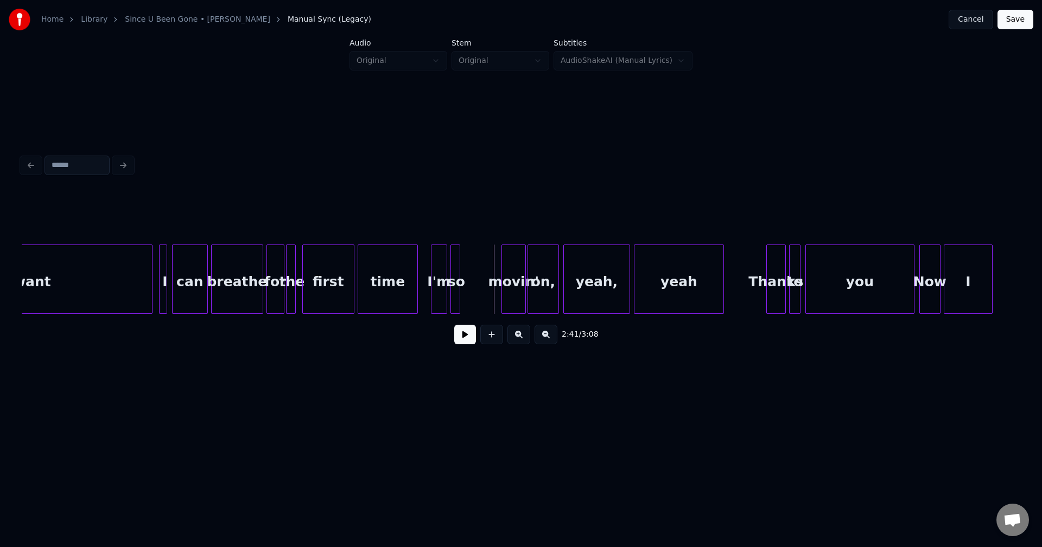
click at [433, 303] on div at bounding box center [432, 279] width 3 height 68
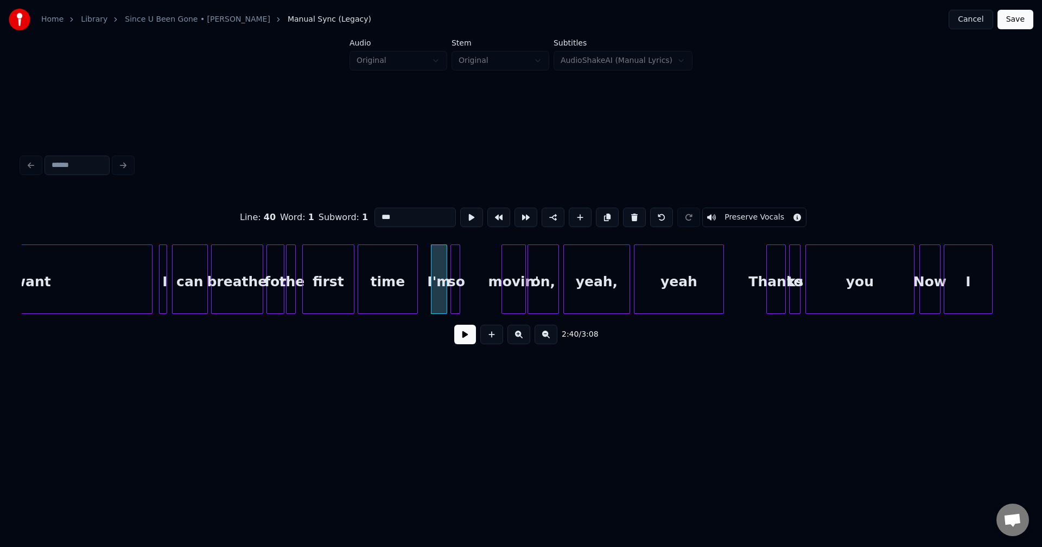
click at [457, 330] on button at bounding box center [465, 335] width 22 height 20
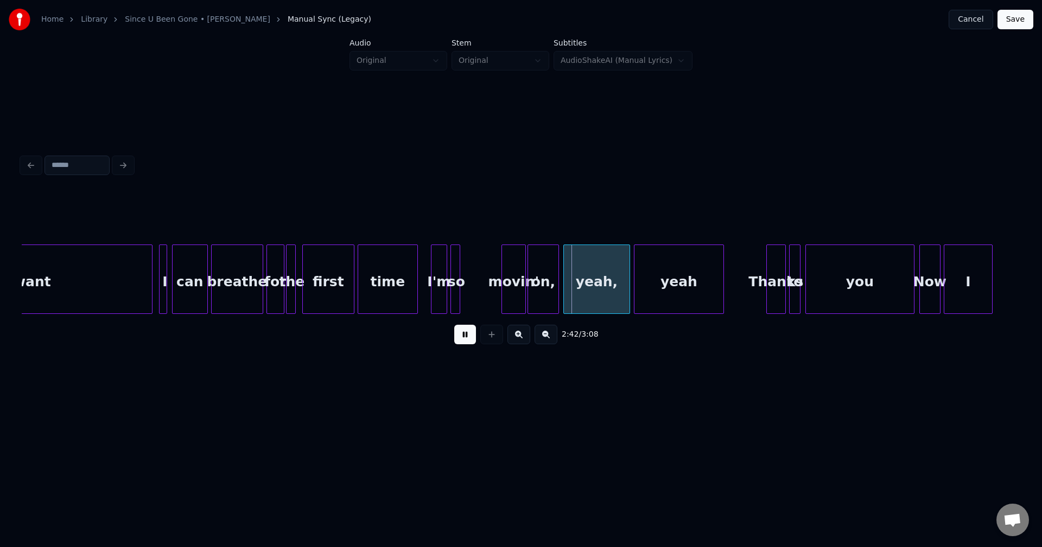
click at [462, 337] on button at bounding box center [465, 335] width 22 height 20
click at [446, 299] on div at bounding box center [444, 279] width 3 height 68
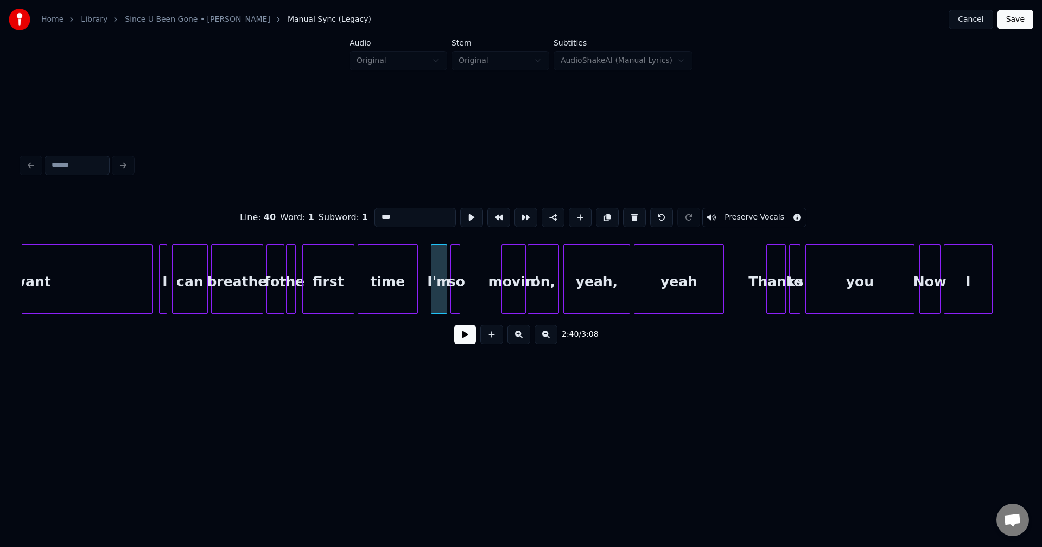
click at [464, 334] on button at bounding box center [465, 335] width 22 height 20
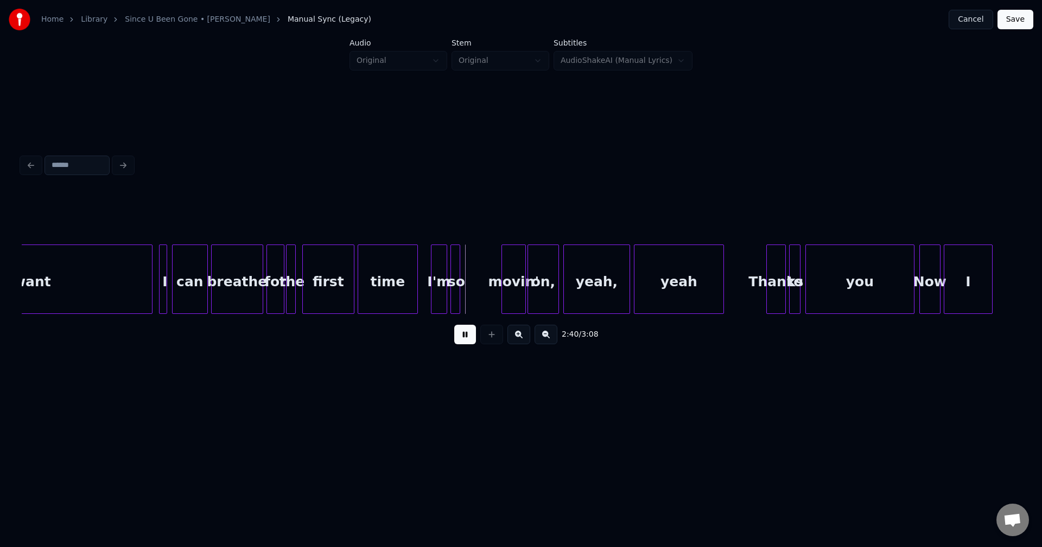
click at [463, 336] on button at bounding box center [465, 335] width 22 height 20
click at [468, 294] on div "movin'" at bounding box center [474, 282] width 23 height 74
click at [500, 297] on div at bounding box center [499, 279] width 3 height 68
click at [533, 290] on div "on," at bounding box center [543, 282] width 30 height 74
click at [507, 293] on div at bounding box center [508, 279] width 3 height 68
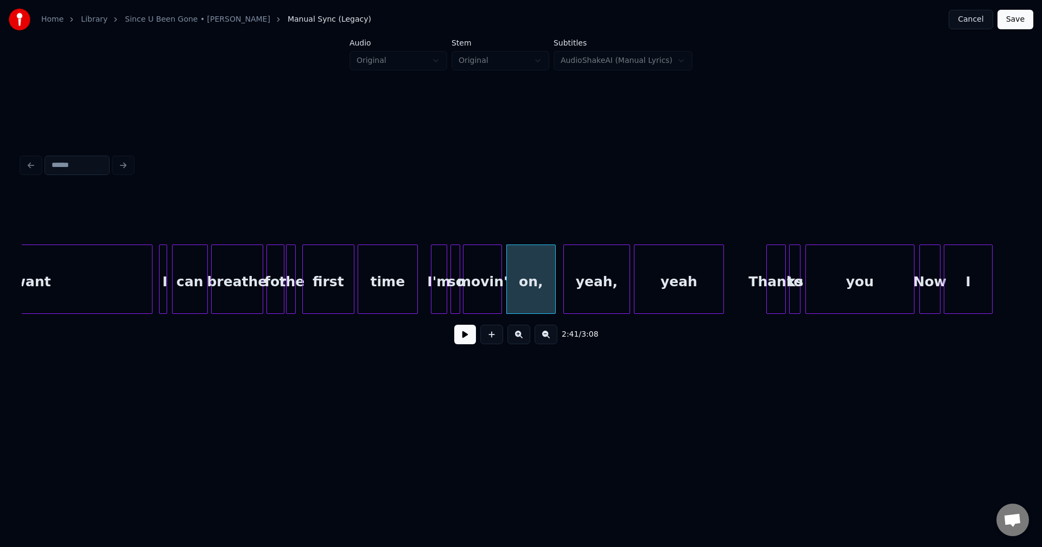
click at [456, 333] on button at bounding box center [465, 335] width 22 height 20
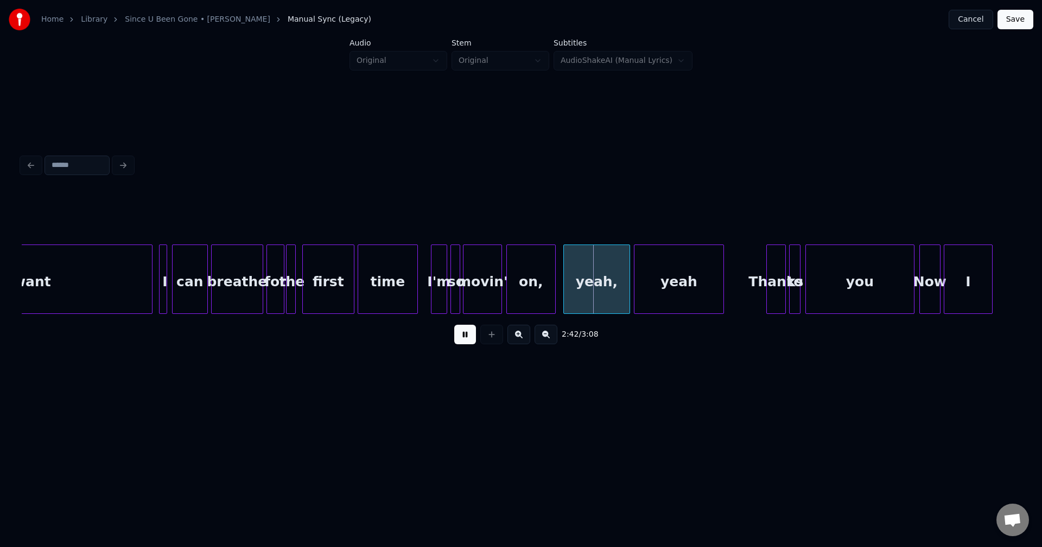
click at [464, 339] on button at bounding box center [465, 335] width 22 height 20
click at [600, 287] on div at bounding box center [601, 279] width 3 height 68
click at [594, 290] on div at bounding box center [594, 279] width 3 height 68
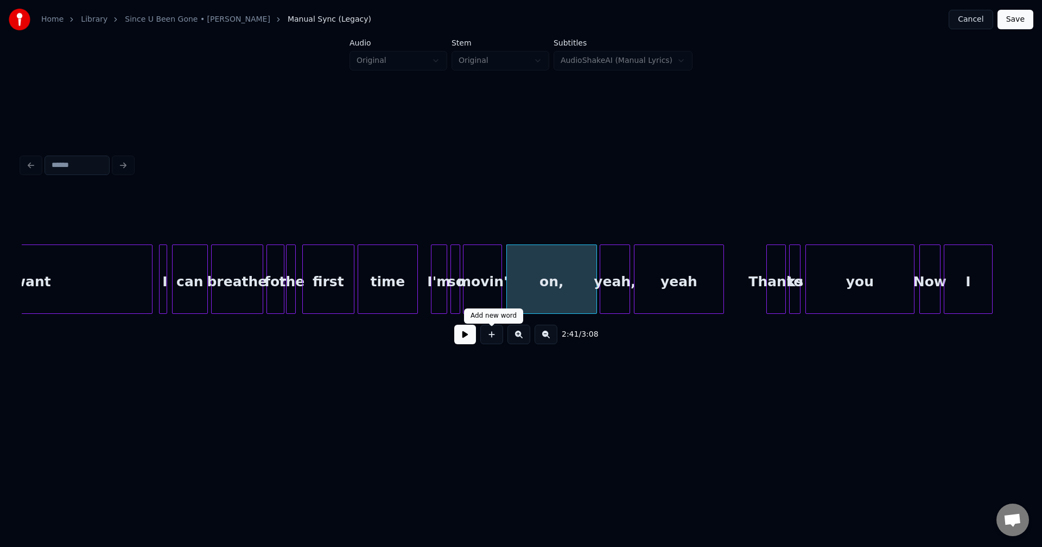
click at [470, 339] on button at bounding box center [465, 335] width 22 height 20
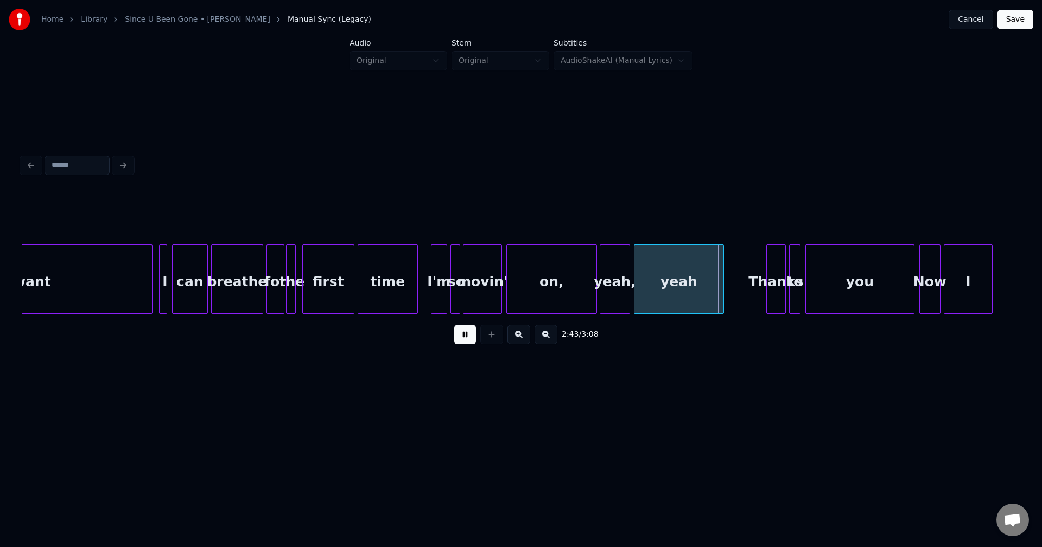
click at [470, 339] on button at bounding box center [465, 335] width 22 height 20
click at [654, 284] on div at bounding box center [654, 279] width 3 height 68
click at [647, 291] on div at bounding box center [646, 279] width 3 height 68
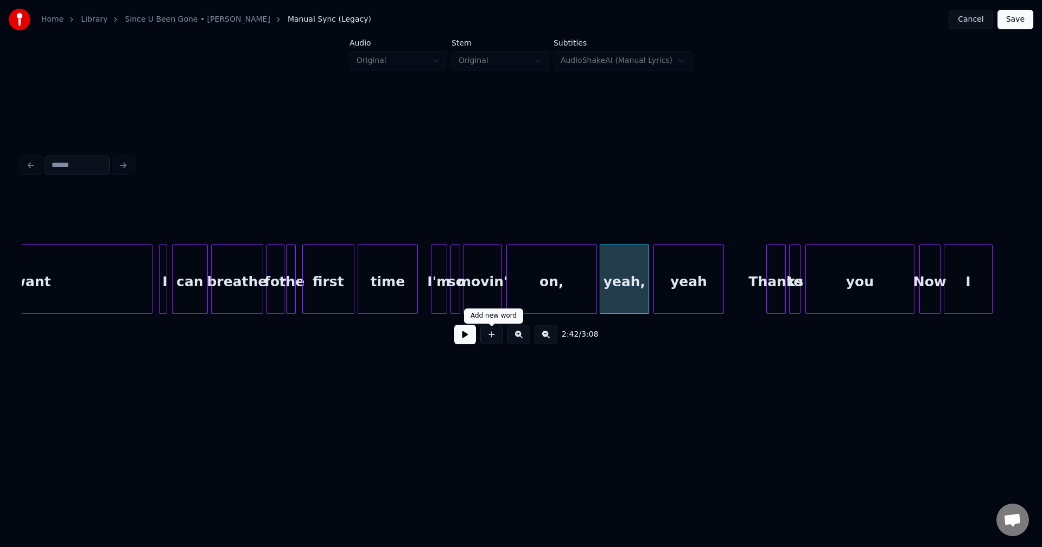
click at [468, 340] on button at bounding box center [465, 335] width 22 height 20
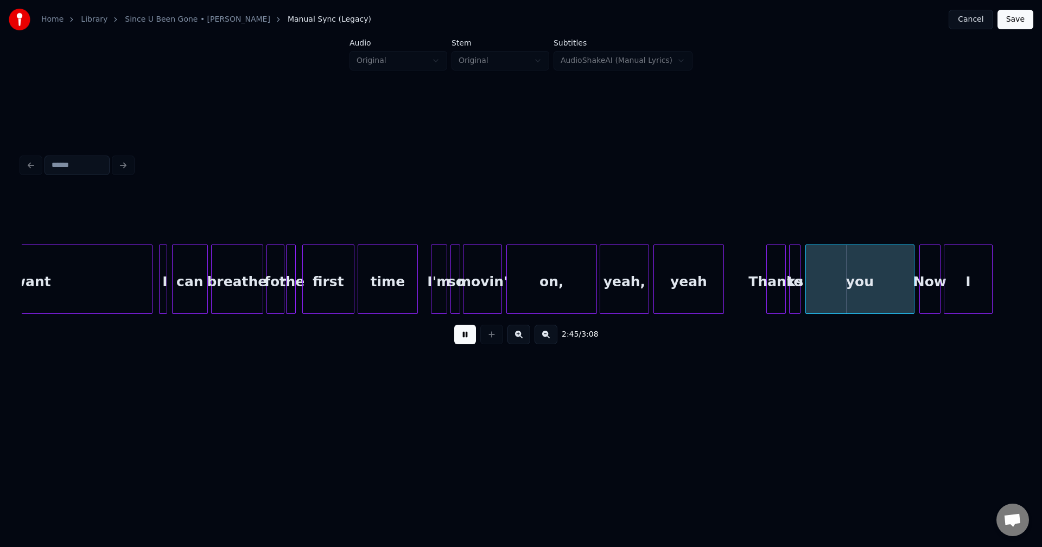
click at [468, 340] on button at bounding box center [465, 335] width 22 height 20
click at [833, 295] on div at bounding box center [861, 279] width 3 height 68
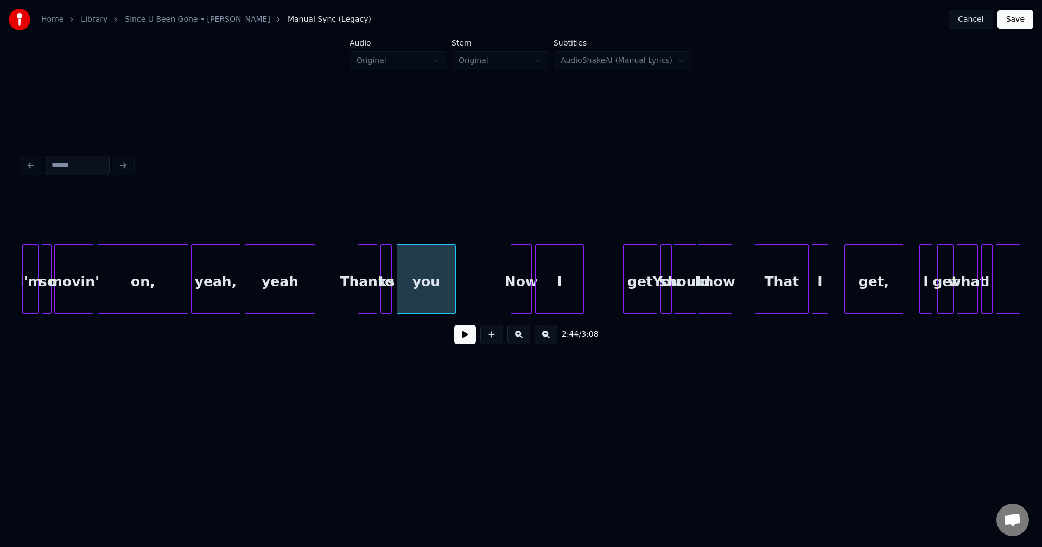
scroll to position [0, 13049]
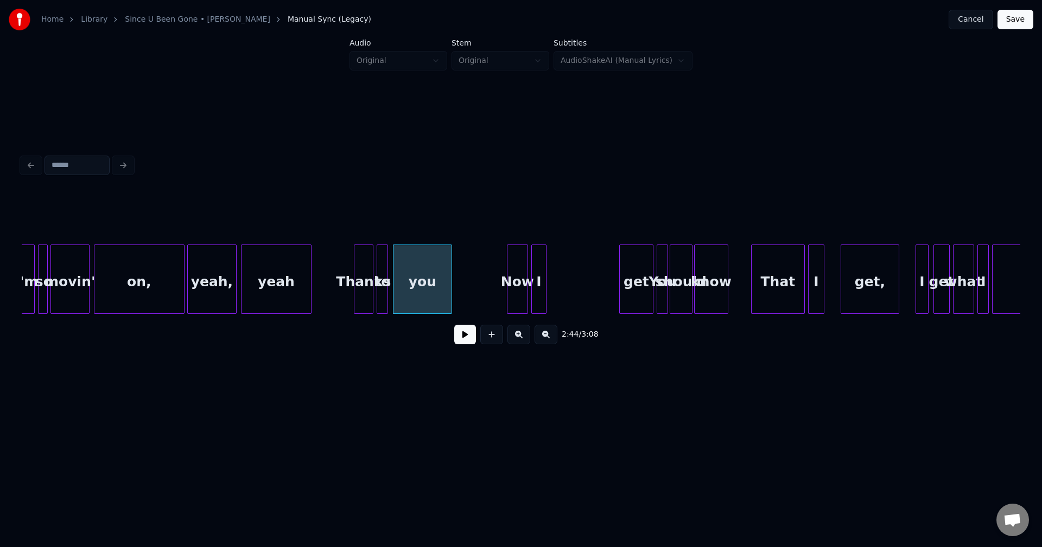
click at [543, 292] on div at bounding box center [544, 279] width 3 height 68
click at [541, 293] on div at bounding box center [541, 279] width 3 height 68
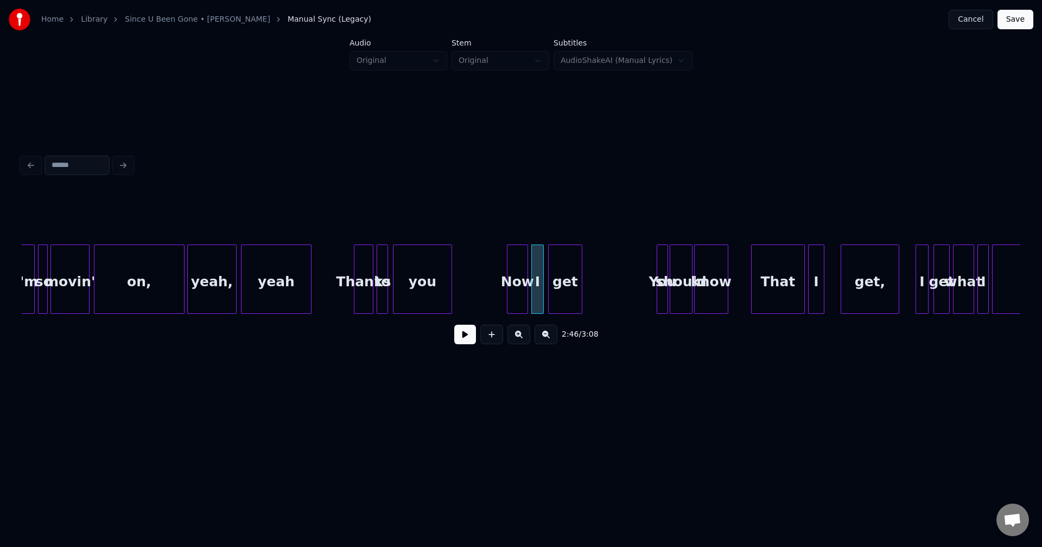
click at [561, 288] on div "get" at bounding box center [565, 282] width 33 height 74
click at [459, 337] on button at bounding box center [465, 335] width 22 height 20
click at [831, 286] on div "I" at bounding box center [827, 282] width 15 height 74
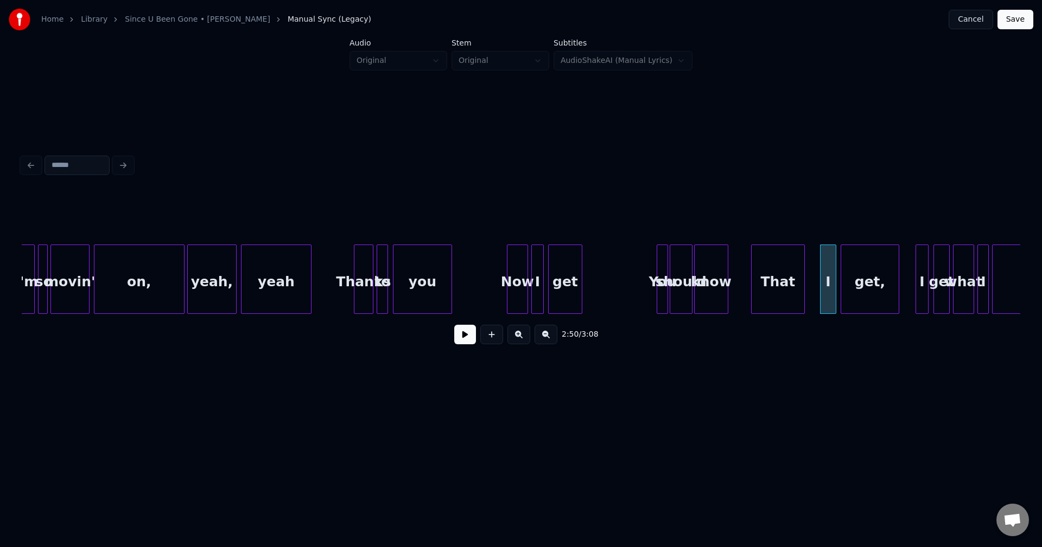
click at [781, 288] on div "That" at bounding box center [777, 282] width 53 height 74
click at [789, 286] on div "That" at bounding box center [790, 282] width 53 height 74
click at [768, 289] on div at bounding box center [765, 279] width 3 height 68
click at [802, 287] on div "That" at bounding box center [792, 282] width 49 height 74
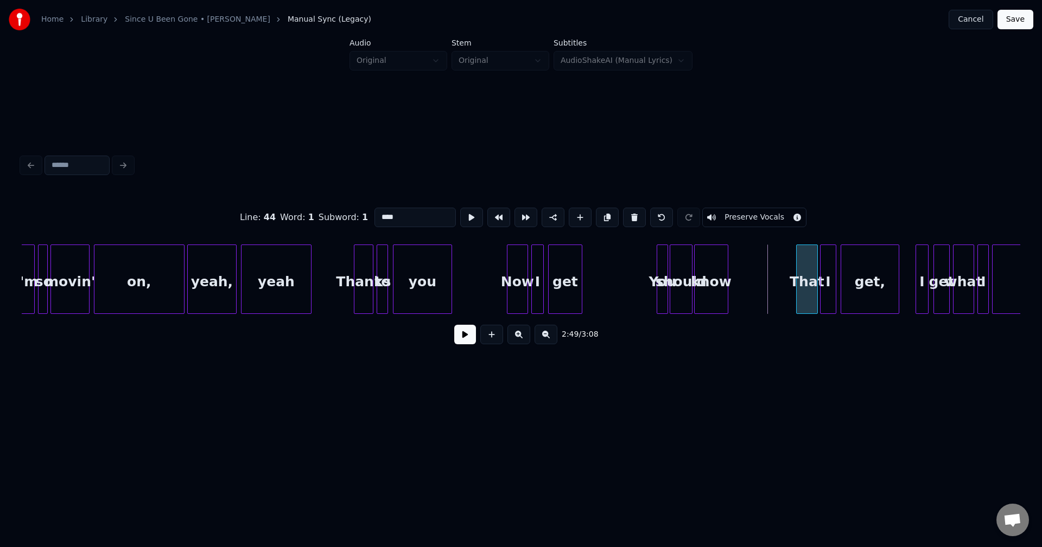
click at [798, 288] on div at bounding box center [797, 279] width 3 height 68
click at [467, 345] on button at bounding box center [465, 335] width 22 height 20
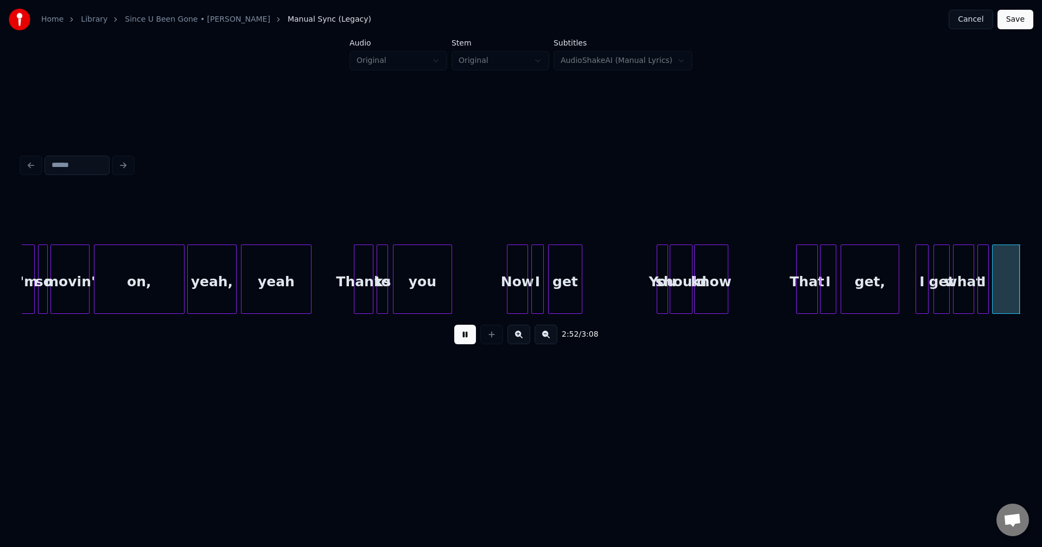
scroll to position [0, 14048]
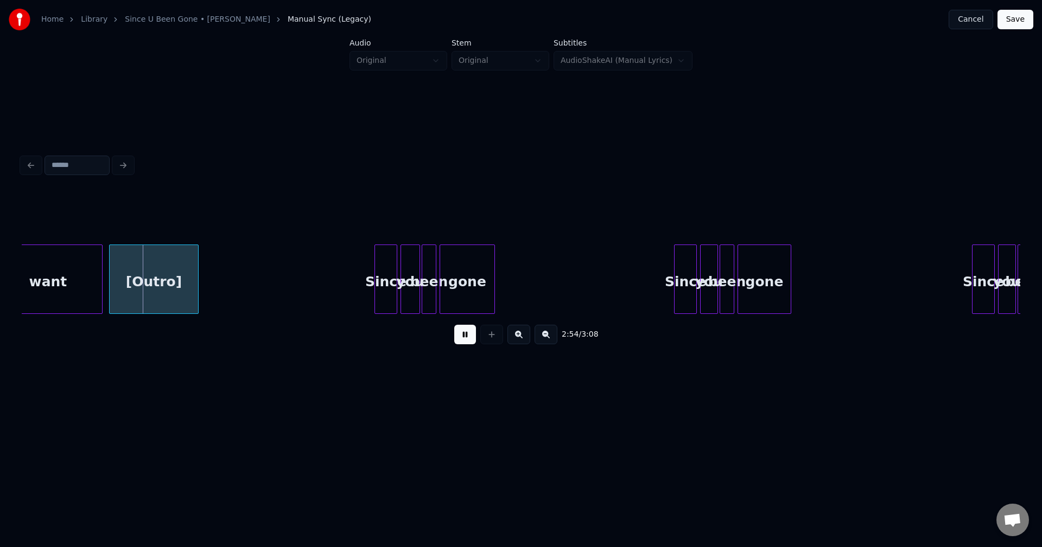
click at [464, 343] on button at bounding box center [465, 335] width 22 height 20
click at [189, 291] on div "[Outro]" at bounding box center [154, 282] width 88 height 74
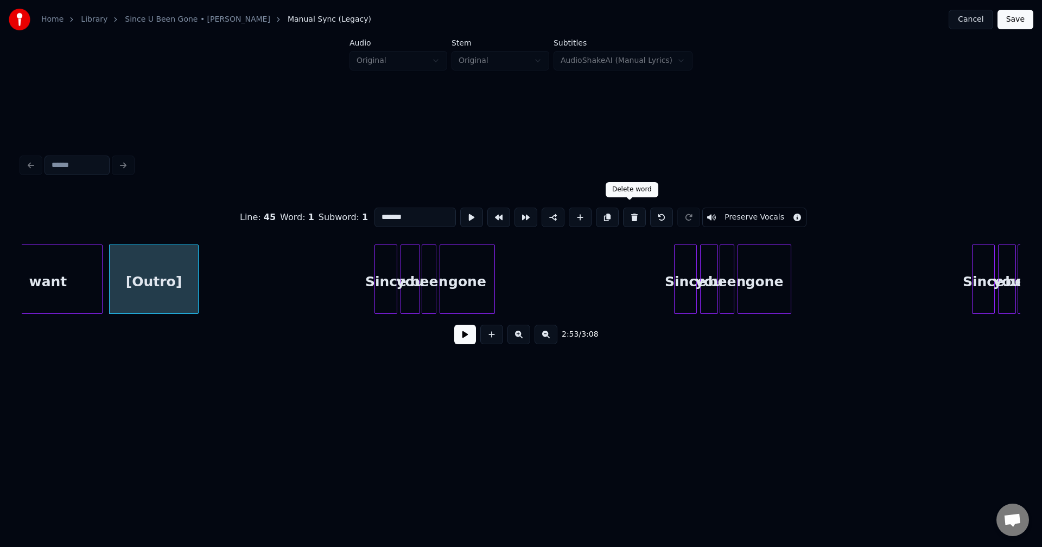
click at [628, 212] on button at bounding box center [634, 218] width 23 height 20
type input "****"
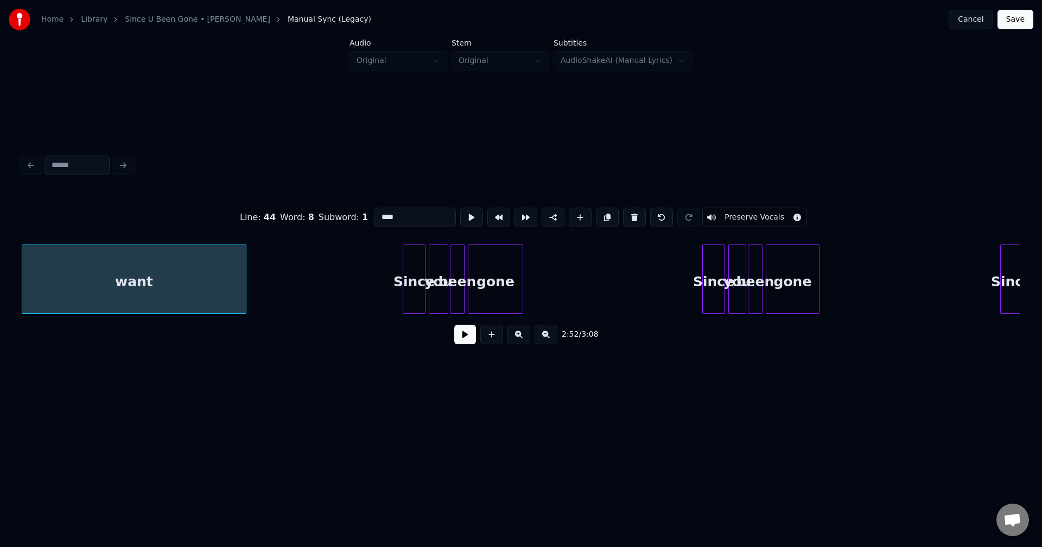
click at [243, 285] on div at bounding box center [244, 279] width 3 height 68
click at [464, 331] on button at bounding box center [465, 335] width 22 height 20
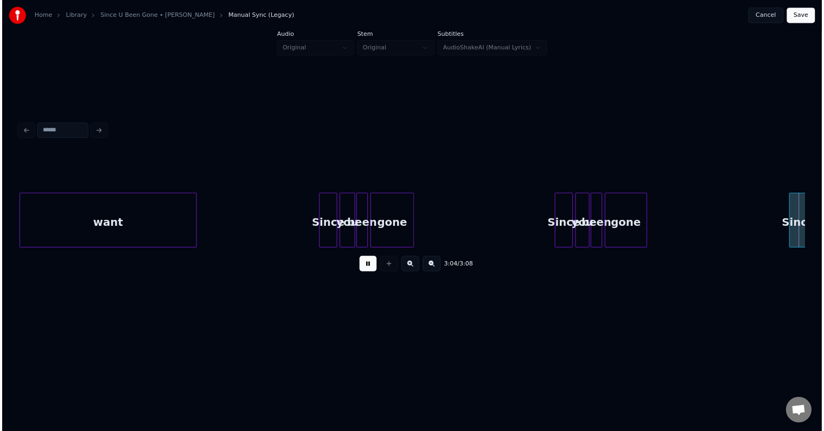
scroll to position [0, 14380]
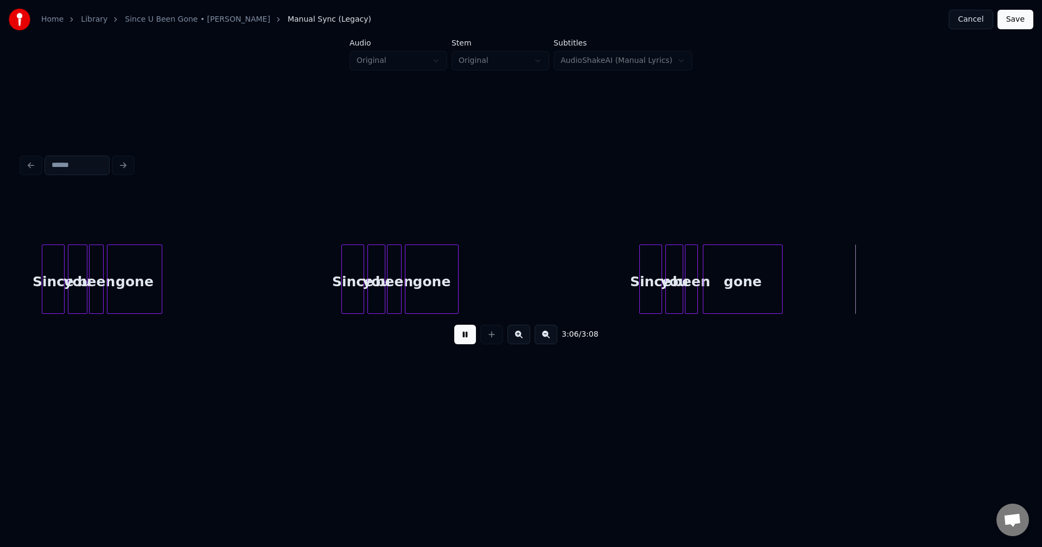
click at [833, 18] on button "Save" at bounding box center [1015, 20] width 36 height 20
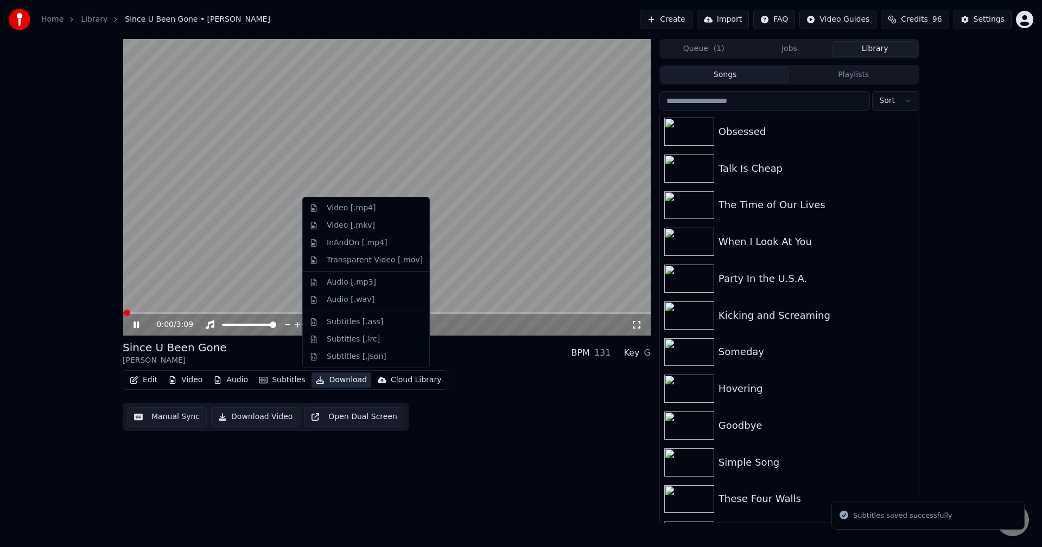
click at [336, 379] on button "Download" at bounding box center [341, 380] width 60 height 15
click at [357, 207] on div "Video [.mp4]" at bounding box center [351, 208] width 49 height 11
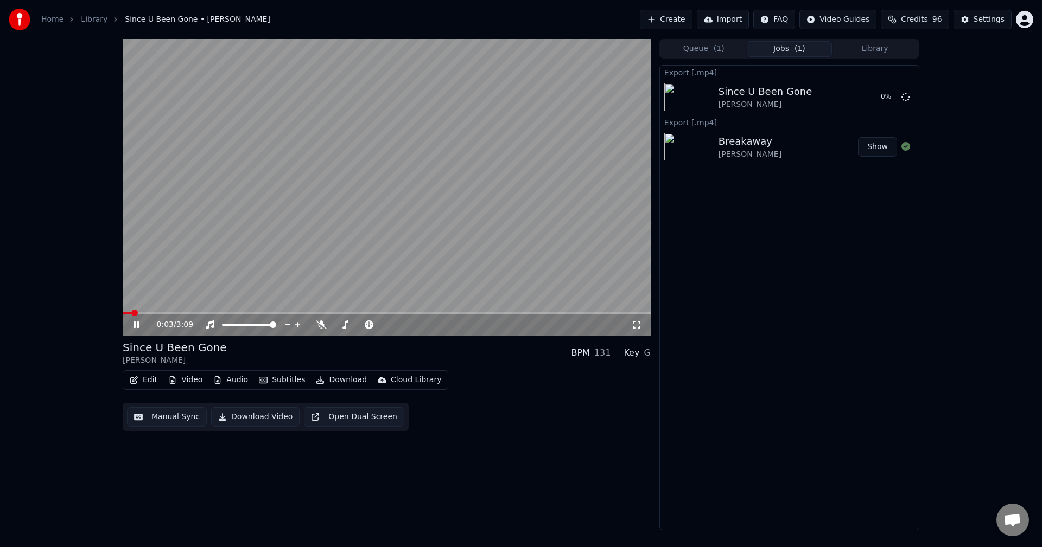
click at [137, 322] on icon at bounding box center [143, 325] width 25 height 9
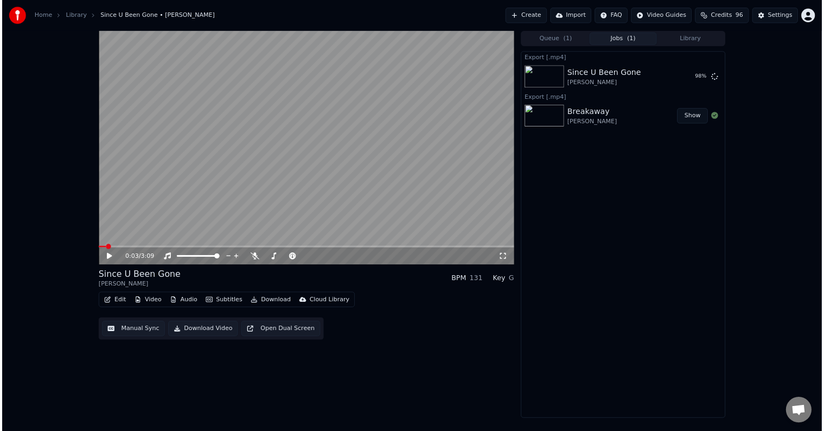
scroll to position [493, 0]
